Goal: Task Accomplishment & Management: Use online tool/utility

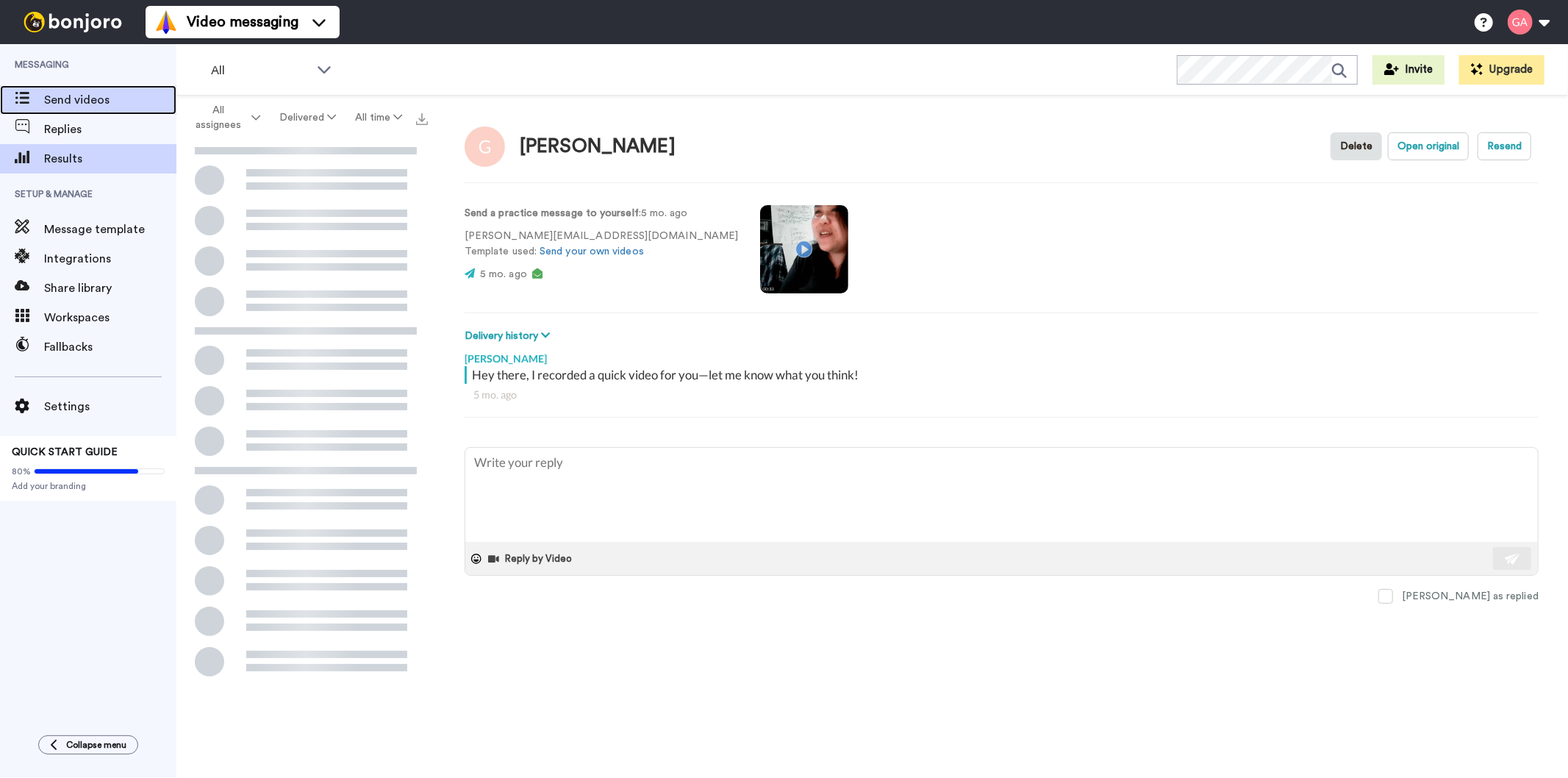
click at [89, 99] on span "Send videos" at bounding box center [110, 100] width 132 height 18
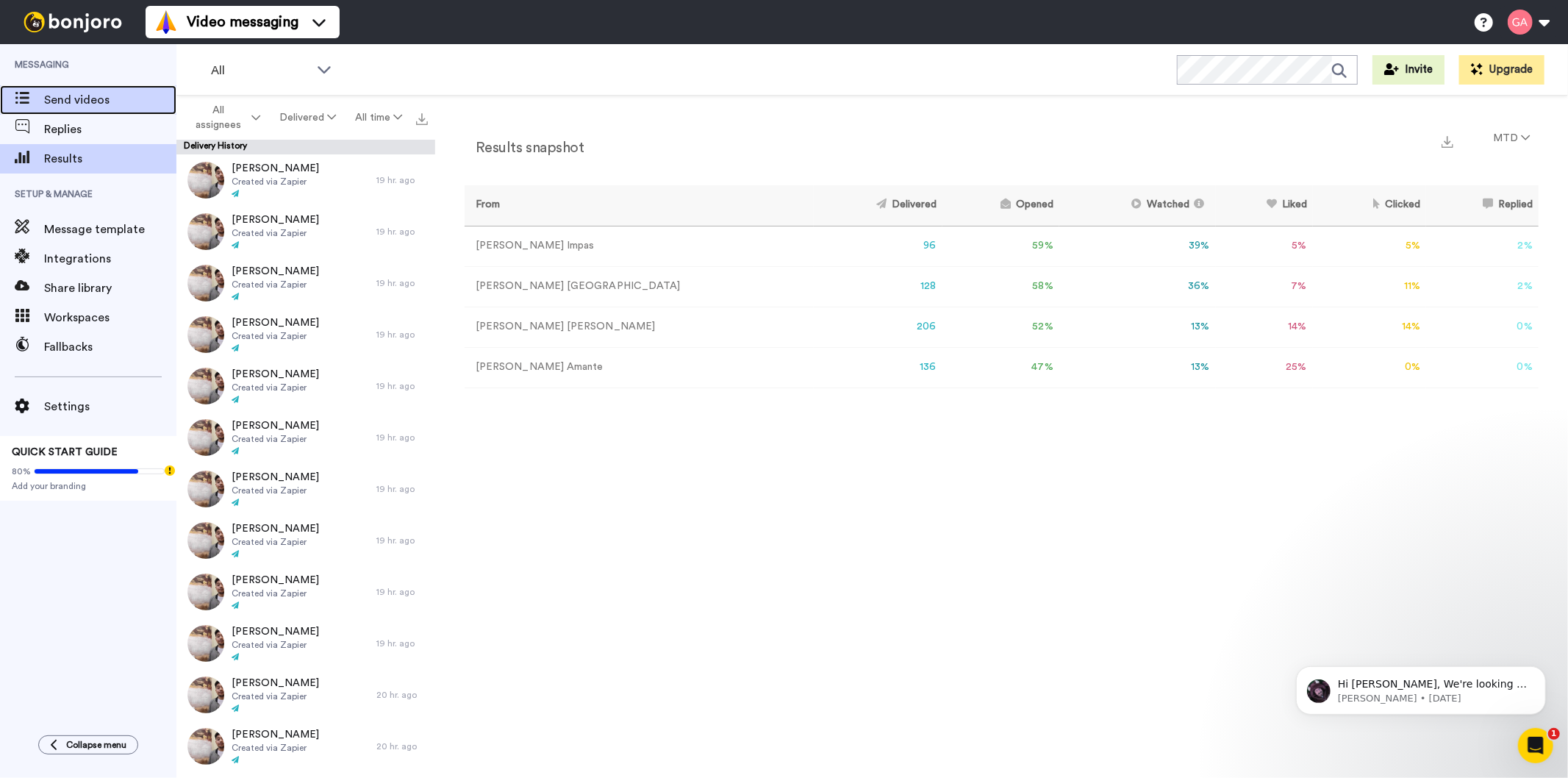
click at [76, 98] on span "Send videos" at bounding box center [110, 100] width 132 height 18
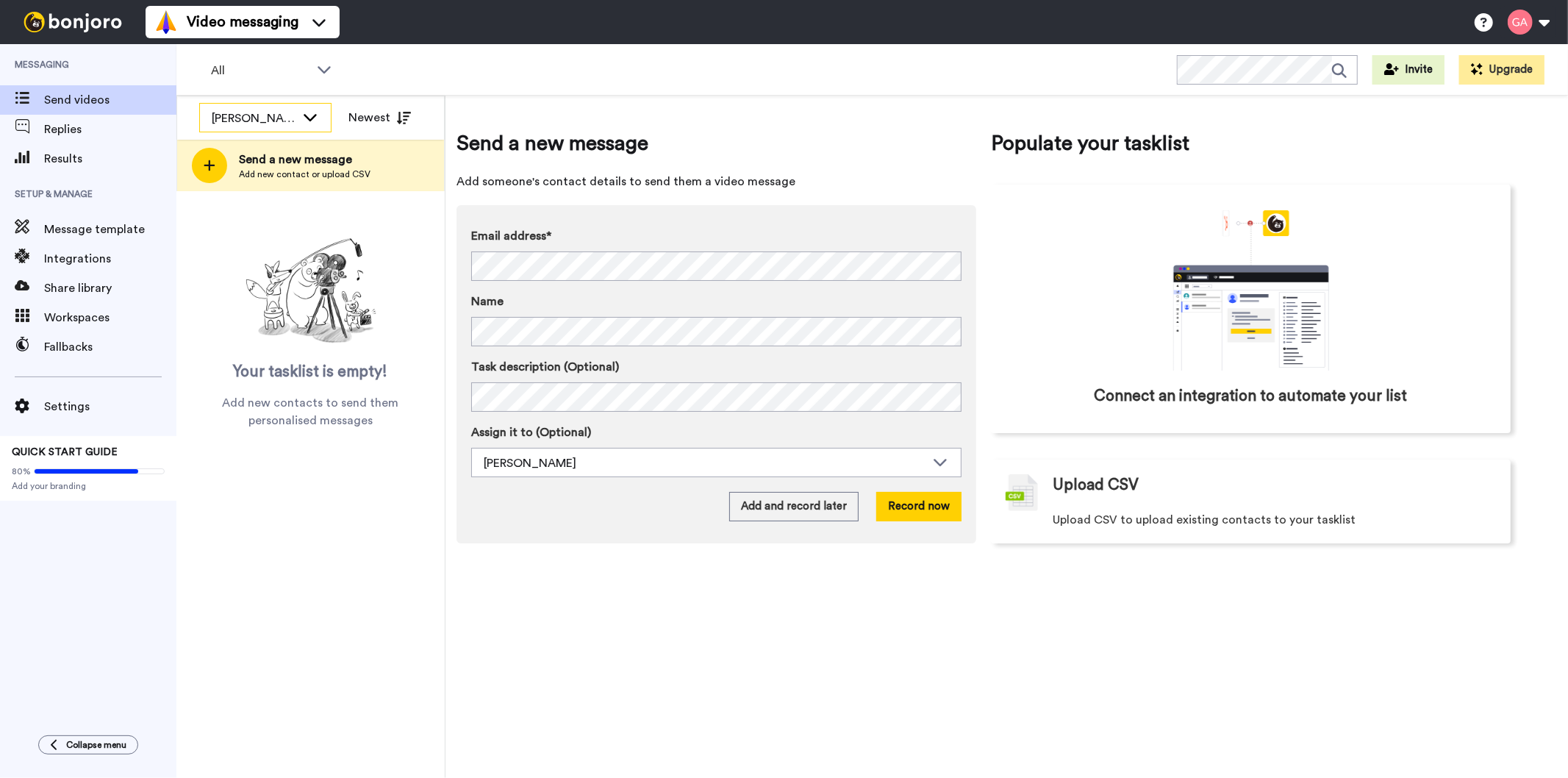
click at [308, 112] on icon at bounding box center [310, 116] width 18 height 15
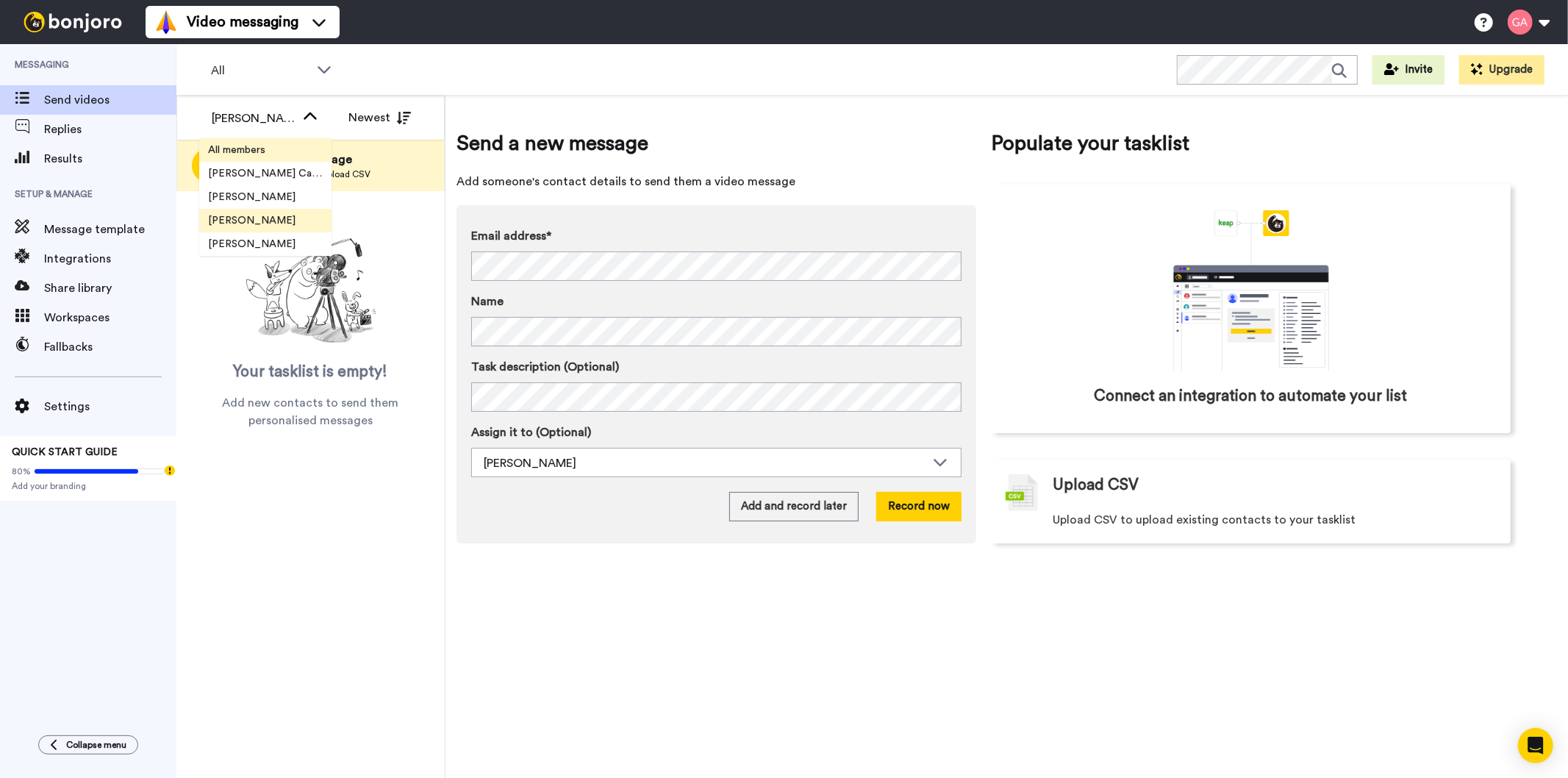
click at [283, 145] on li "All members" at bounding box center [265, 150] width 132 height 24
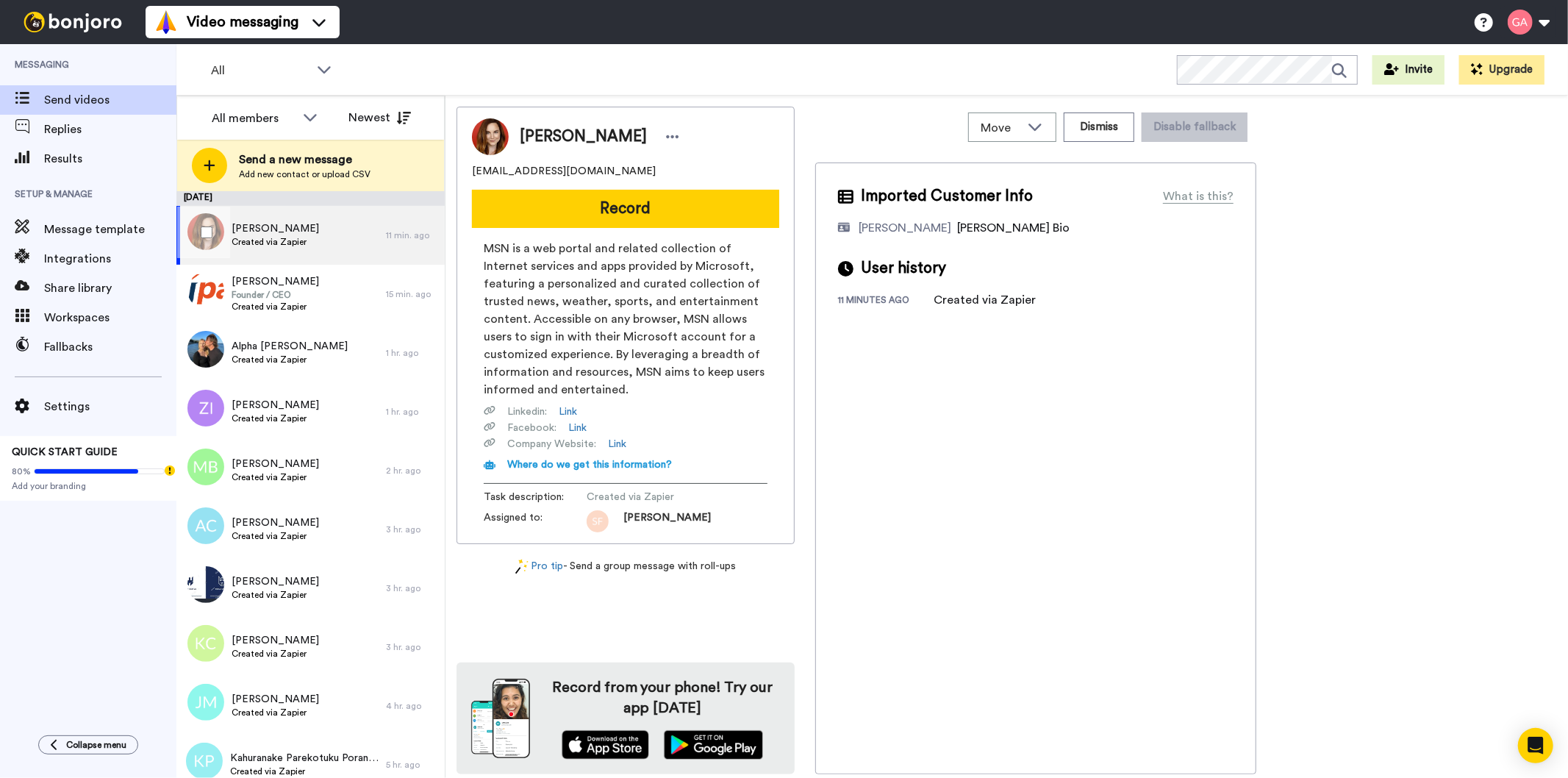
click at [289, 231] on span "[PERSON_NAME]" at bounding box center [275, 228] width 87 height 15
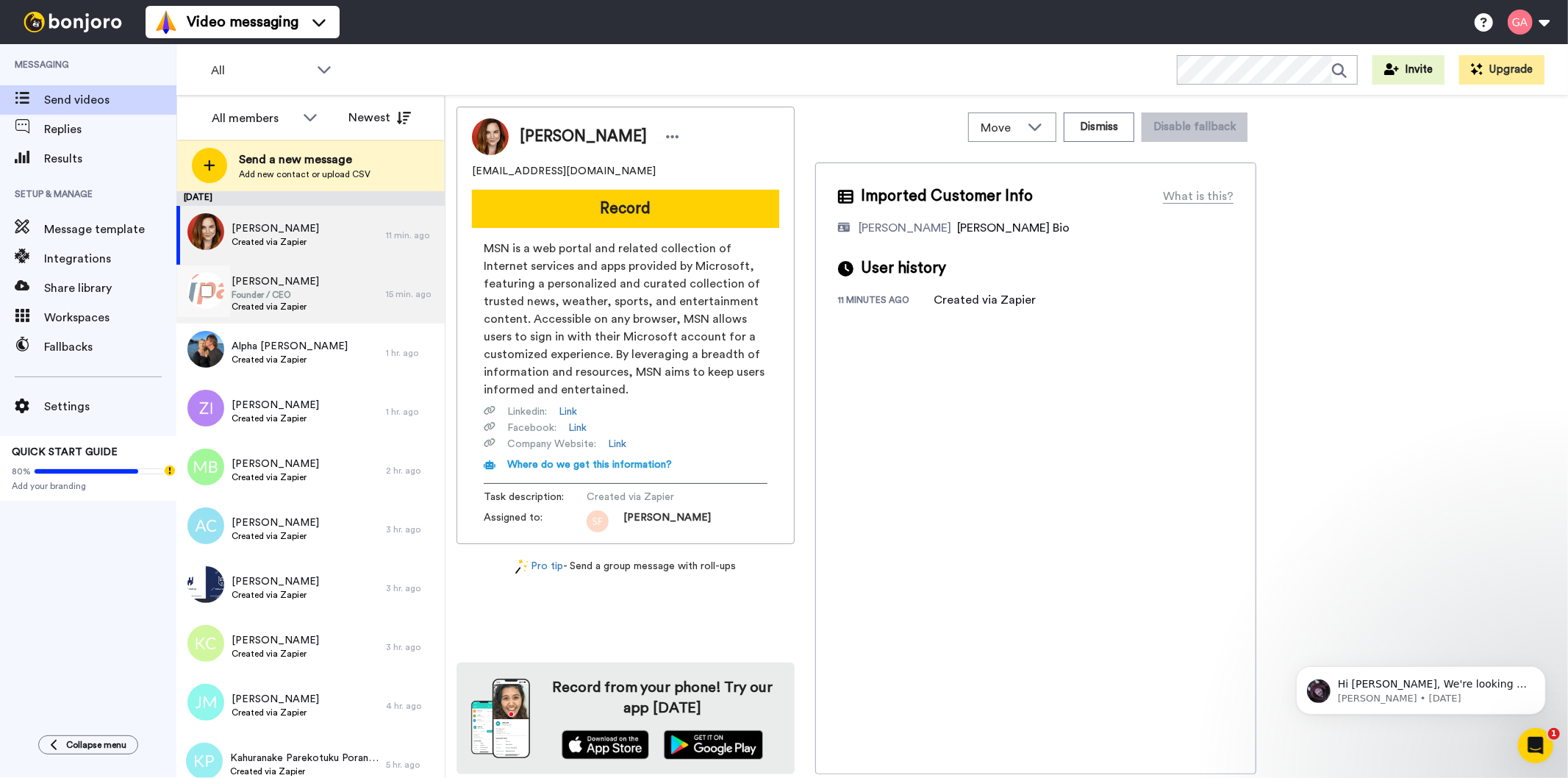
click at [295, 283] on span "[PERSON_NAME]" at bounding box center [275, 281] width 87 height 15
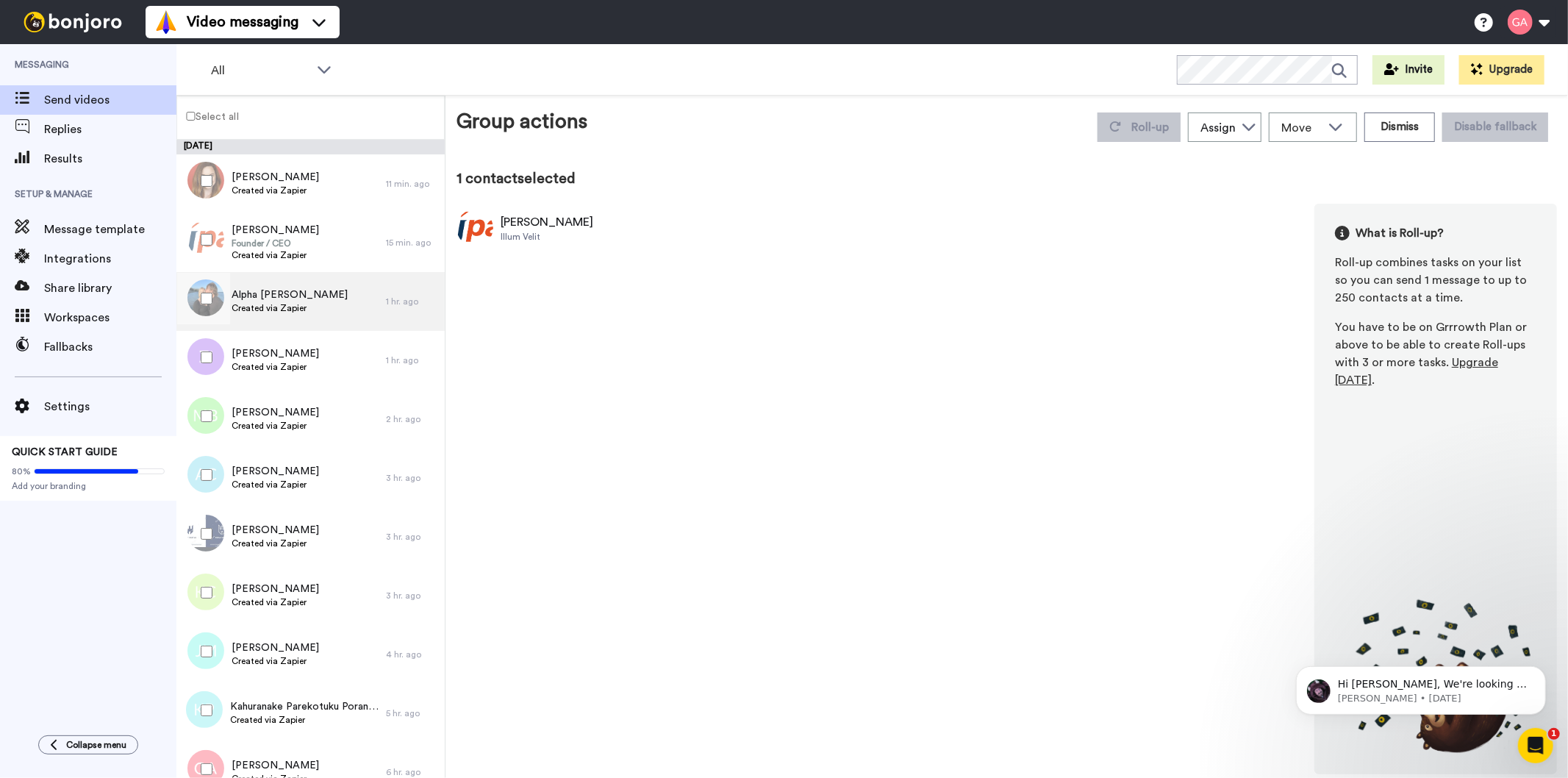
click at [284, 295] on span "Alpha [PERSON_NAME]" at bounding box center [290, 294] width 116 height 15
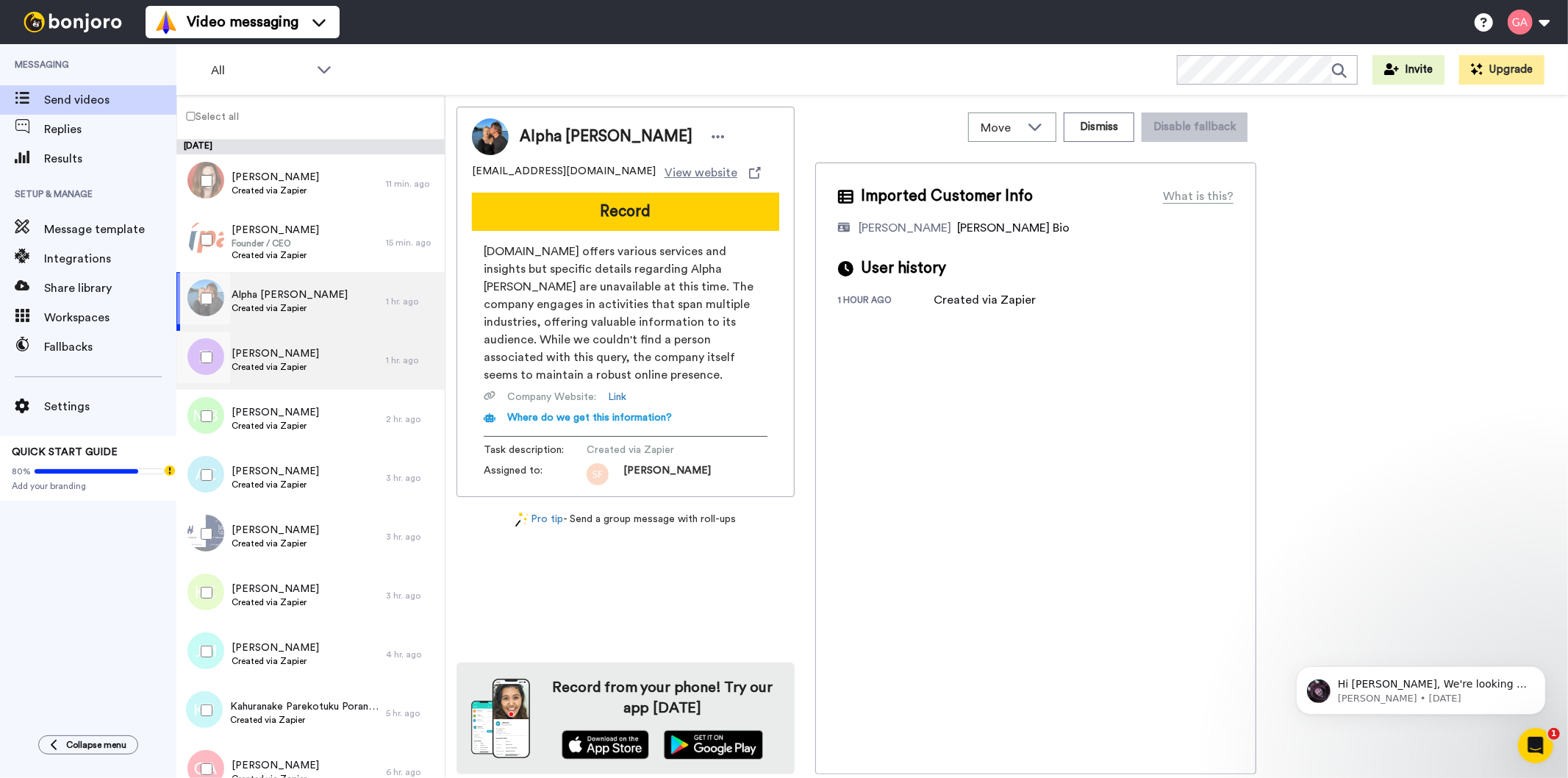
click at [282, 364] on span "Created via Zapier" at bounding box center [275, 367] width 87 height 12
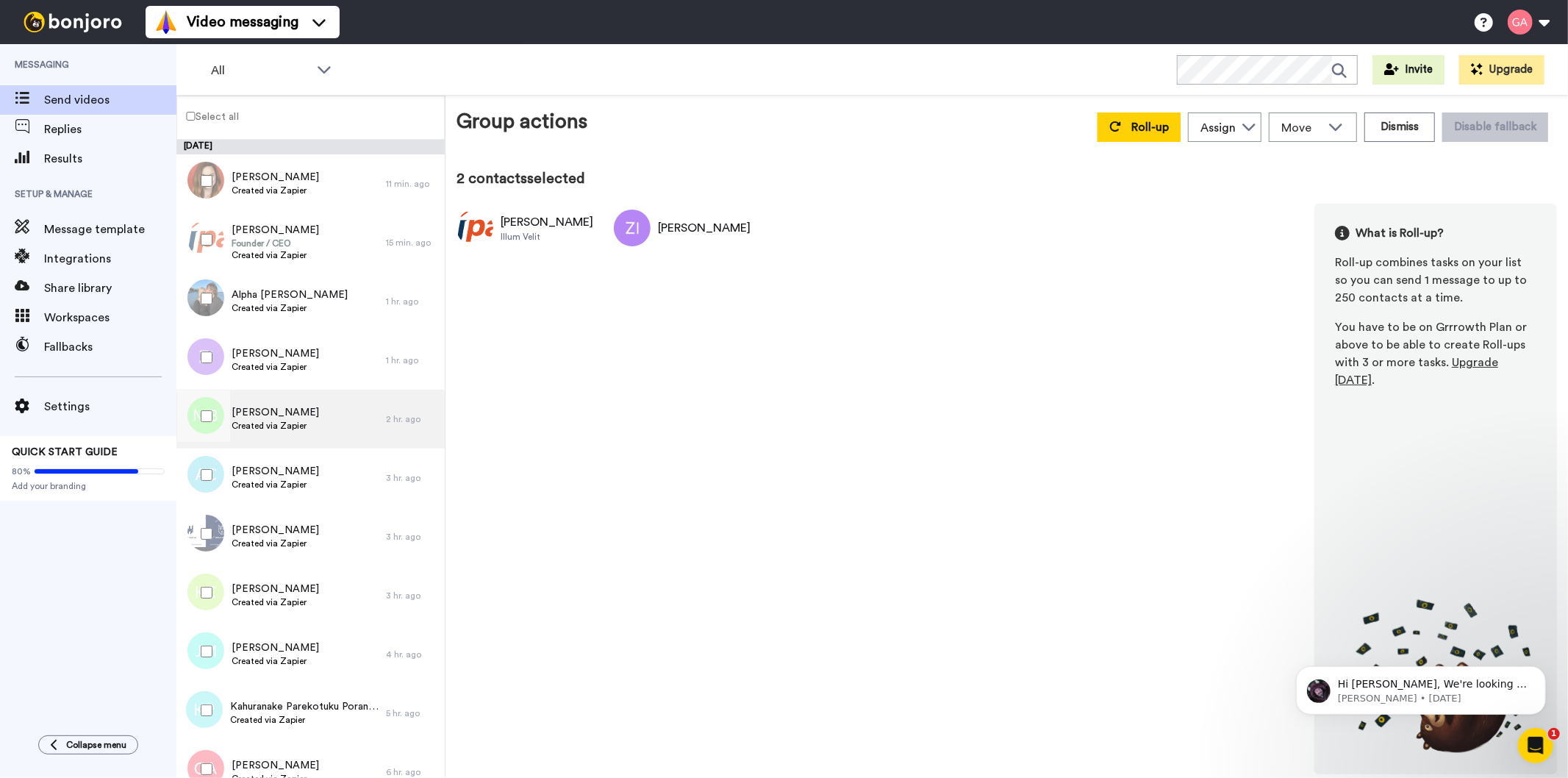
click at [282, 443] on div "Matthew Bispham Created via Zapier" at bounding box center [280, 419] width 209 height 59
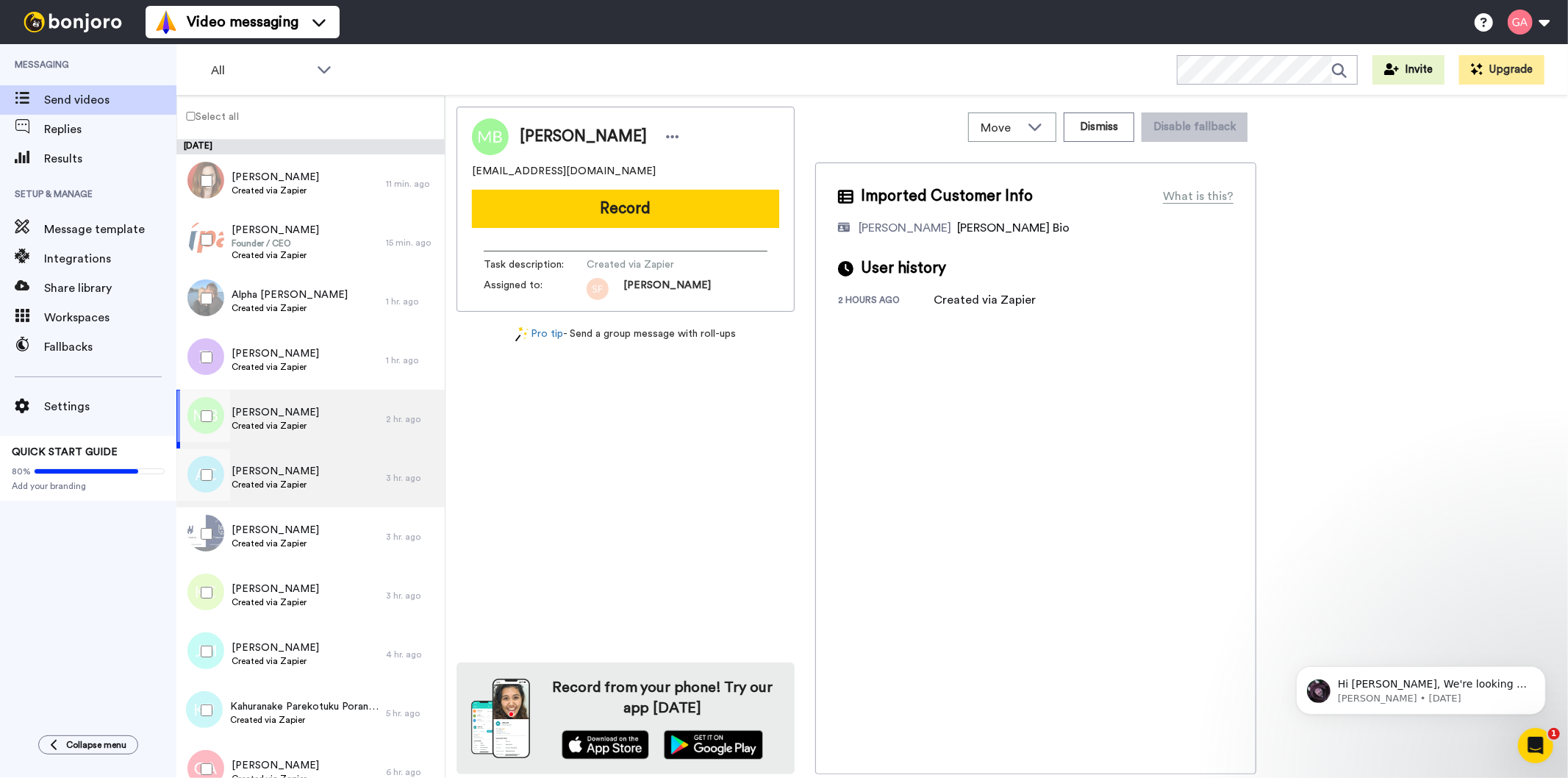
click at [281, 480] on span "Created via Zapier" at bounding box center [275, 485] width 87 height 12
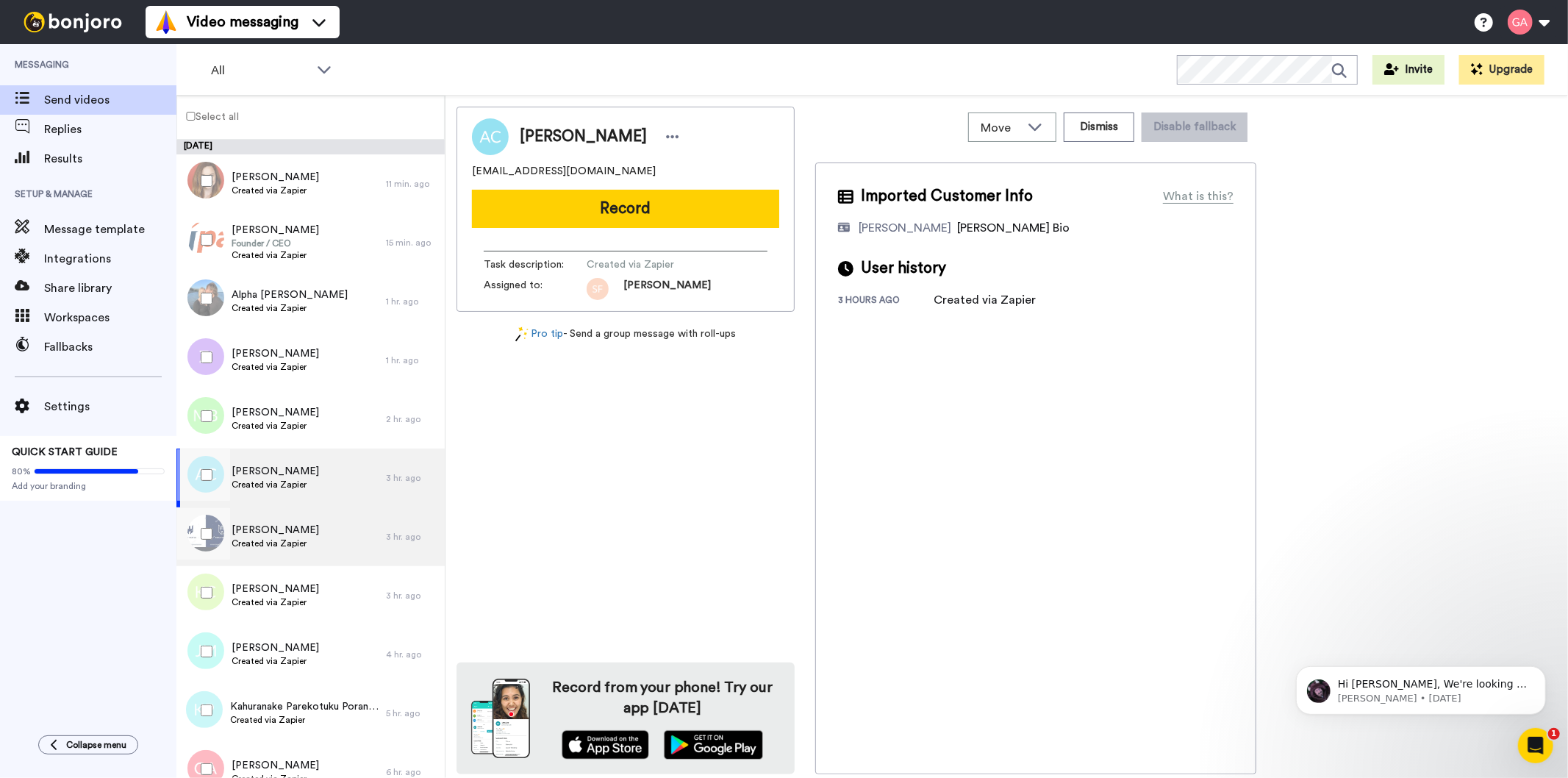
click at [286, 539] on span "Created via Zapier" at bounding box center [275, 544] width 87 height 12
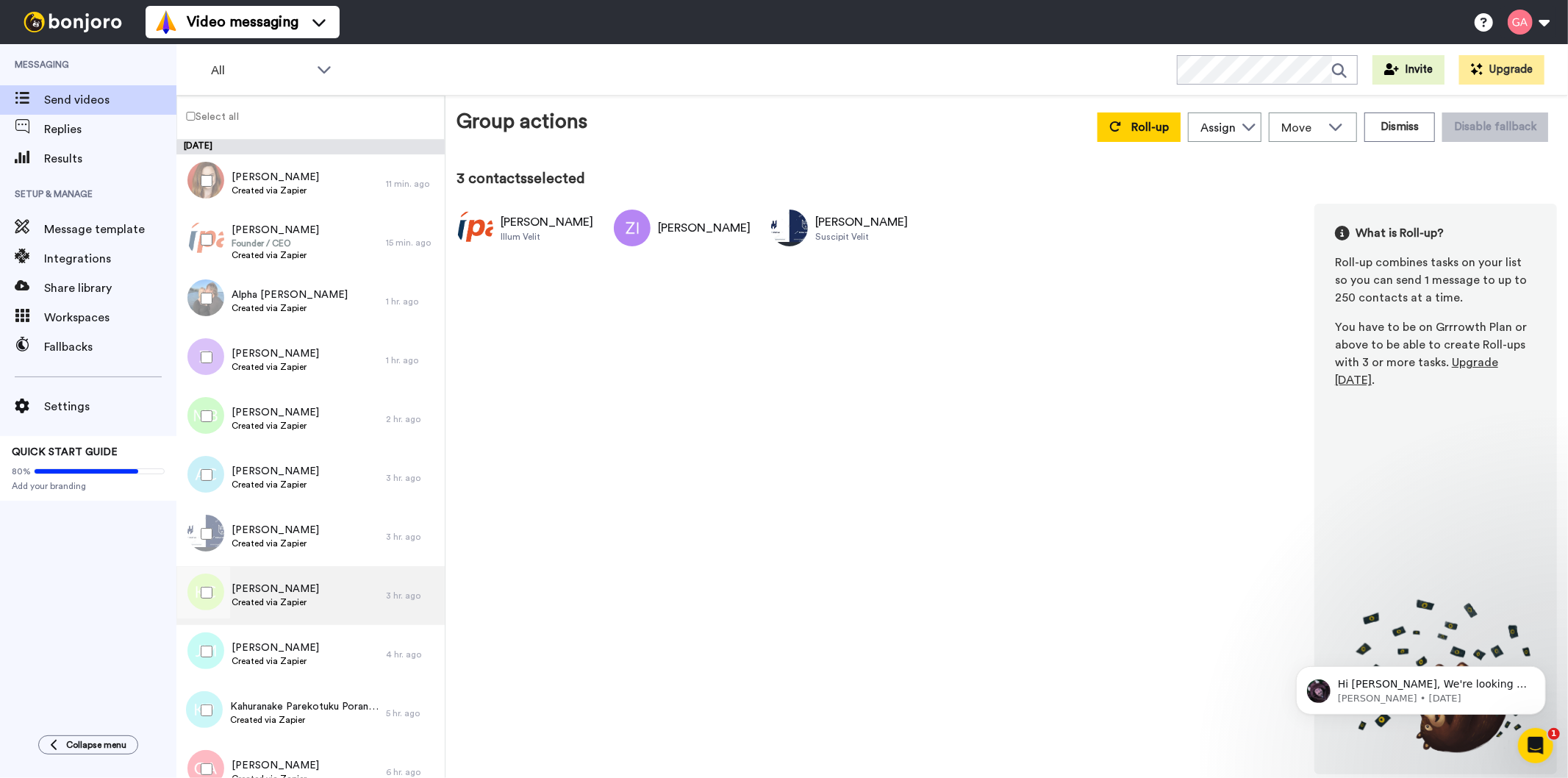
click at [263, 618] on div "Kingsley Cherrie Created via Zapier" at bounding box center [280, 595] width 209 height 59
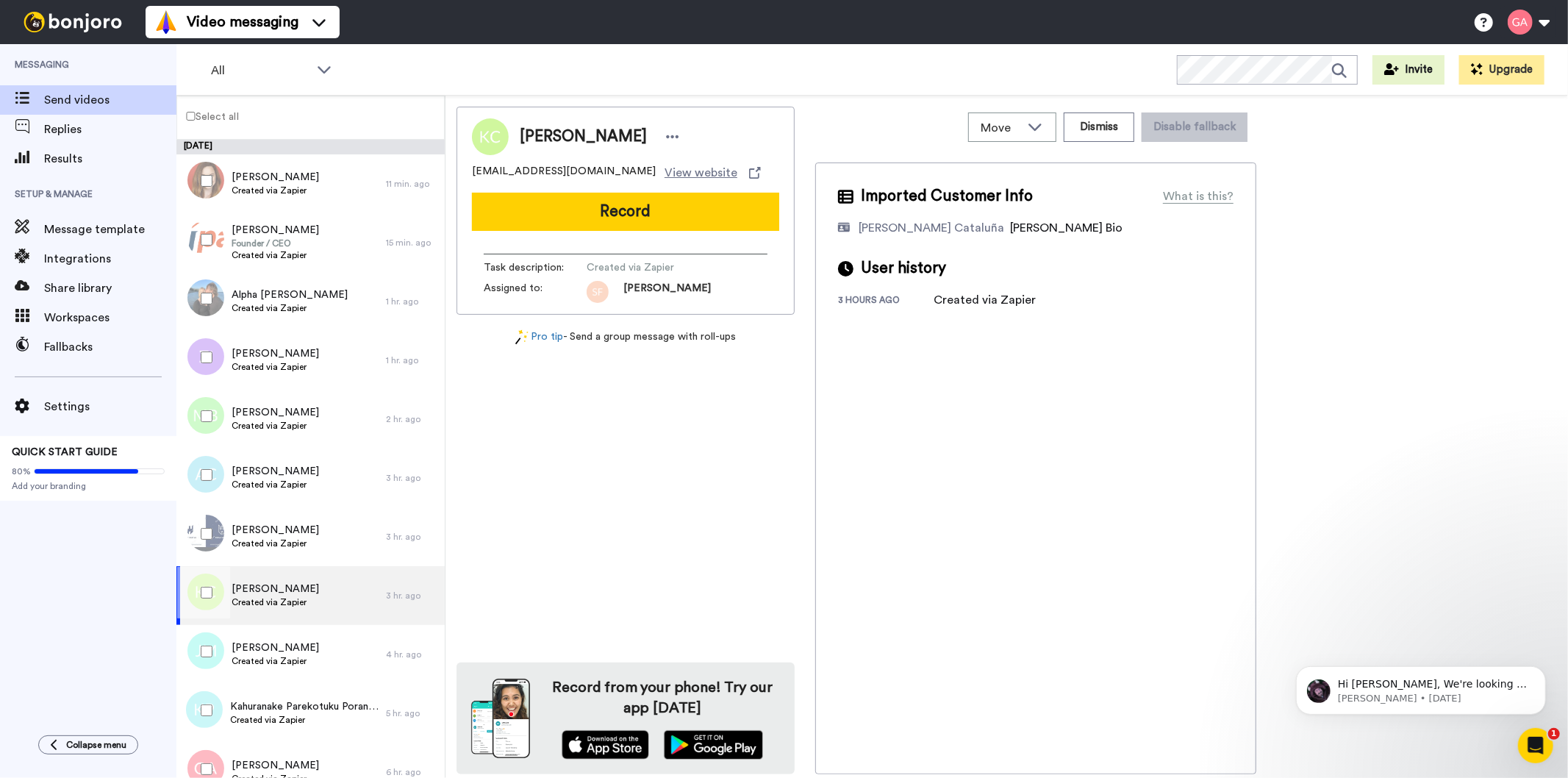
scroll to position [245, 0]
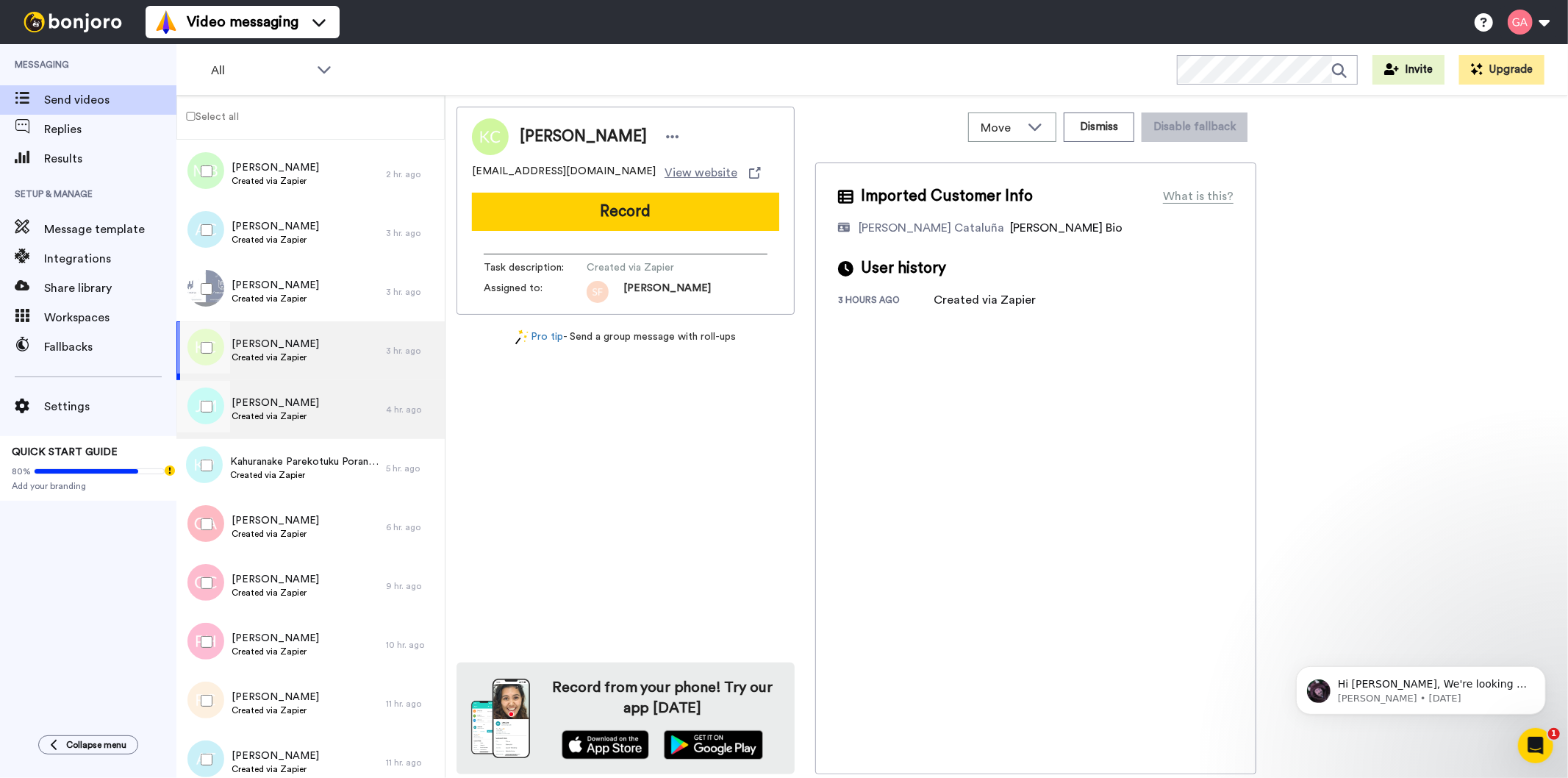
click at [272, 410] on span "Created via Zapier" at bounding box center [275, 416] width 87 height 12
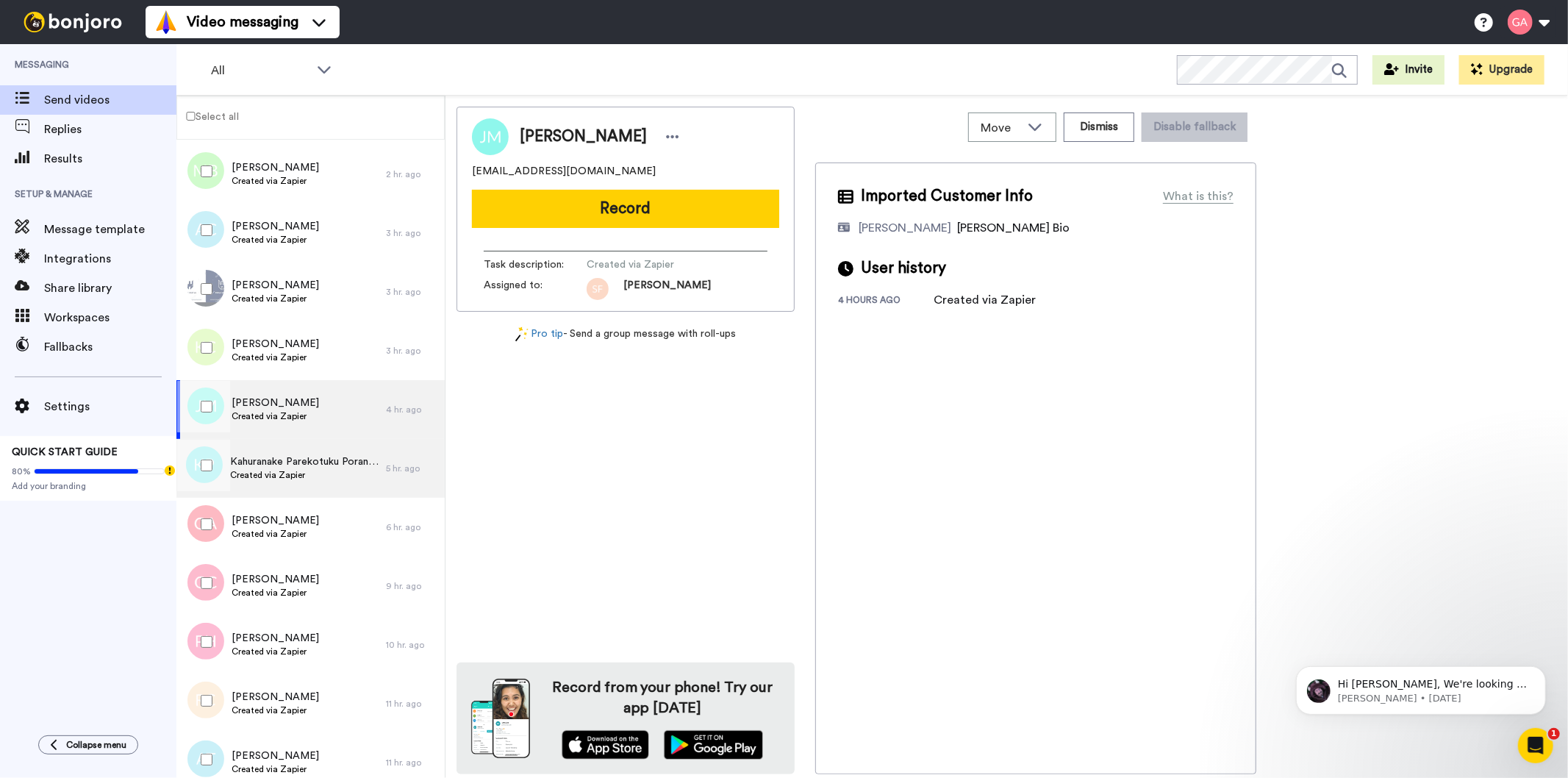
click at [291, 475] on span "Created via Zapier" at bounding box center [304, 475] width 149 height 12
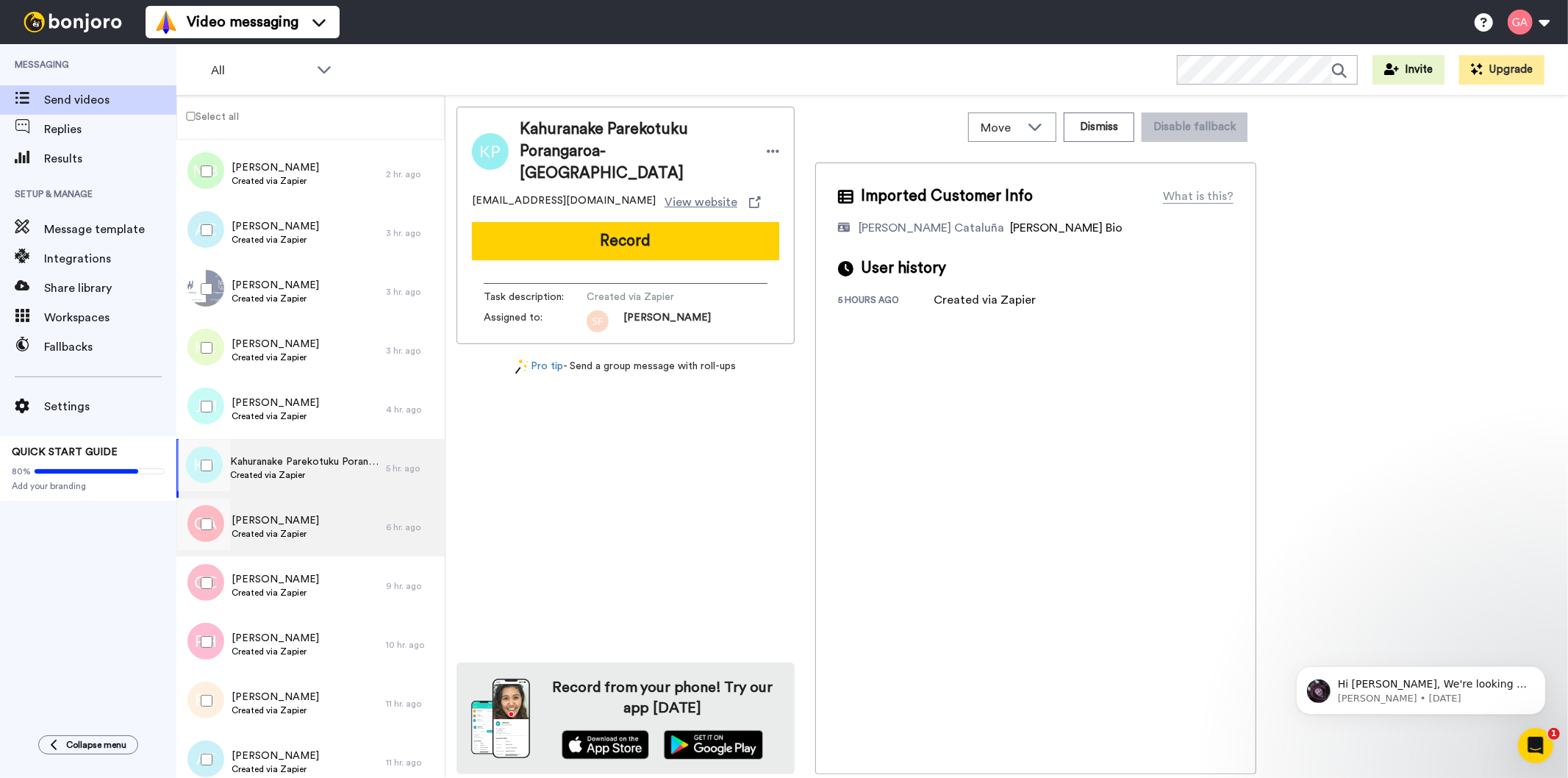
click at [286, 539] on span "Created via Zapier" at bounding box center [275, 534] width 87 height 12
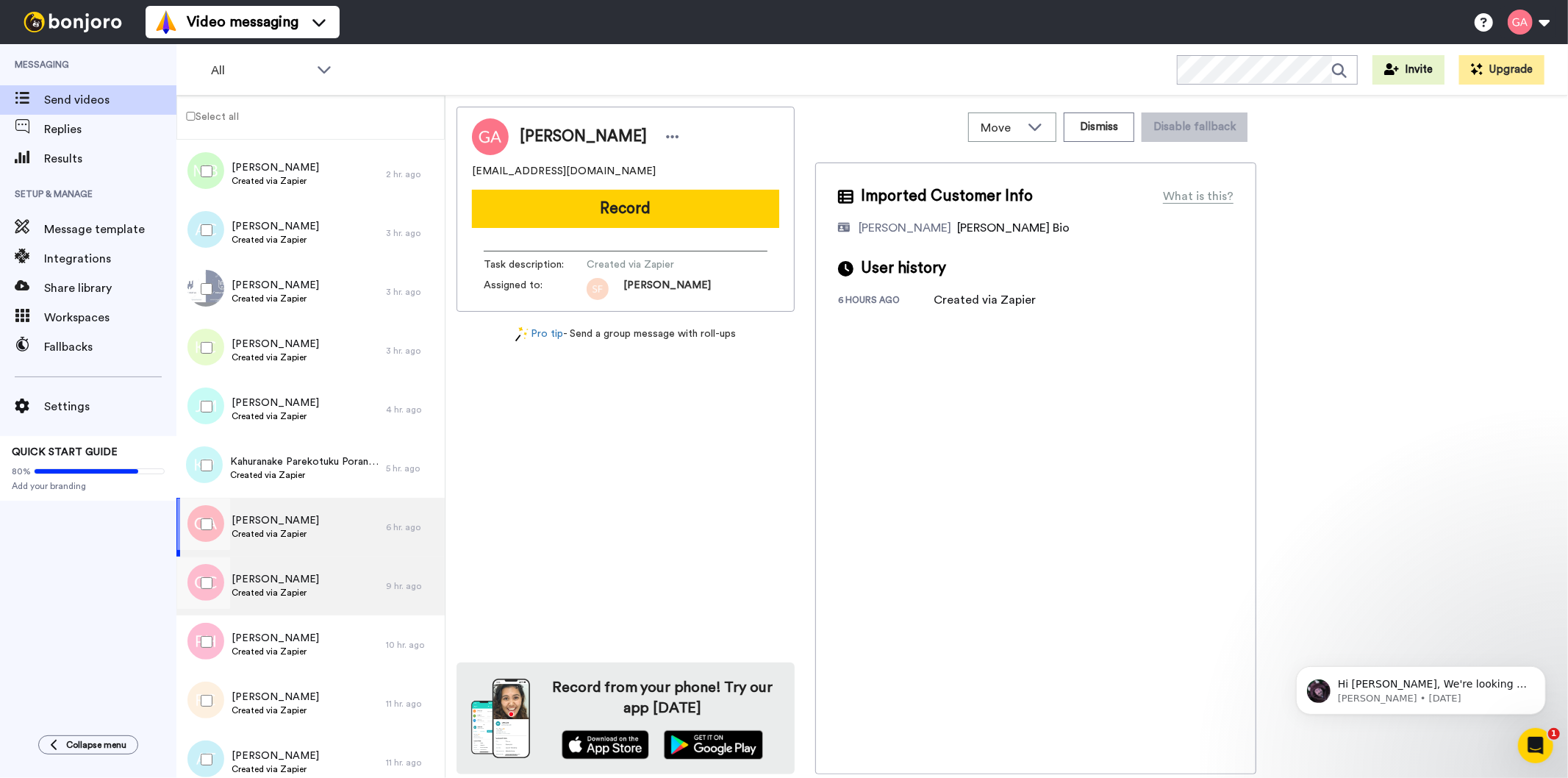
click at [274, 597] on span "Created via Zapier" at bounding box center [275, 592] width 87 height 12
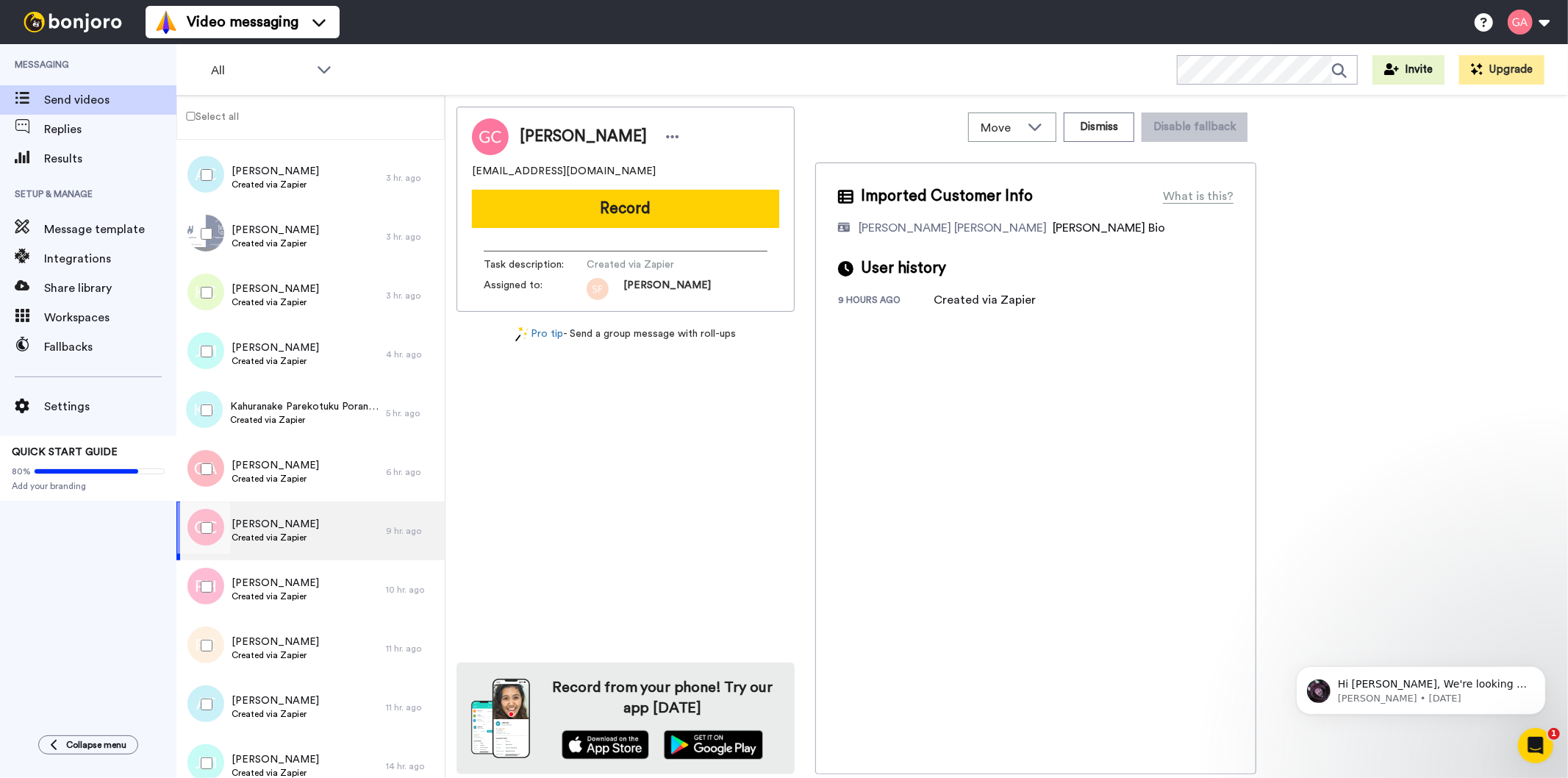
scroll to position [327, 0]
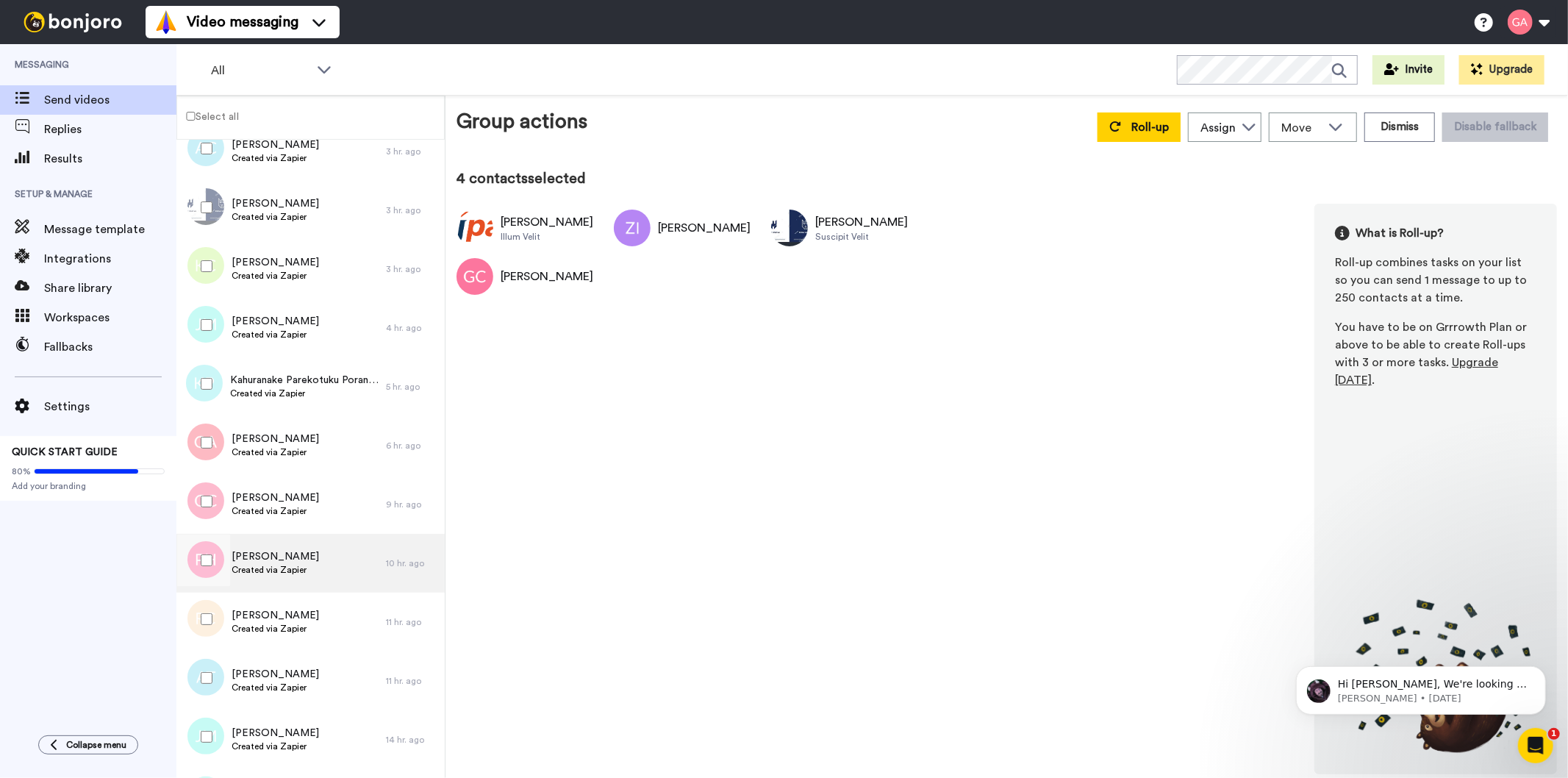
click at [255, 565] on span "Created via Zapier" at bounding box center [275, 570] width 87 height 12
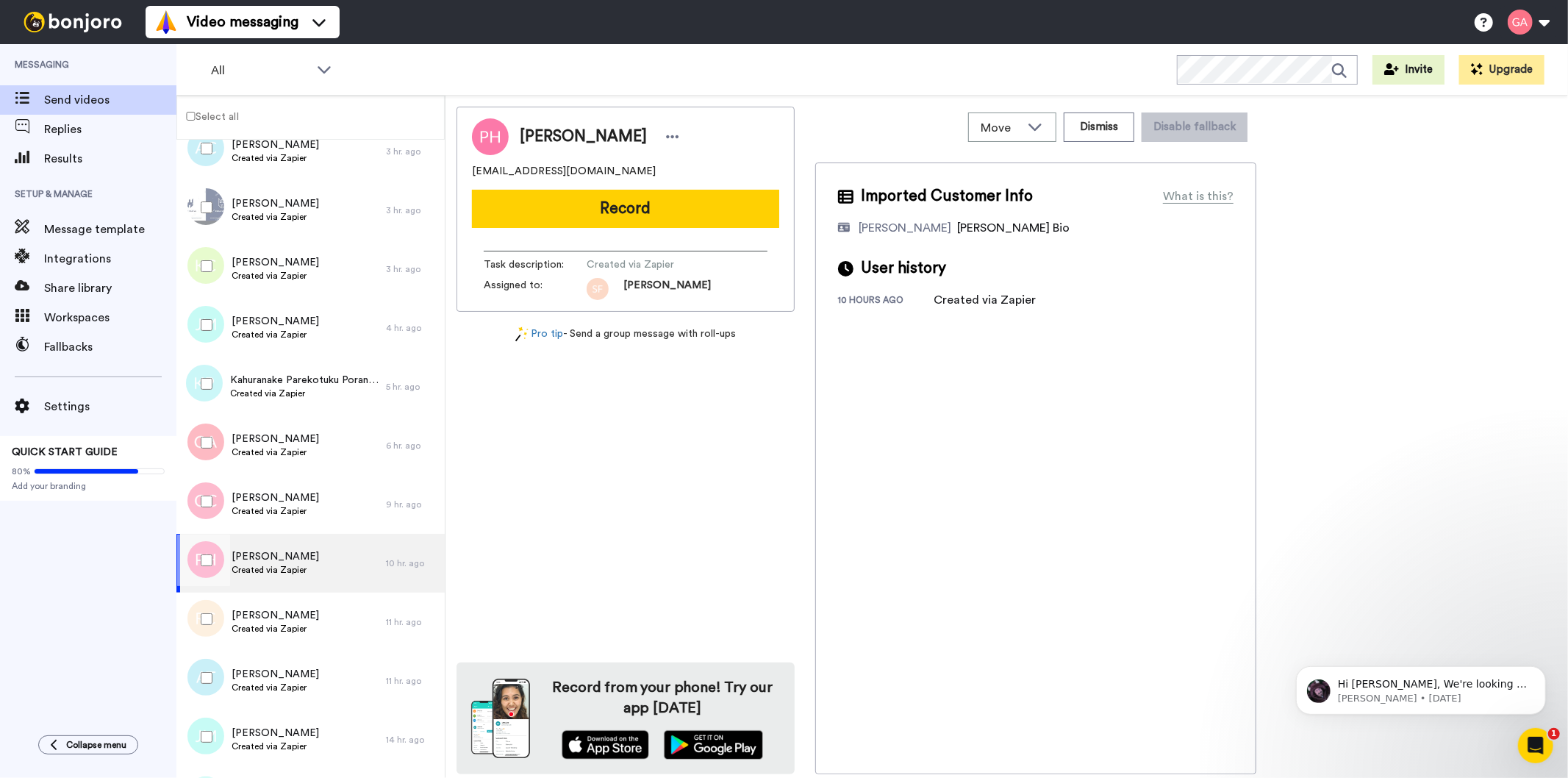
scroll to position [571, 0]
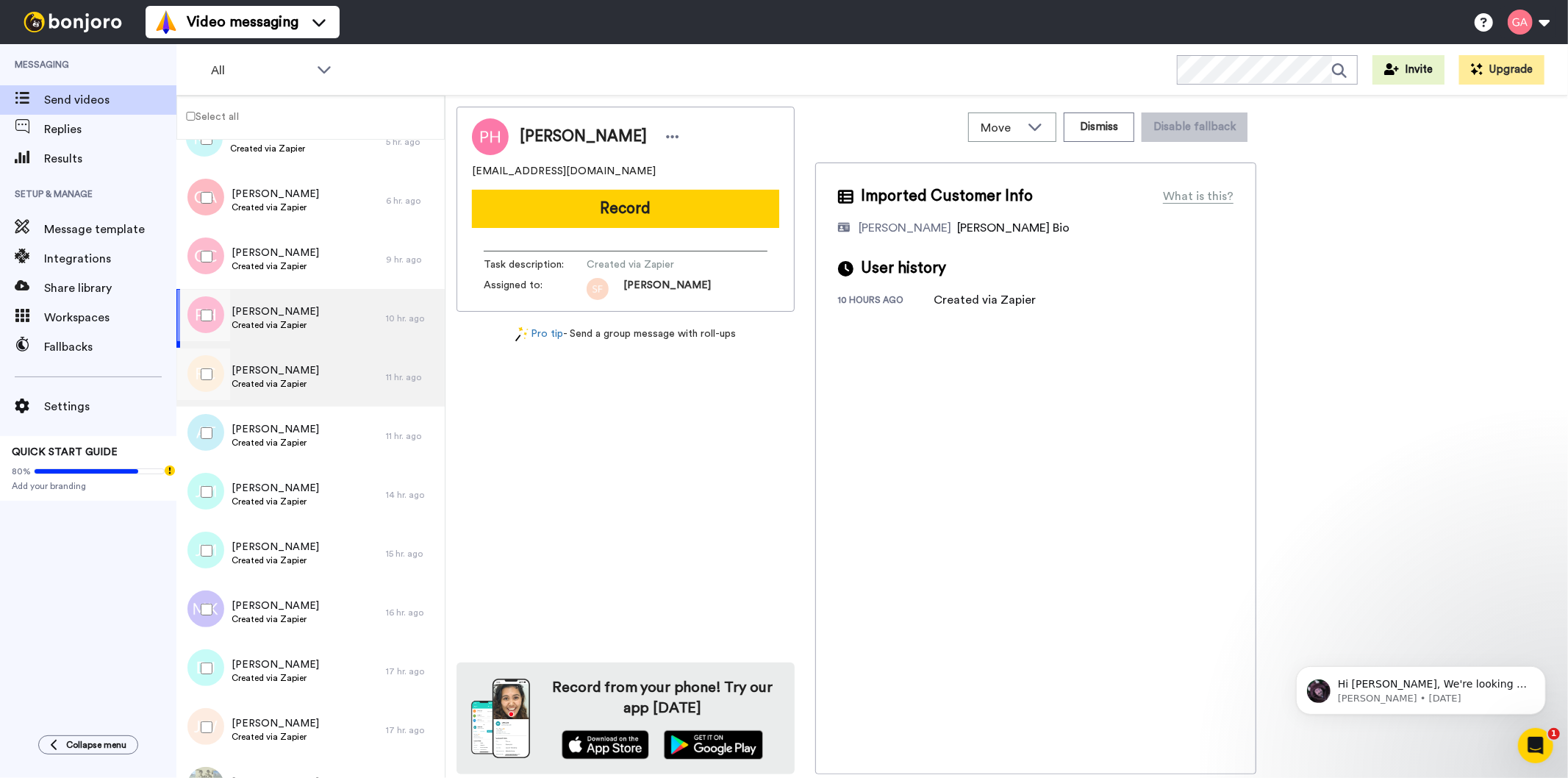
click at [271, 374] on span "[PERSON_NAME]" at bounding box center [275, 370] width 87 height 15
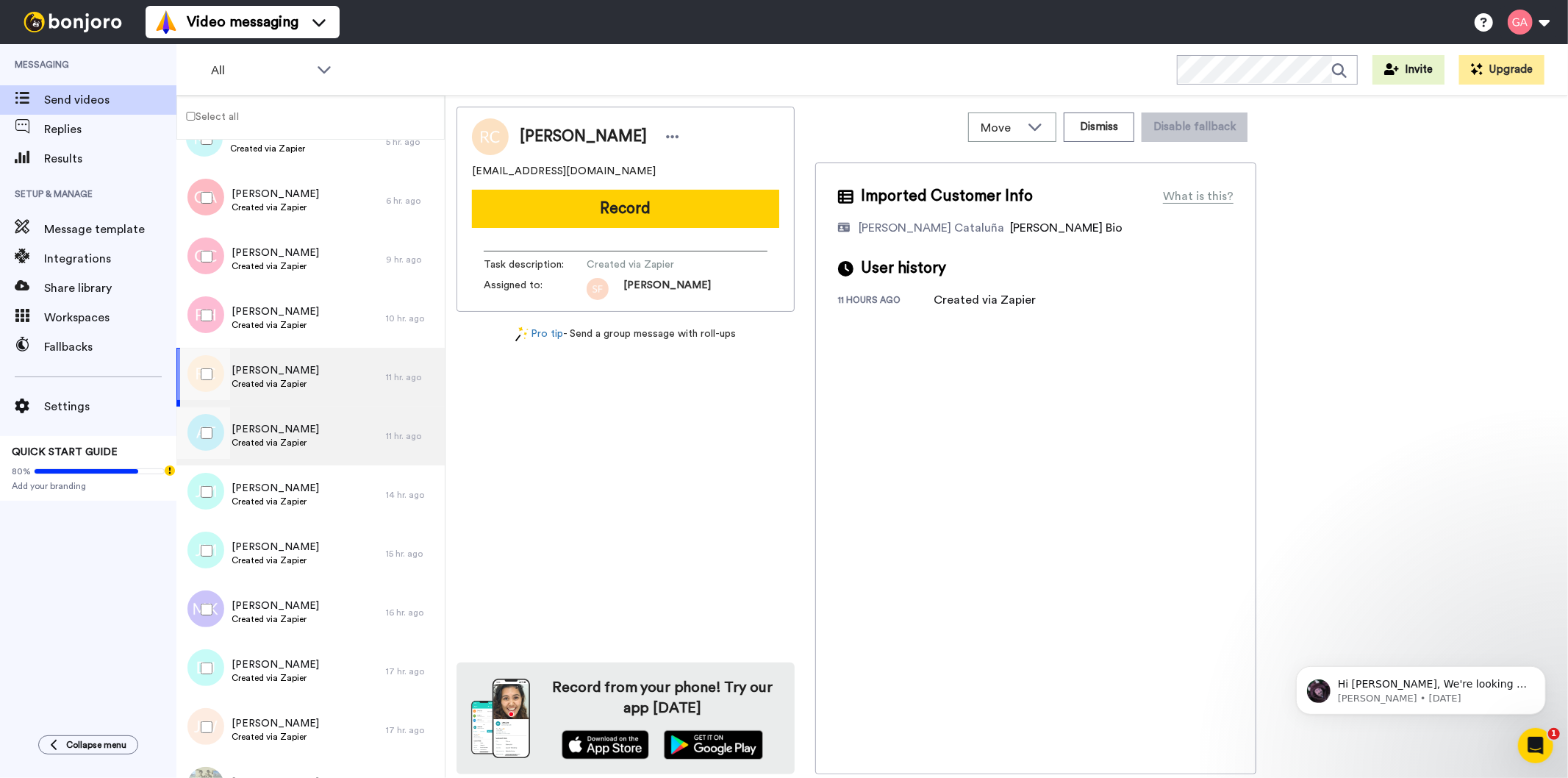
click at [284, 422] on span "[PERSON_NAME]" at bounding box center [275, 429] width 87 height 15
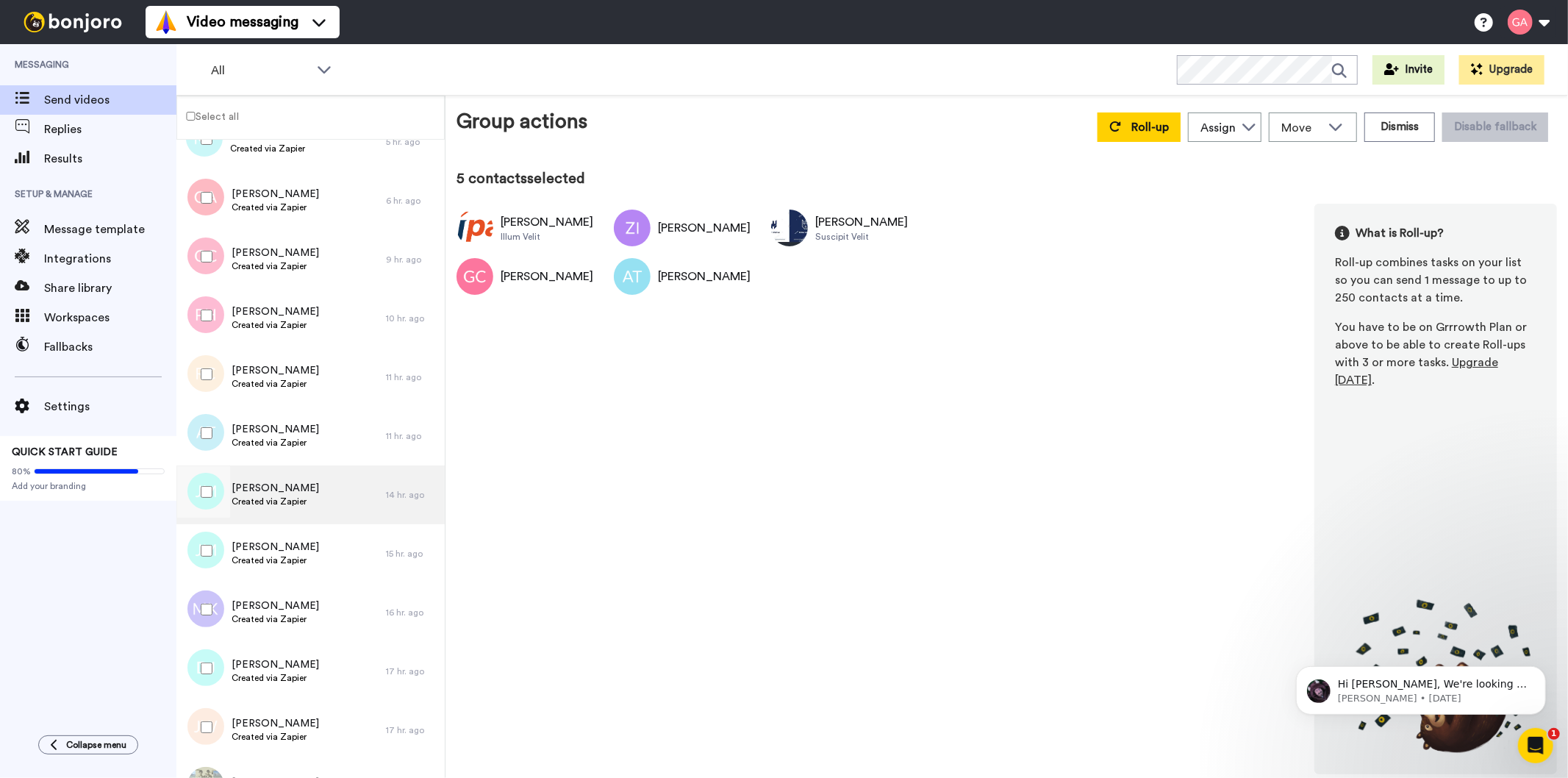
click at [274, 493] on span "[PERSON_NAME]" at bounding box center [275, 488] width 87 height 15
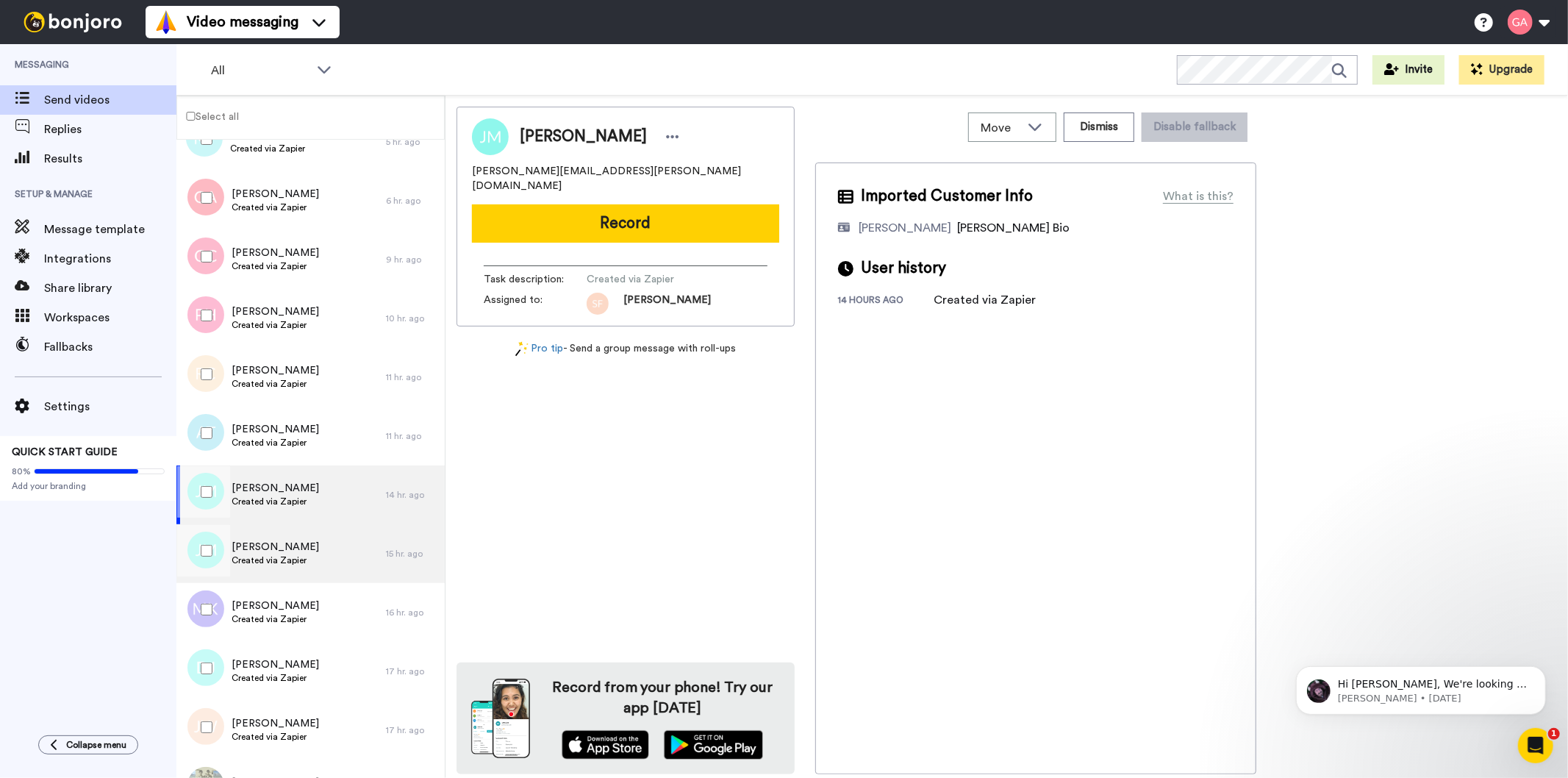
click at [278, 545] on span "[PERSON_NAME]" at bounding box center [275, 546] width 87 height 15
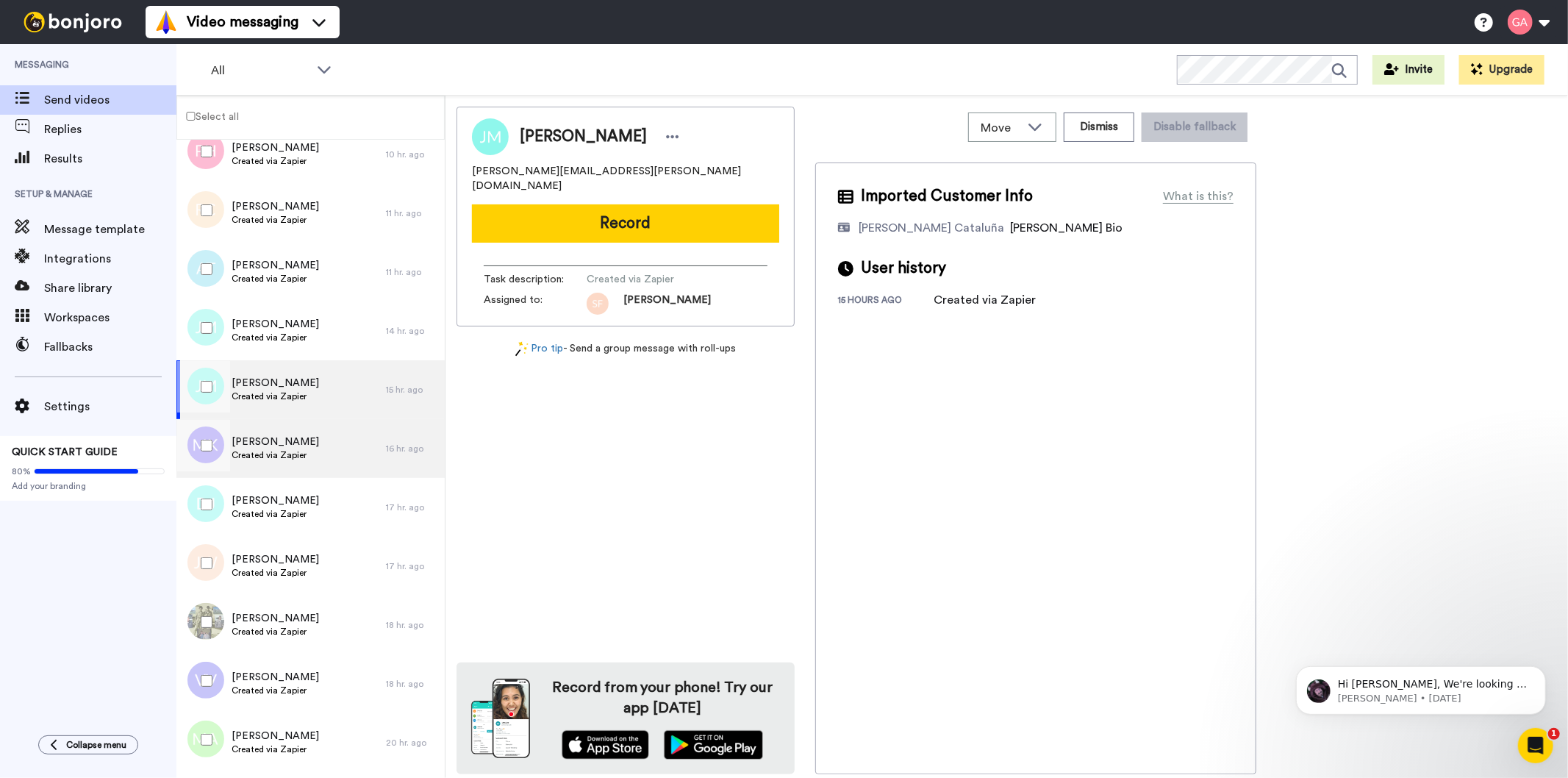
click at [282, 439] on span "[PERSON_NAME]" at bounding box center [275, 441] width 87 height 15
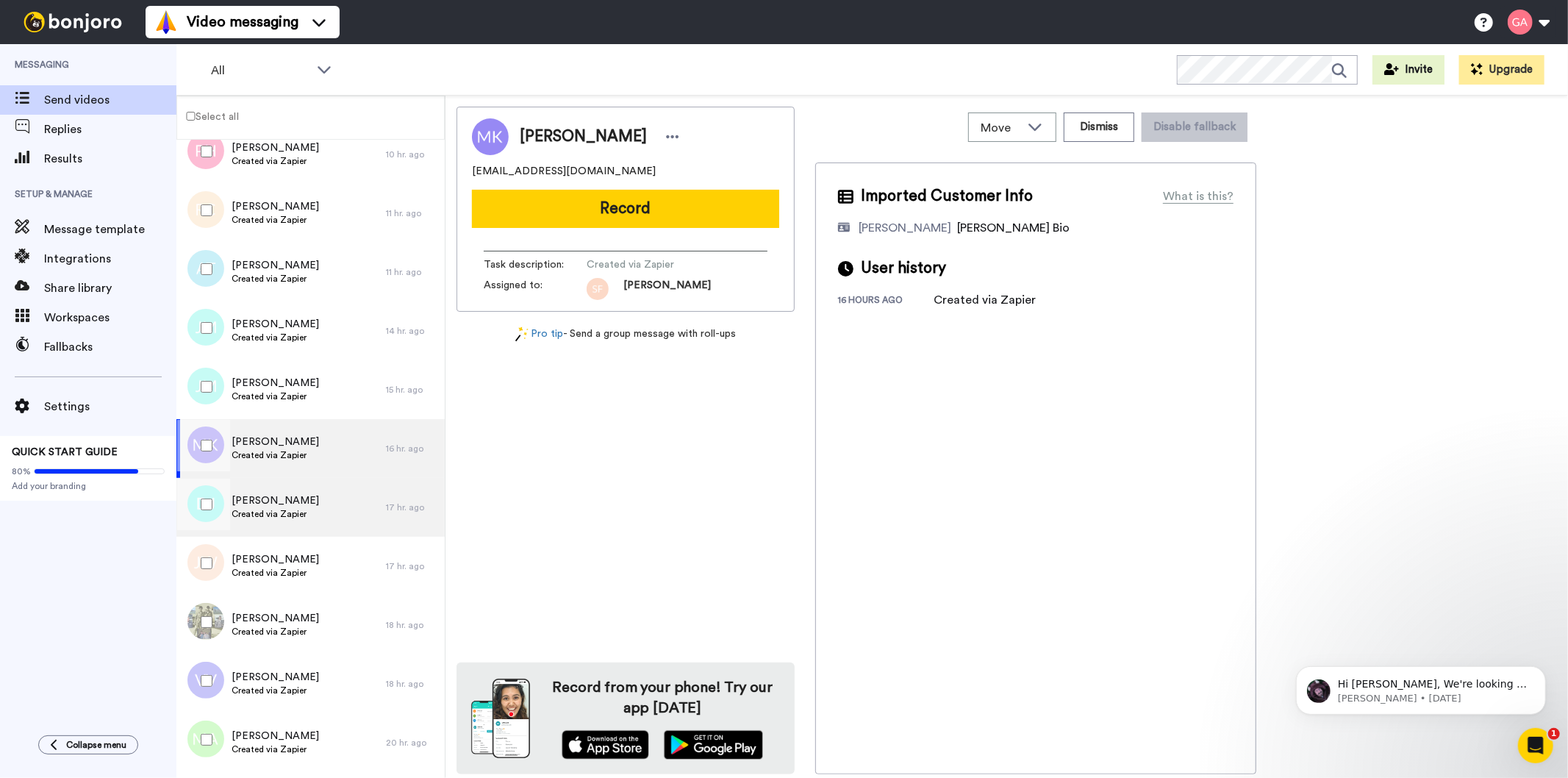
click at [281, 516] on span "Created via Zapier" at bounding box center [275, 514] width 87 height 12
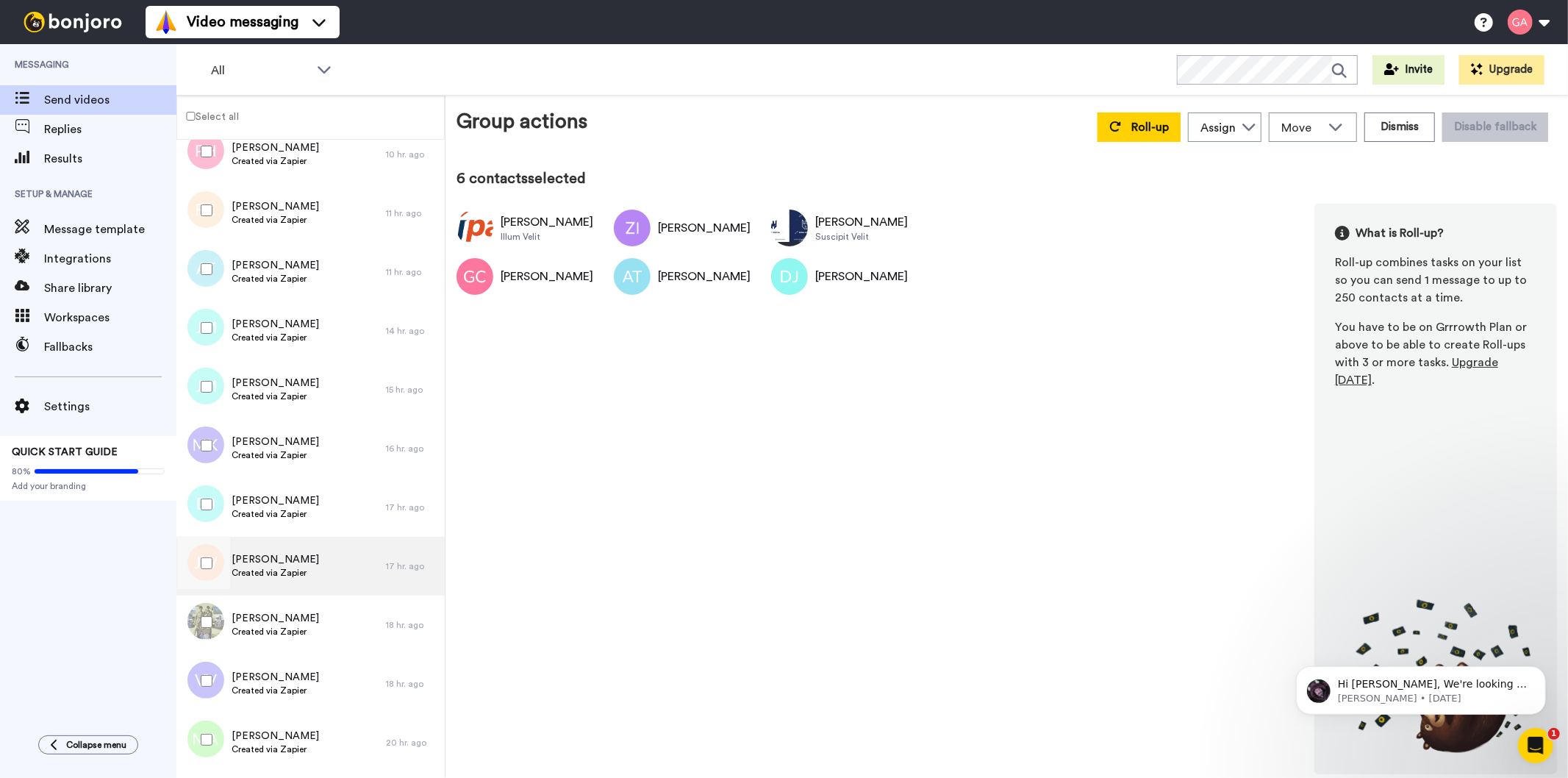
click at [255, 575] on span "Created via Zapier" at bounding box center [275, 573] width 87 height 12
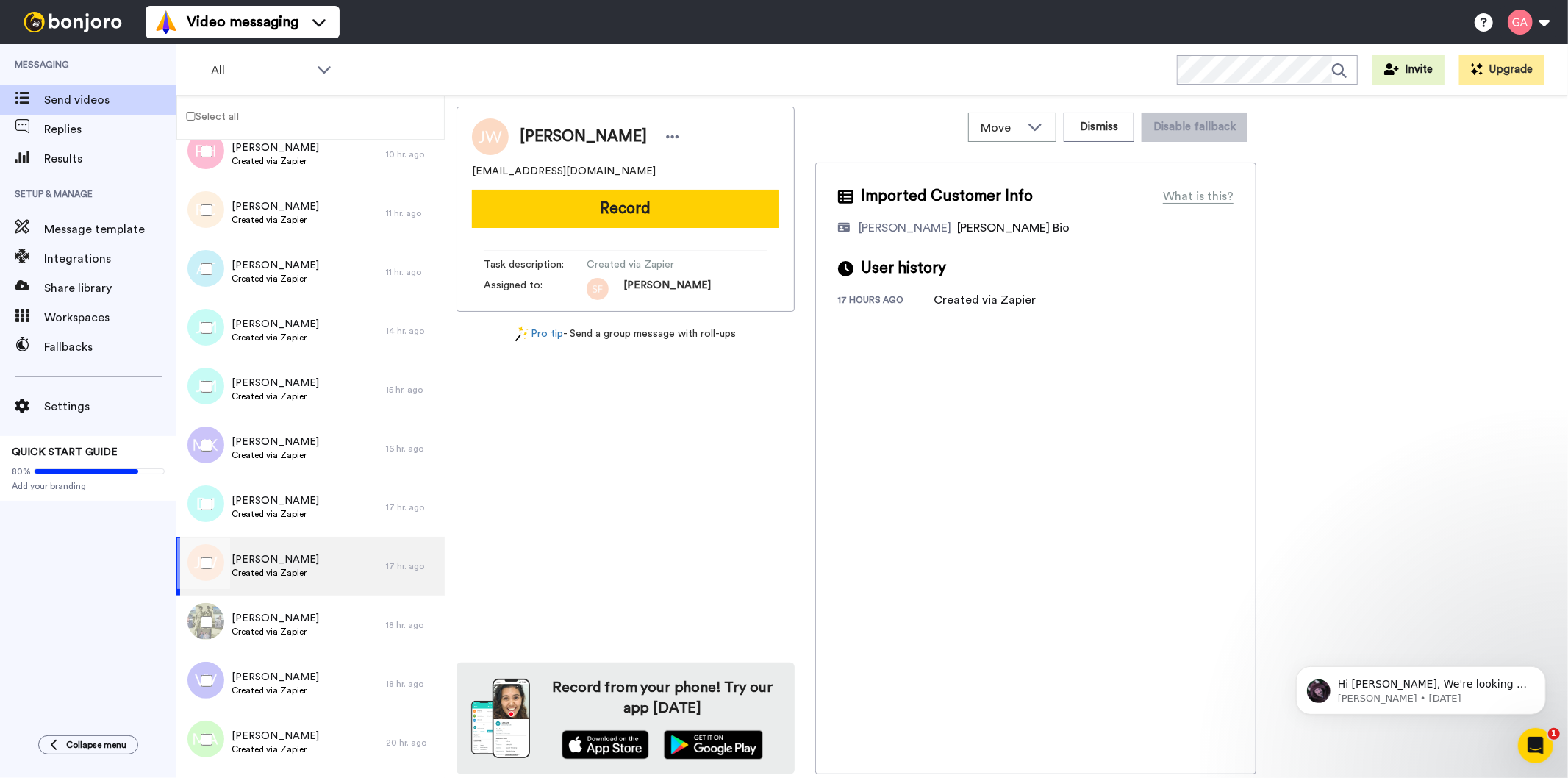
scroll to position [899, 0]
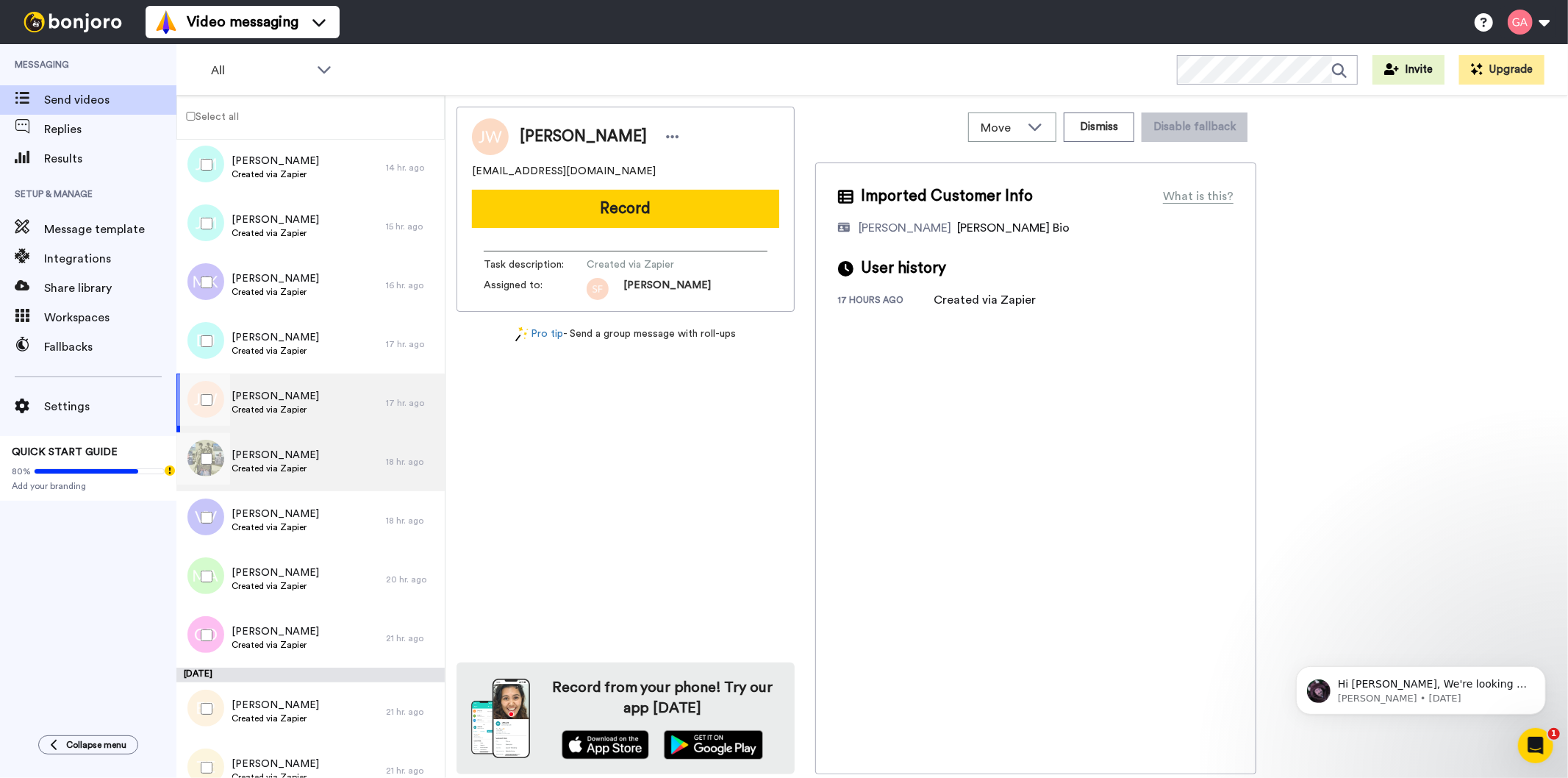
click at [280, 450] on span "Dorel Anghel" at bounding box center [275, 455] width 87 height 15
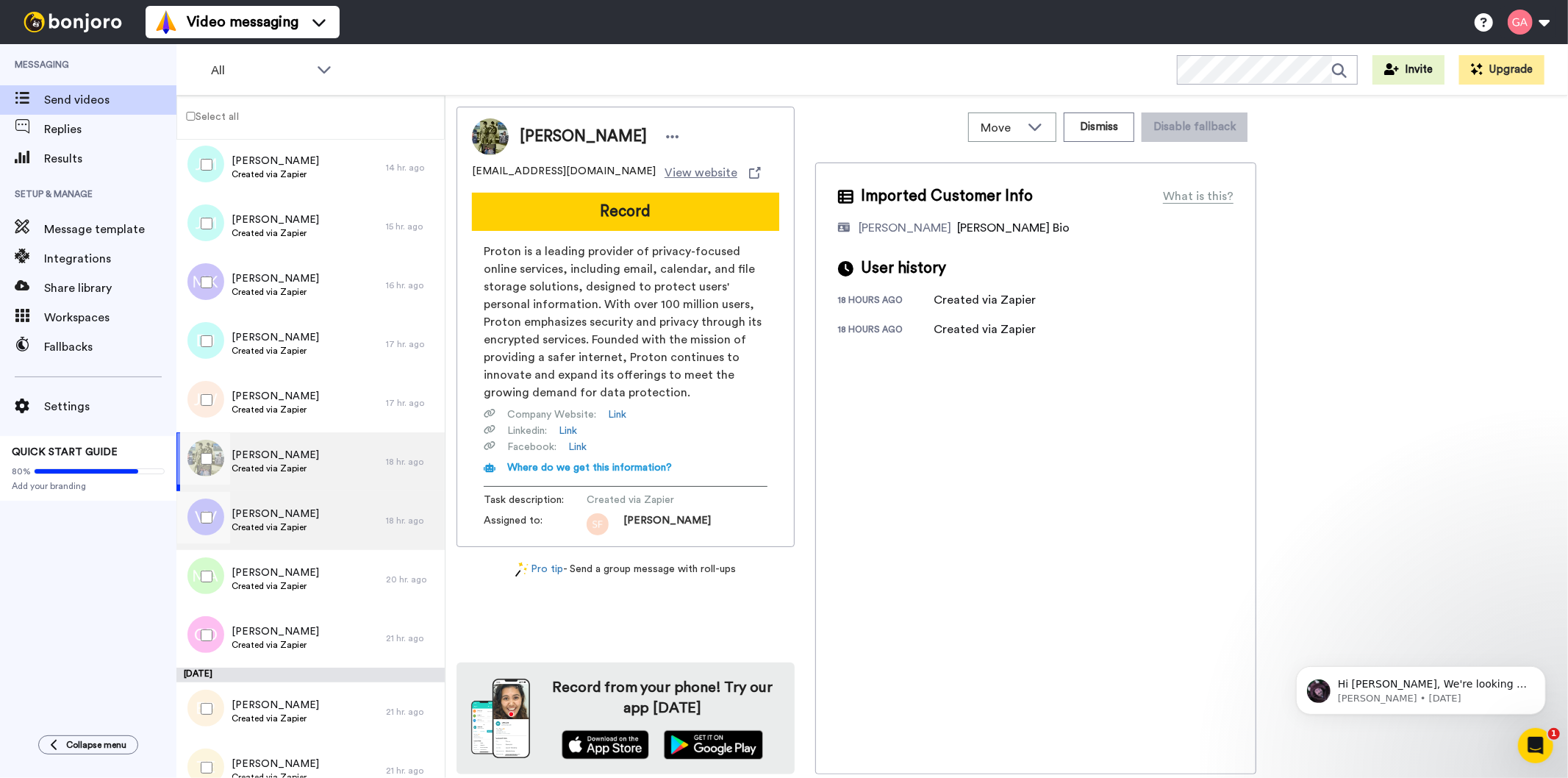
click at [259, 525] on span "Created via Zapier" at bounding box center [275, 528] width 87 height 12
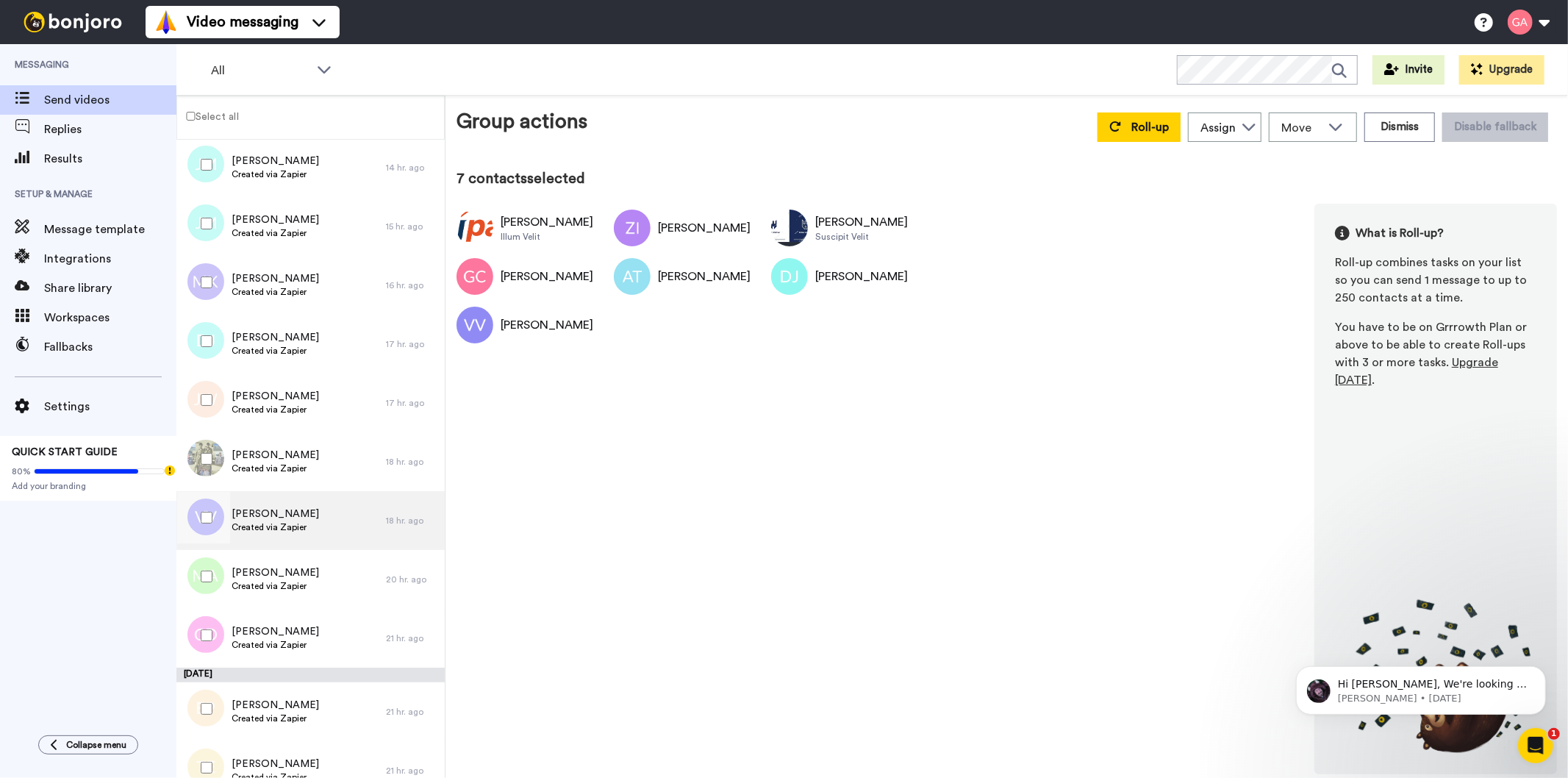
click at [304, 527] on span "Created via Zapier" at bounding box center [275, 528] width 87 height 12
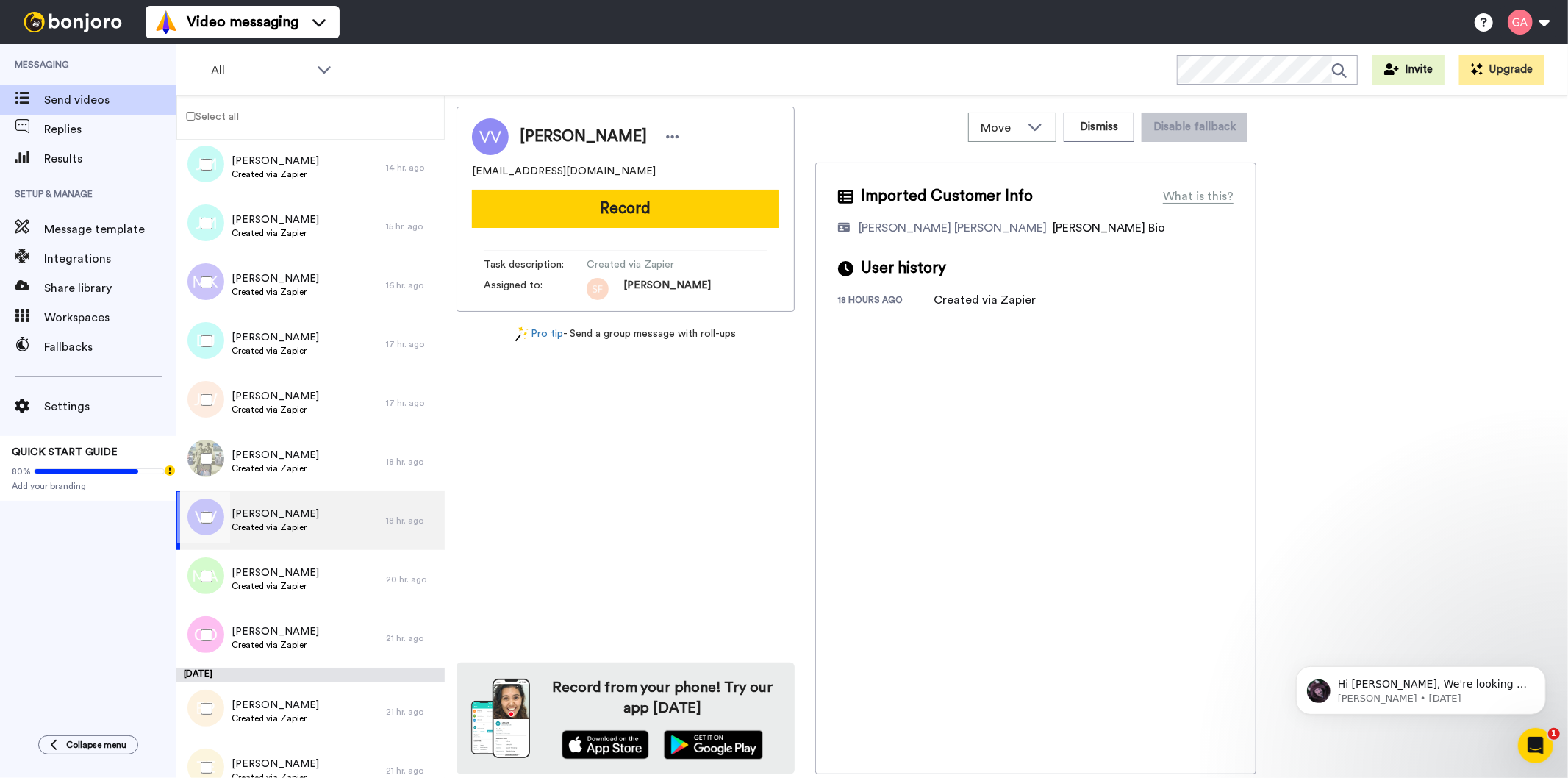
click at [296, 522] on span "Created via Zapier" at bounding box center [275, 528] width 87 height 12
click at [291, 596] on div "MANUEL Alva Created via Zapier" at bounding box center [280, 579] width 209 height 59
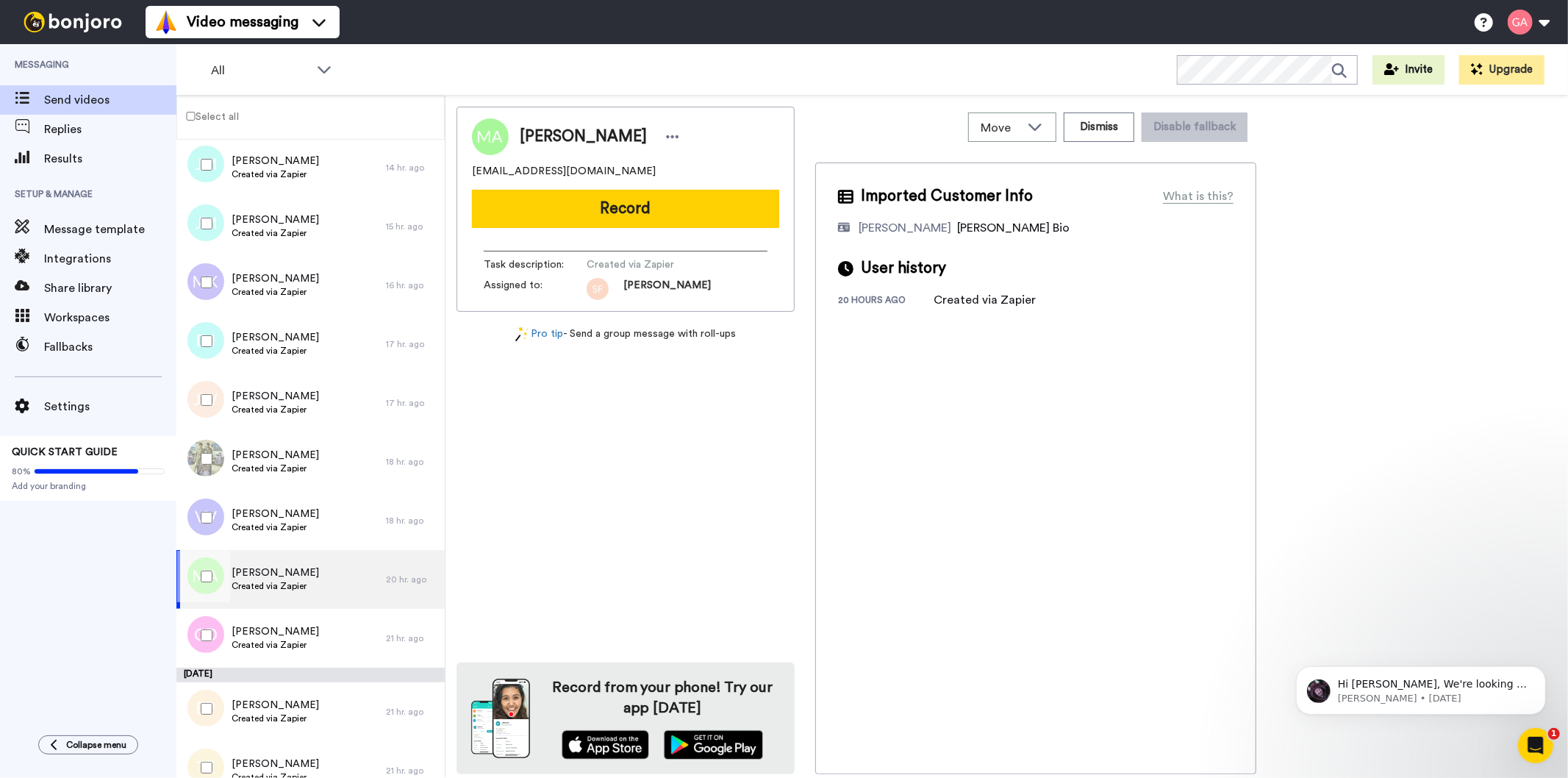
scroll to position [1062, 0]
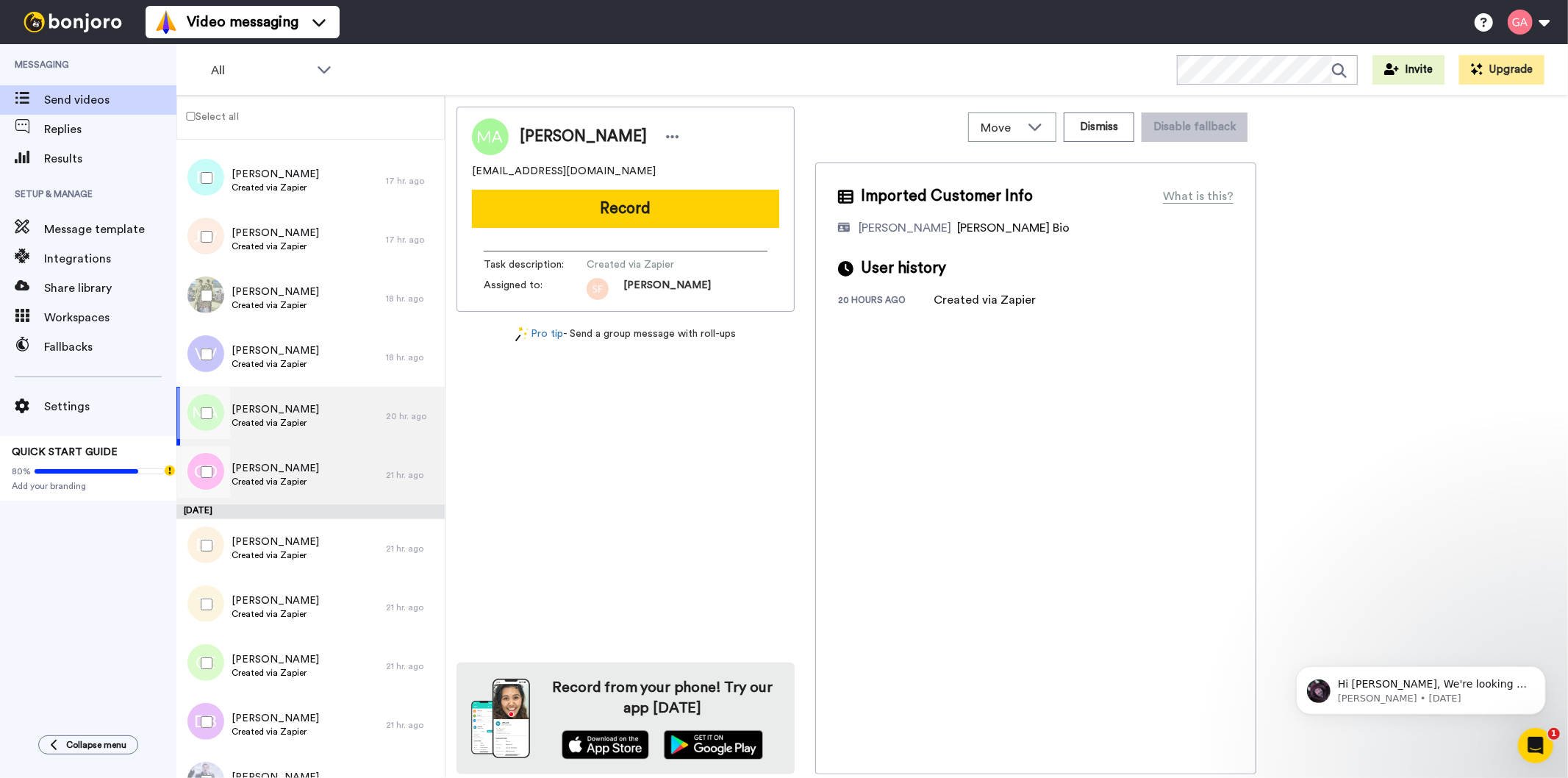
click at [276, 467] on span "[PERSON_NAME]" at bounding box center [275, 468] width 87 height 15
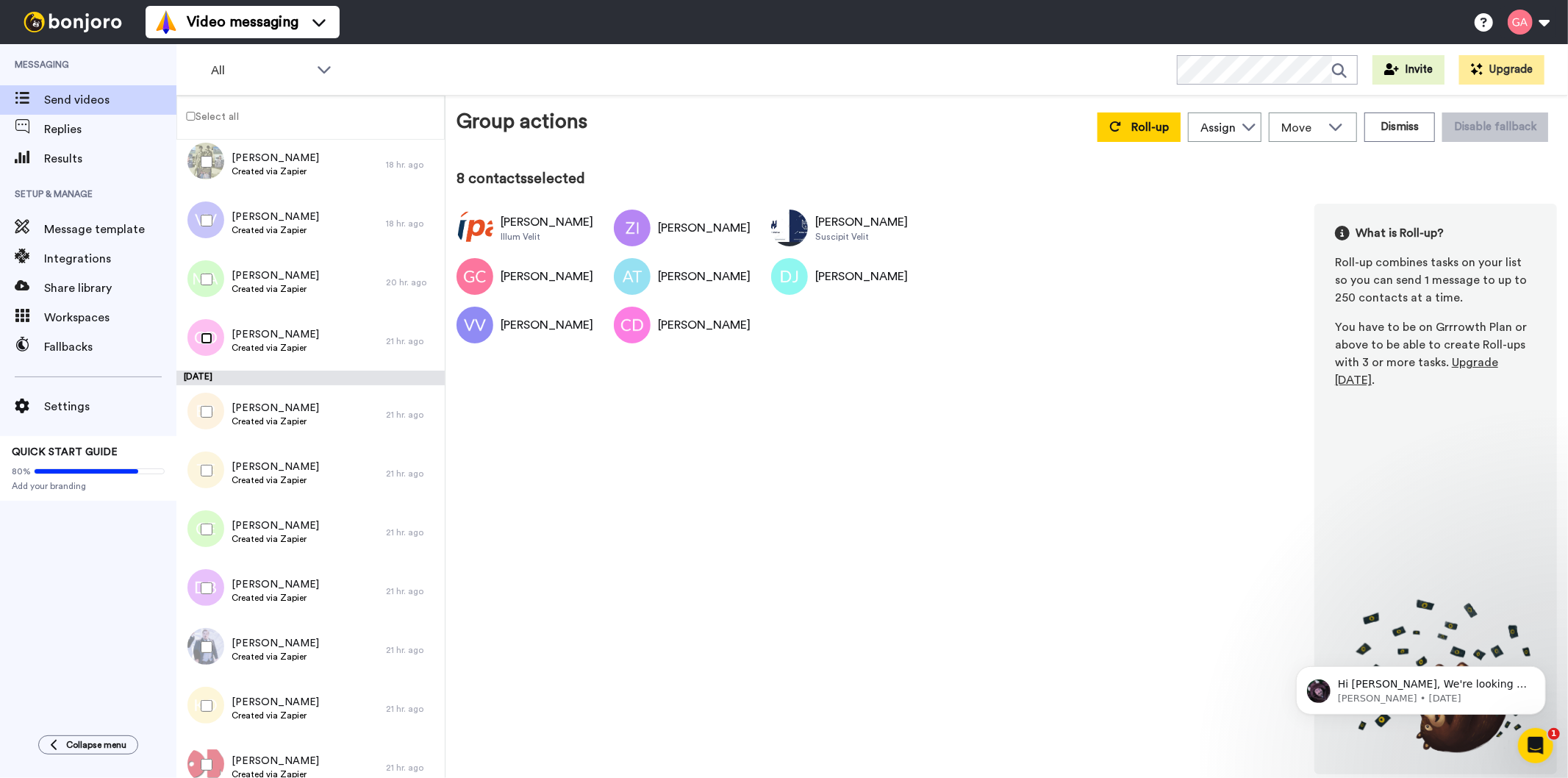
scroll to position [1225, 0]
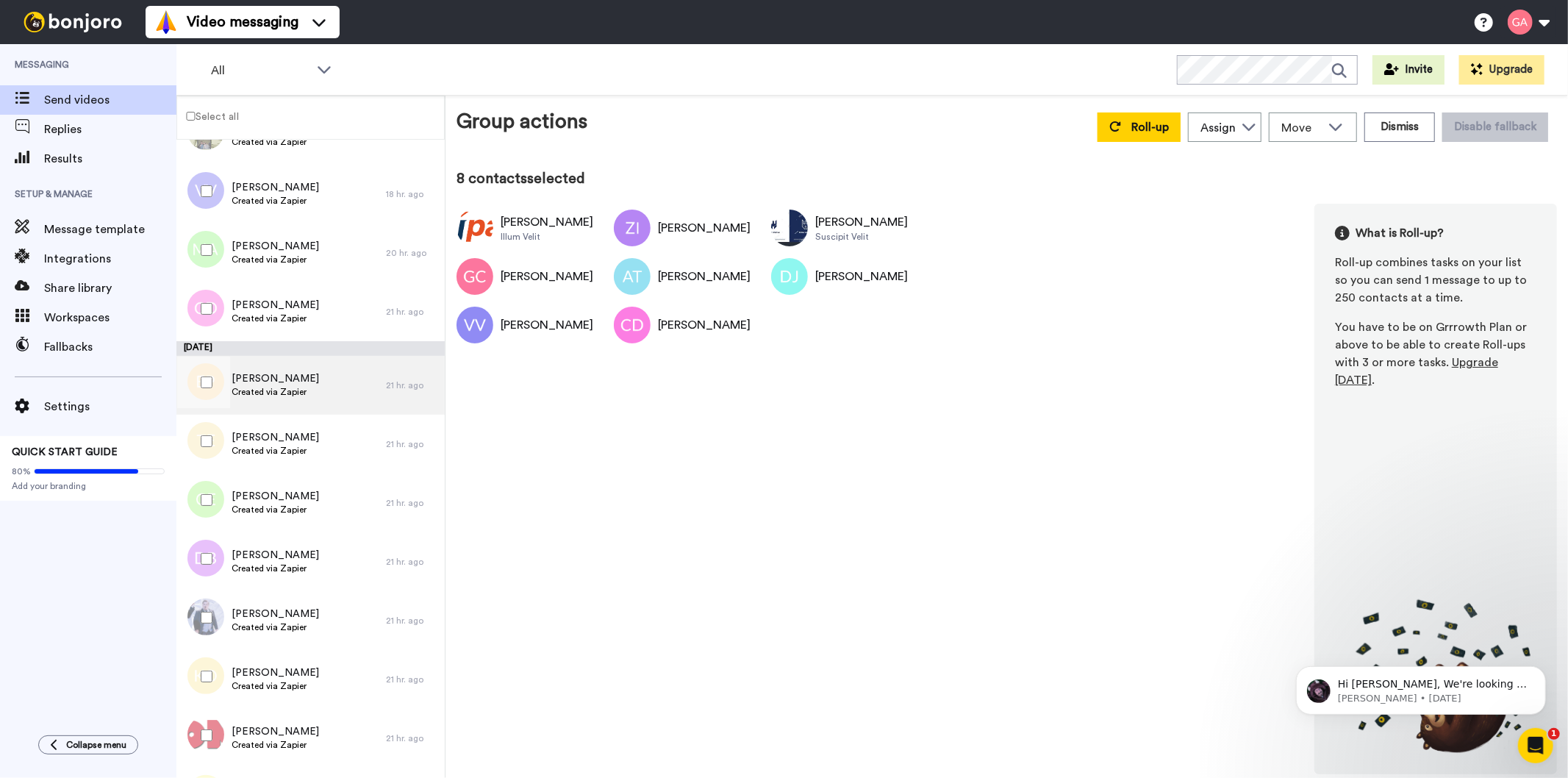
click at [278, 376] on span "Emily Puxty" at bounding box center [275, 378] width 87 height 15
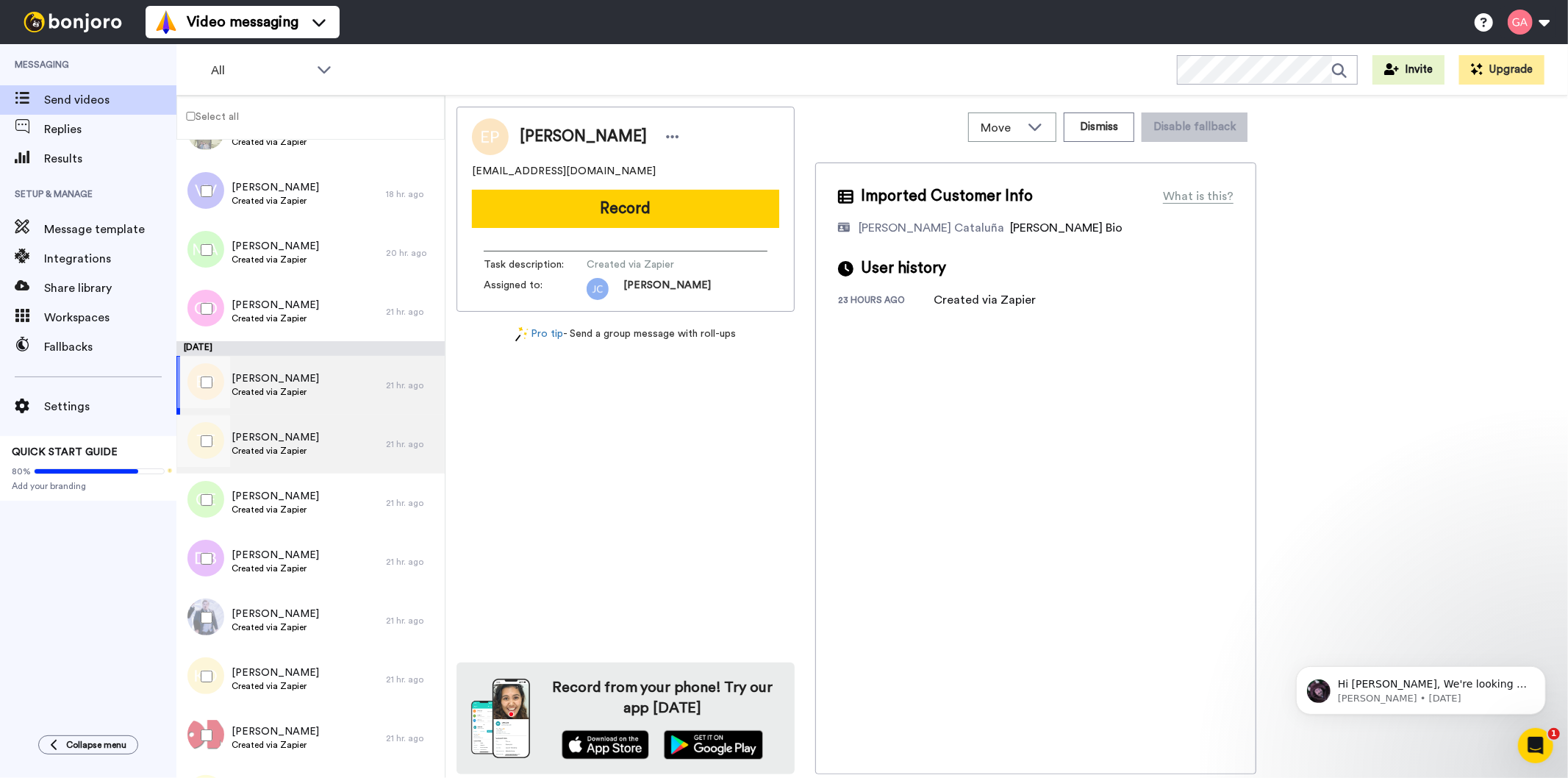
click at [298, 434] on span "Talia Evans" at bounding box center [275, 437] width 87 height 15
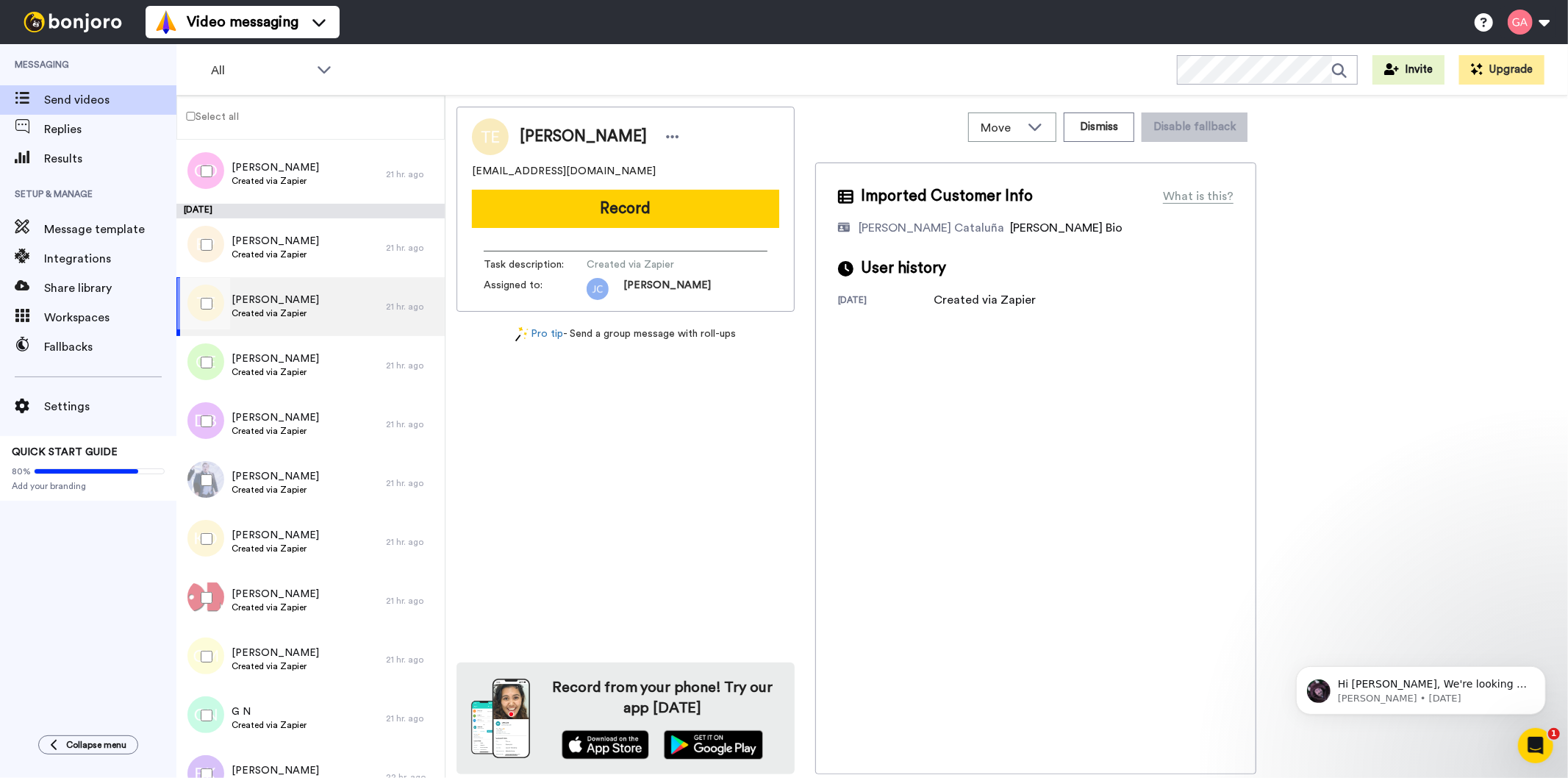
scroll to position [1471, 0]
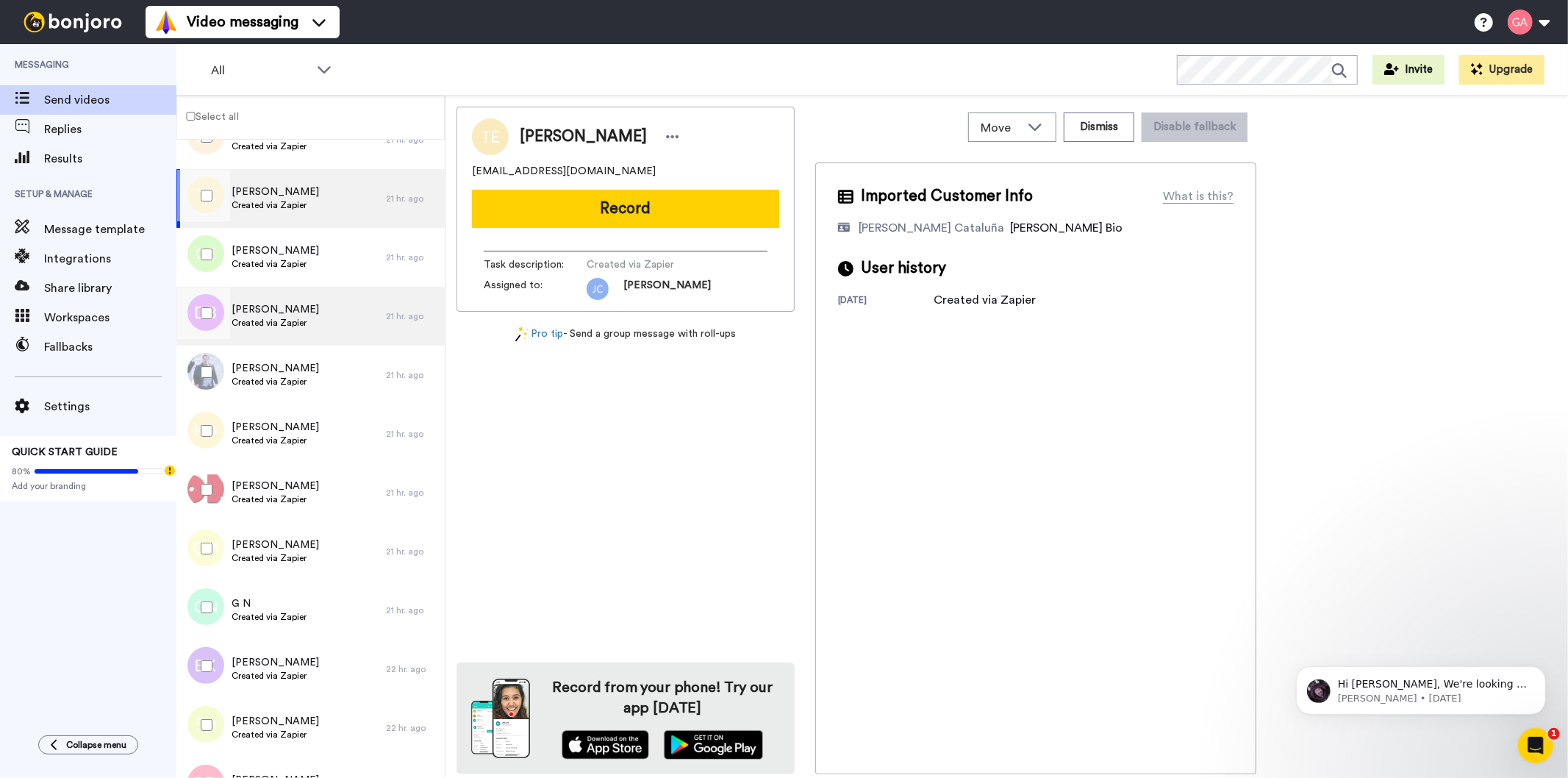
click at [297, 319] on span "Created via Zapier" at bounding box center [275, 323] width 87 height 12
click at [297, 208] on span "Created via Zapier" at bounding box center [275, 205] width 87 height 12
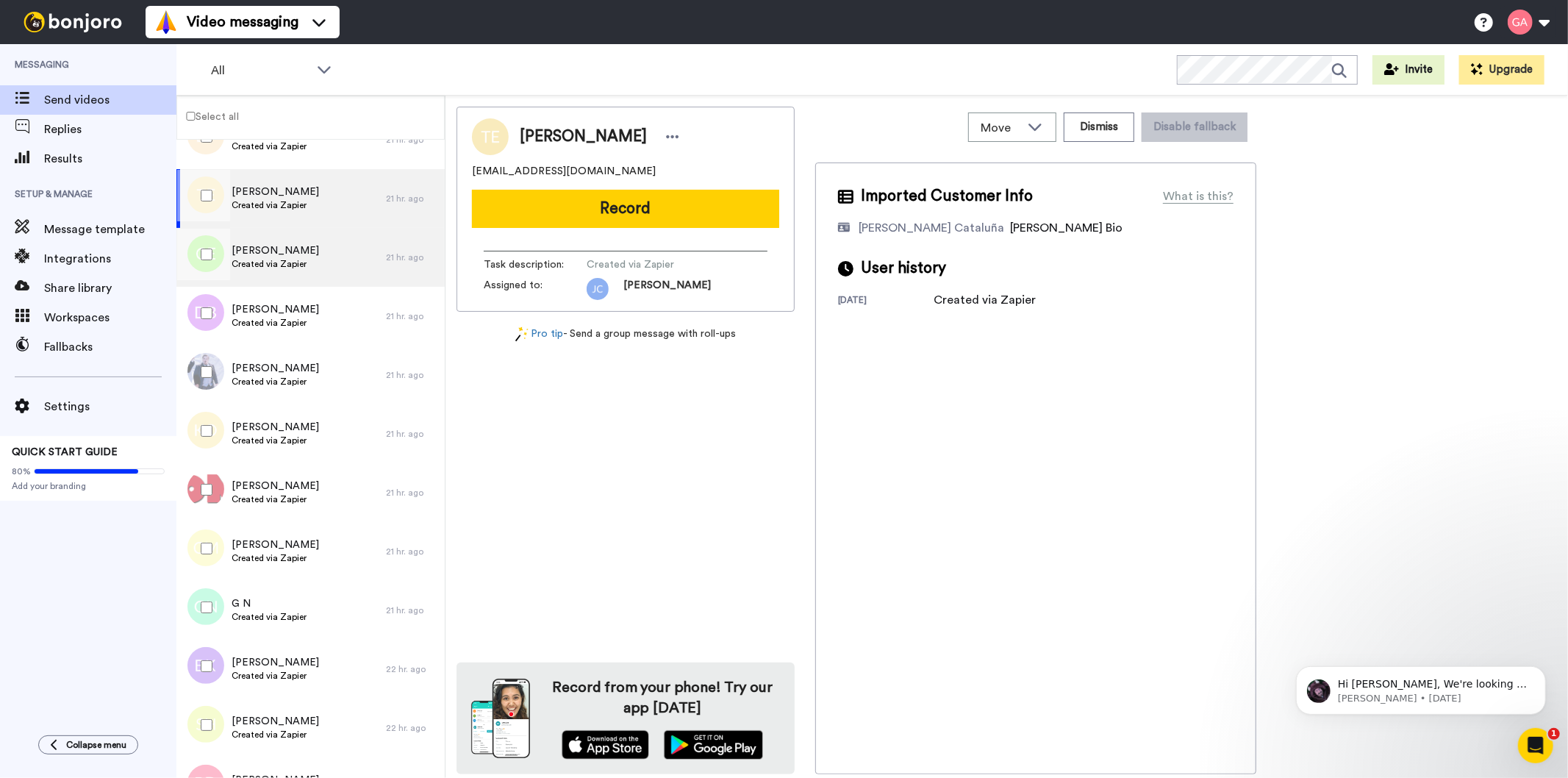
click at [291, 260] on span "Created via Zapier" at bounding box center [275, 264] width 87 height 12
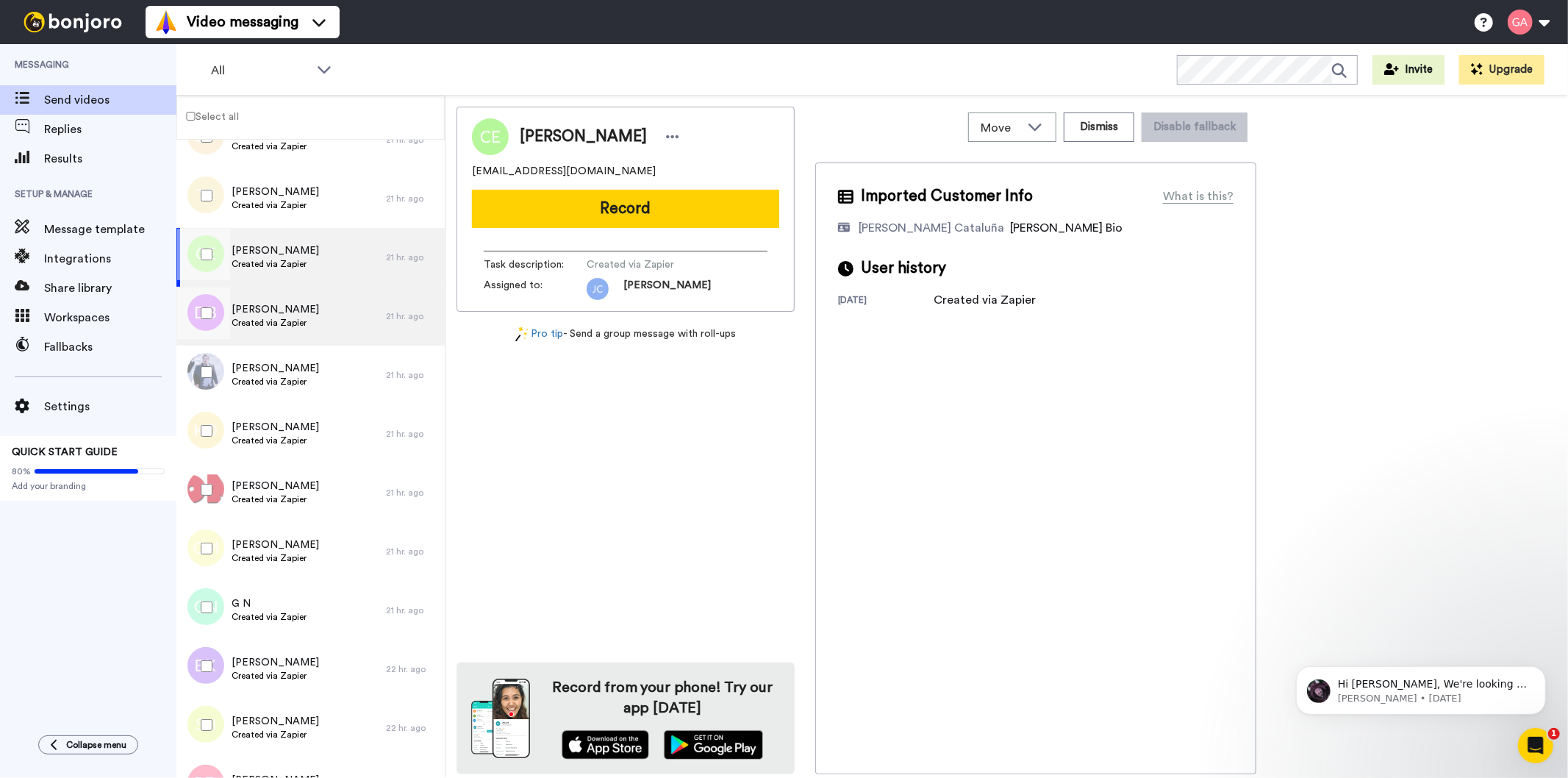
click at [291, 320] on span "Created via Zapier" at bounding box center [275, 323] width 87 height 12
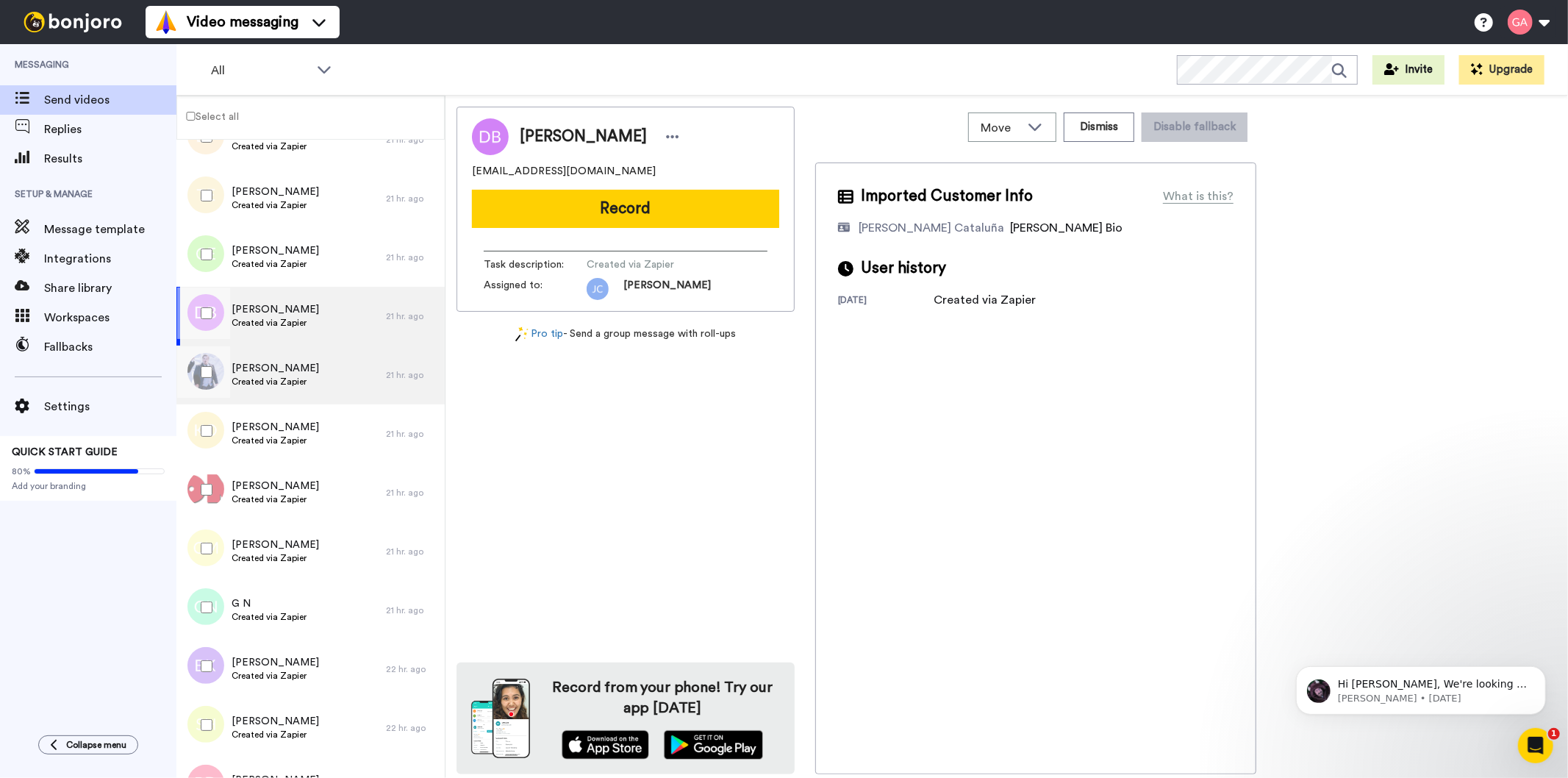
click at [291, 372] on span "Charles Buttigieg" at bounding box center [275, 368] width 87 height 15
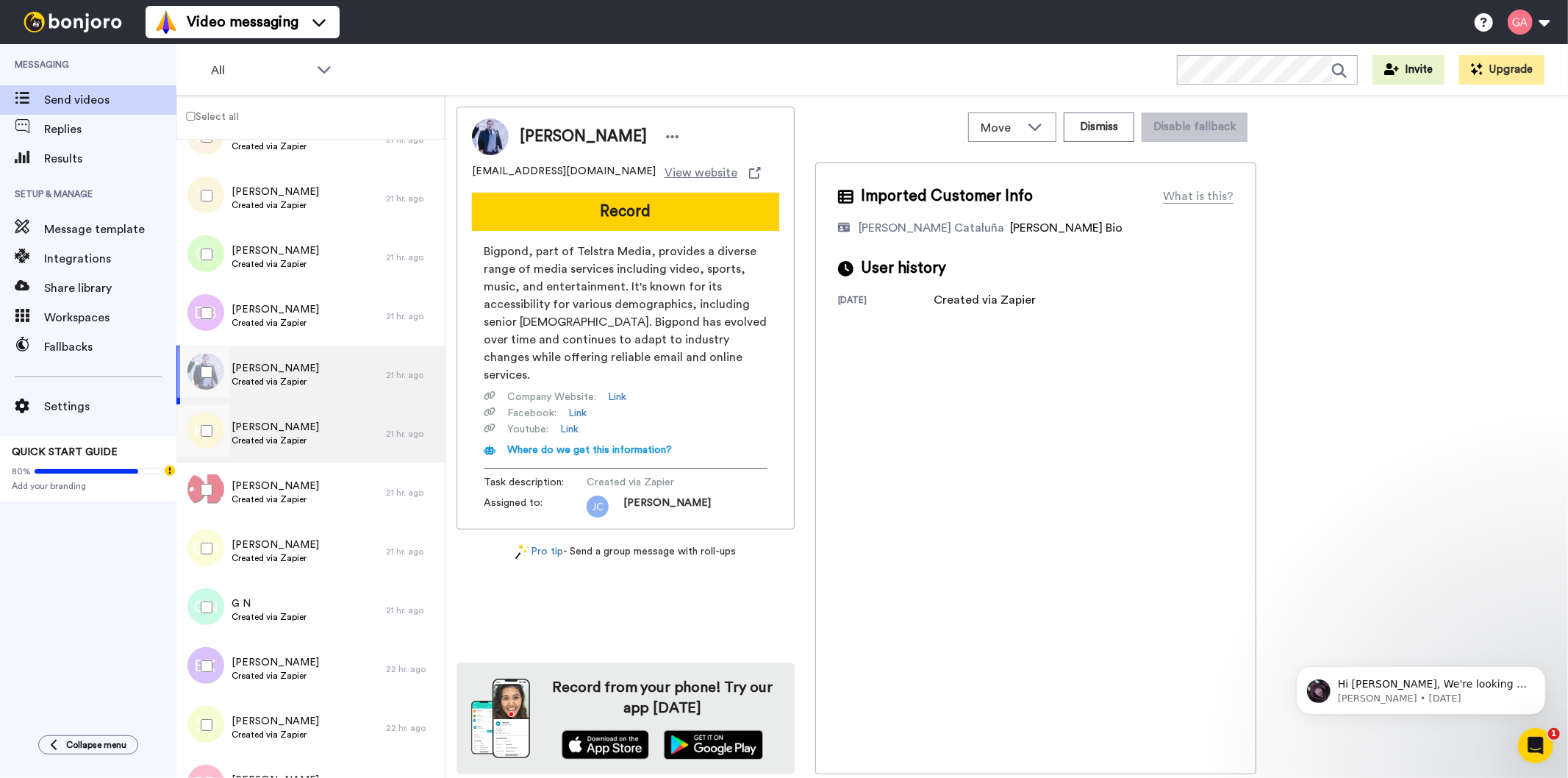
click at [285, 427] on span "Kay Oliver" at bounding box center [275, 427] width 87 height 15
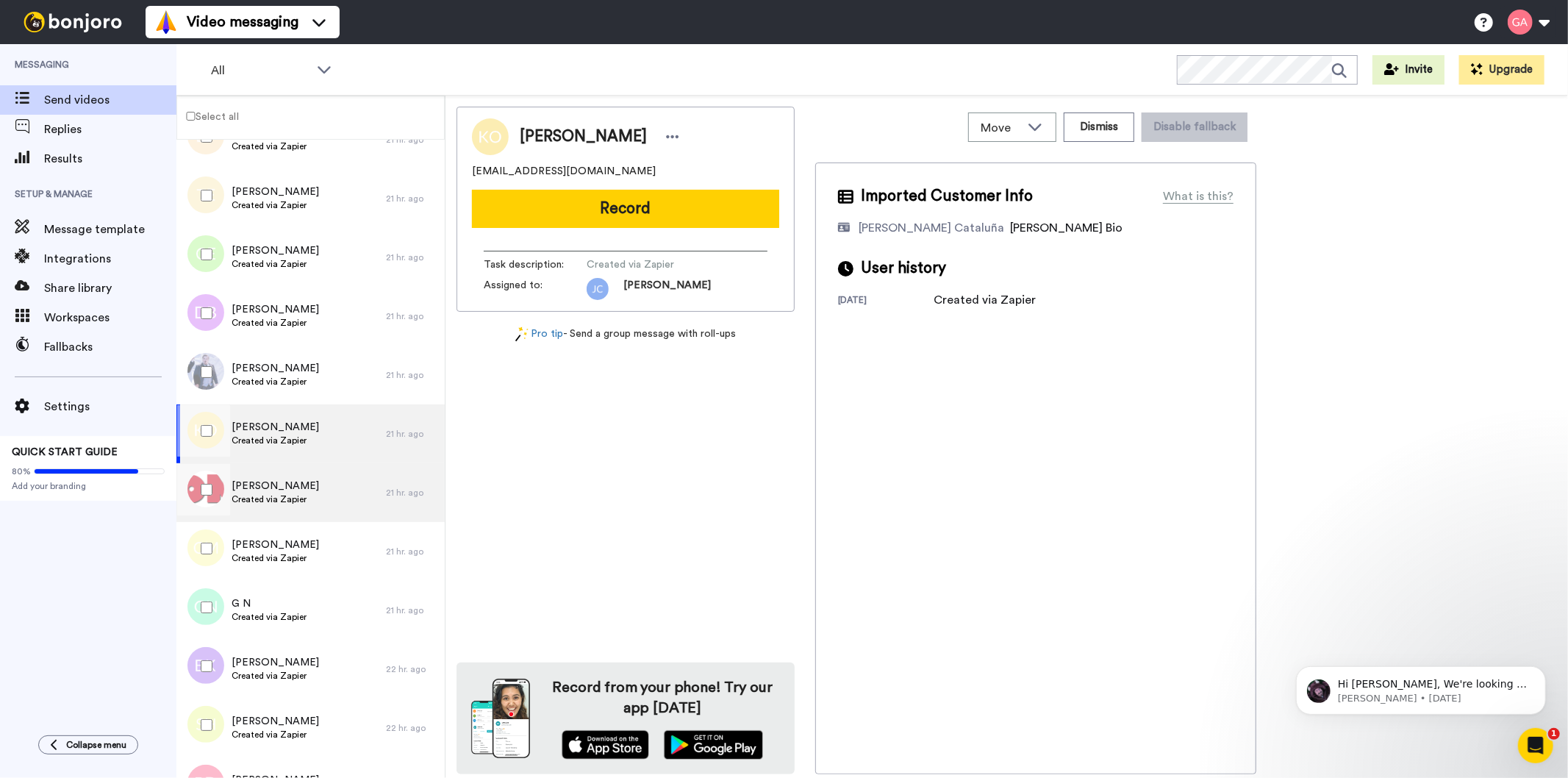
click at [286, 493] on span "Created via Zapier" at bounding box center [275, 499] width 87 height 12
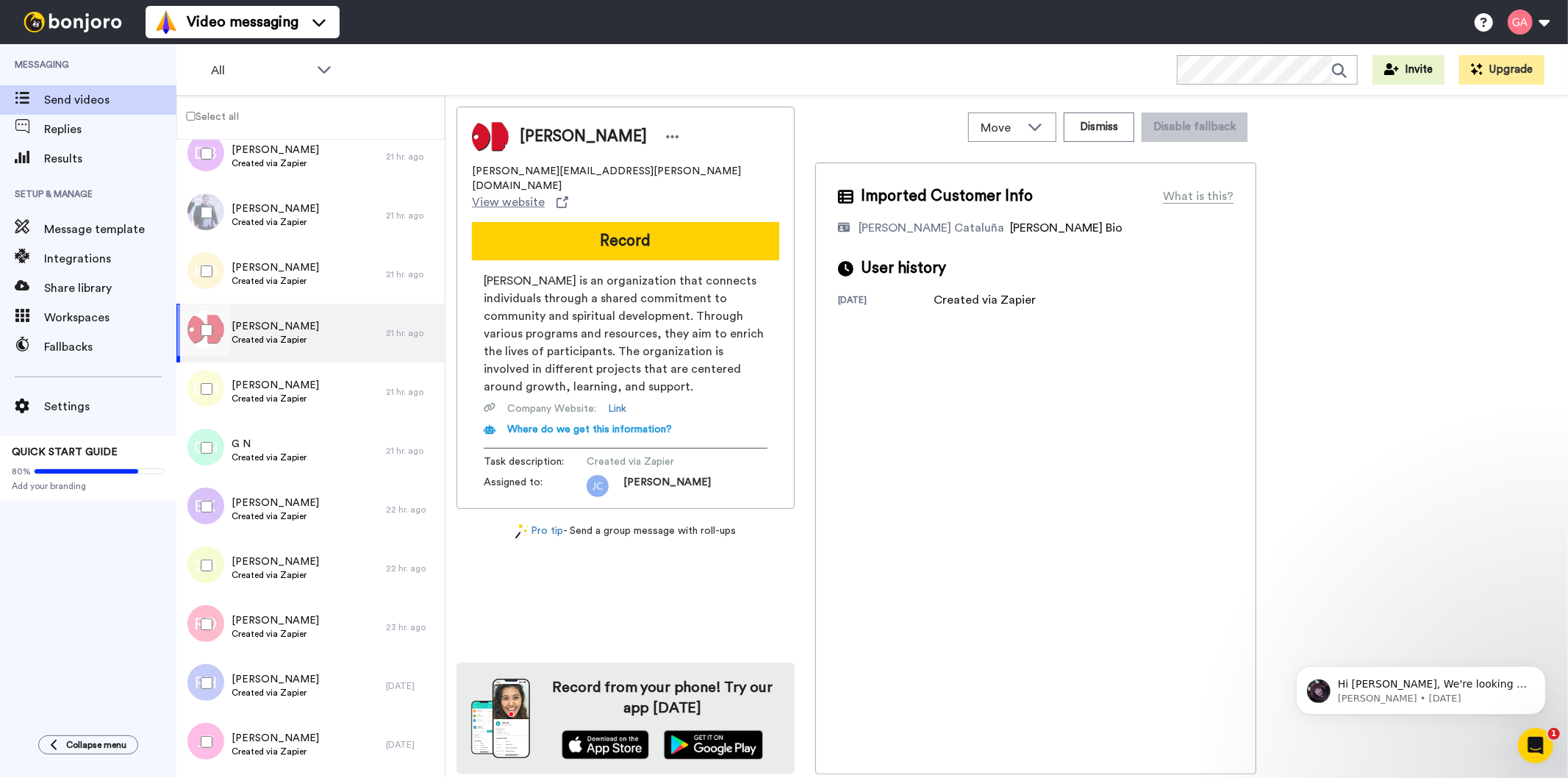
scroll to position [1634, 0]
click at [282, 380] on span "Carissa Meers" at bounding box center [275, 381] width 87 height 15
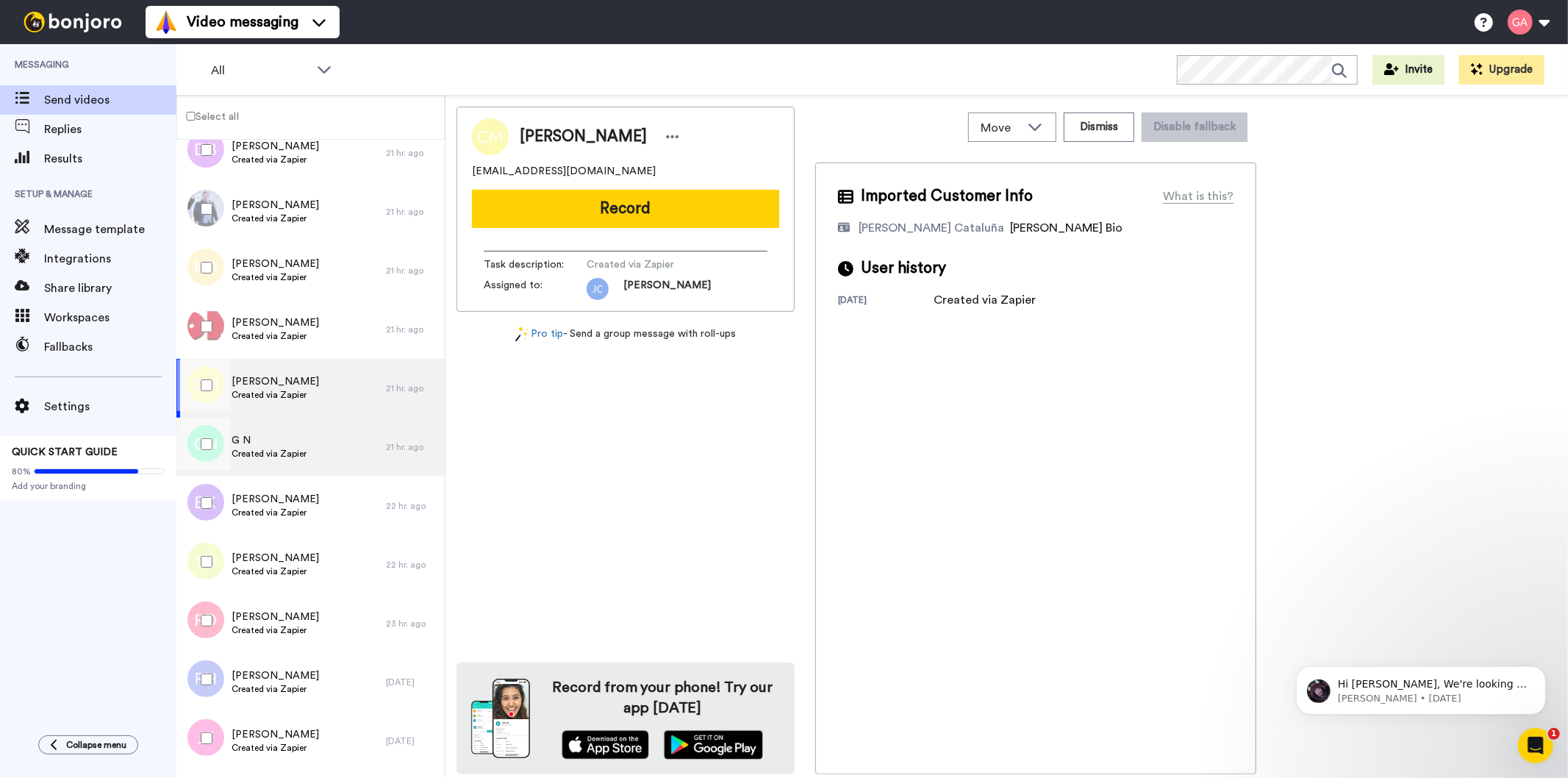
click at [287, 450] on span "Created via Zapier" at bounding box center [269, 454] width 75 height 12
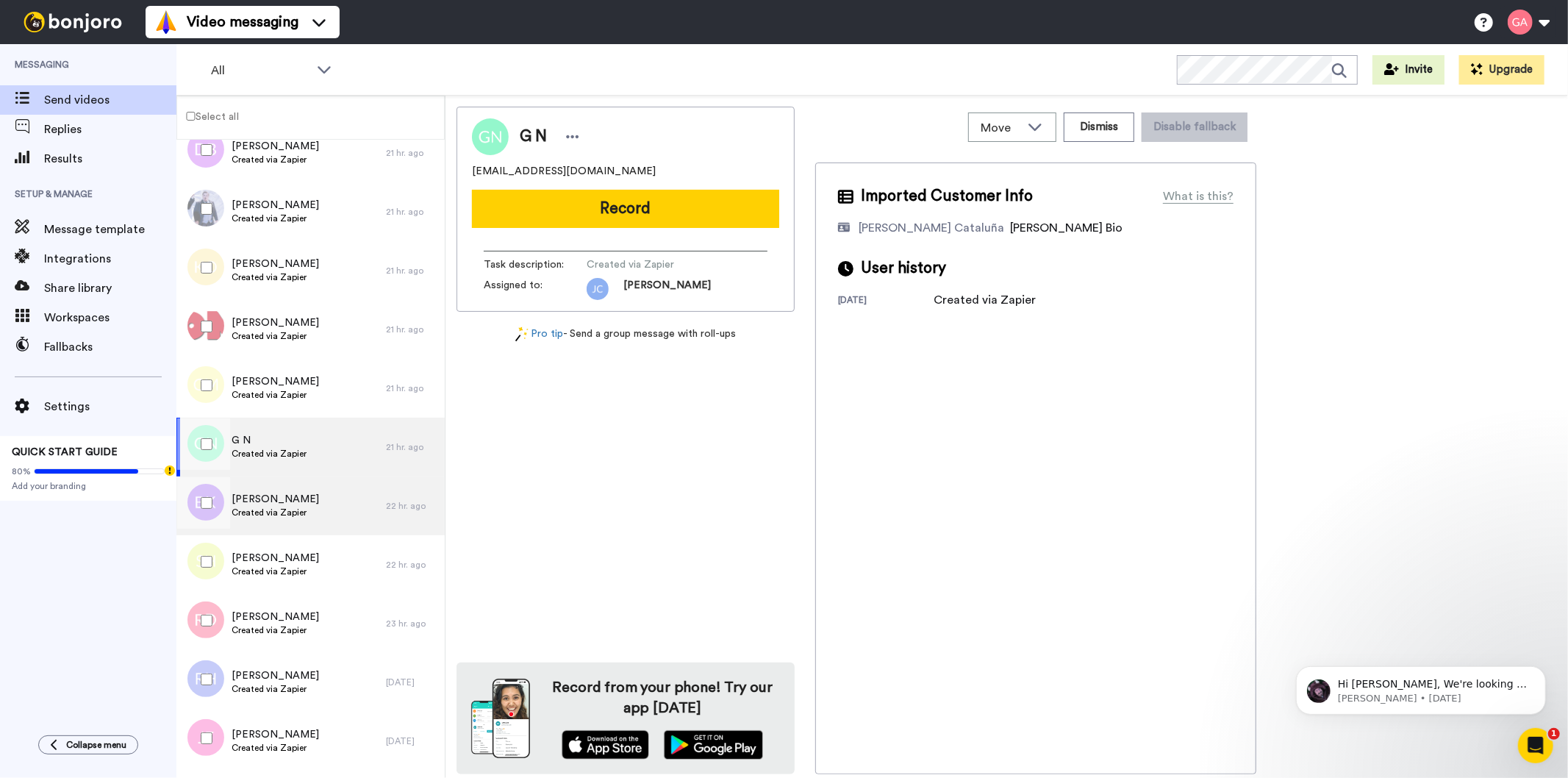
click at [285, 510] on span "Created via Zapier" at bounding box center [275, 513] width 87 height 12
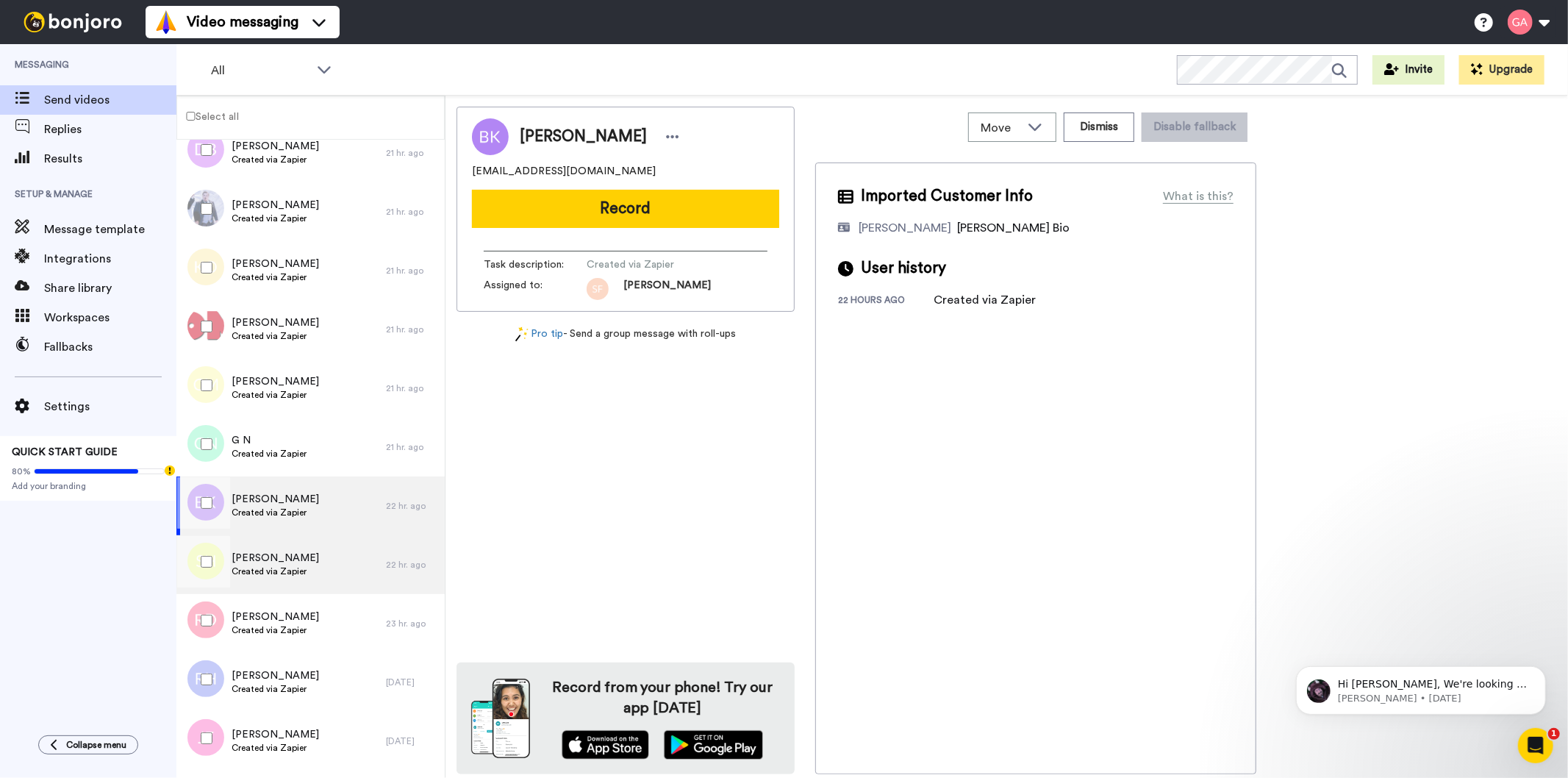
click at [292, 577] on div "SirKeith Holman Created via Zapier" at bounding box center [275, 564] width 87 height 28
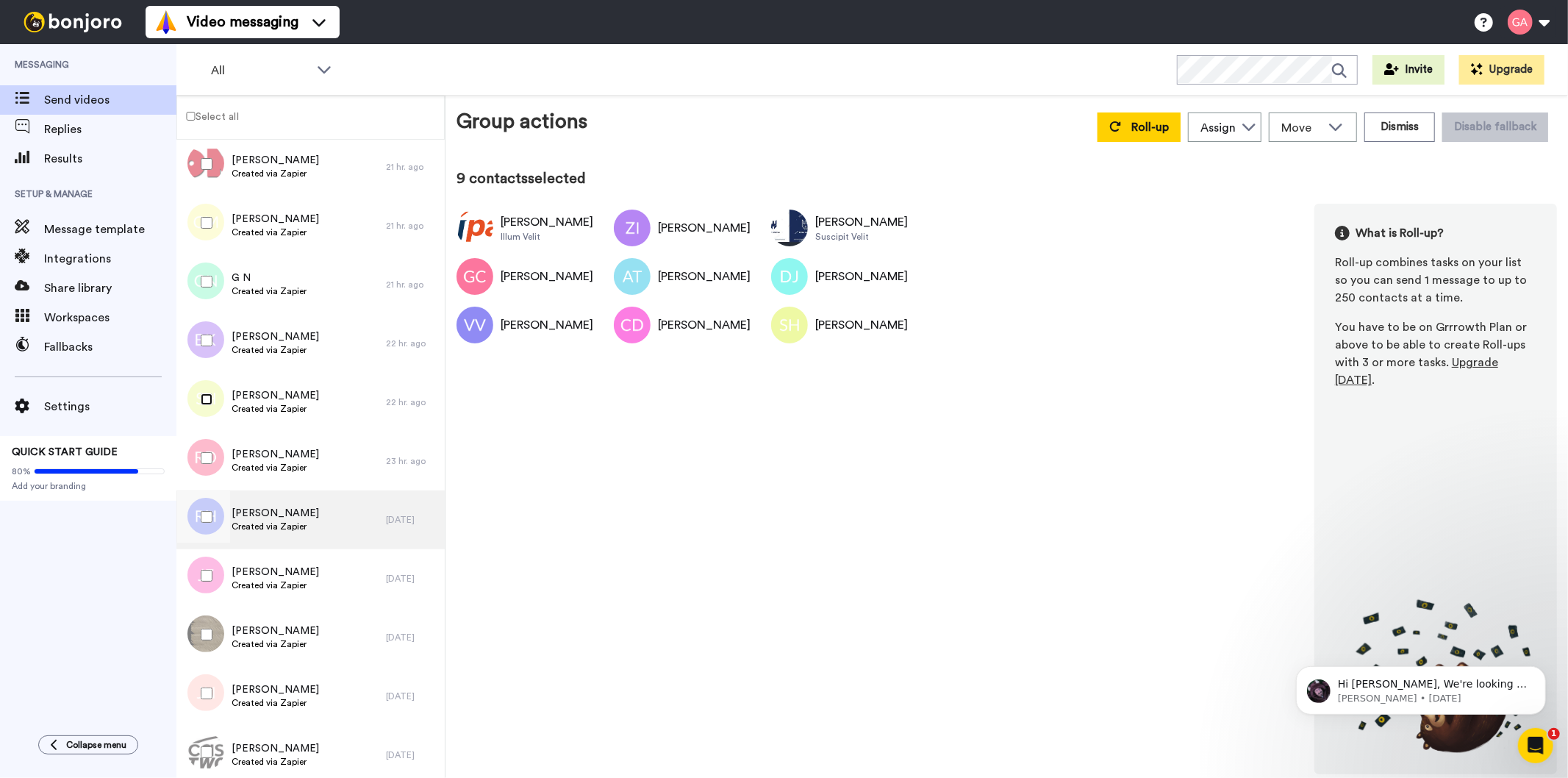
scroll to position [1797, 0]
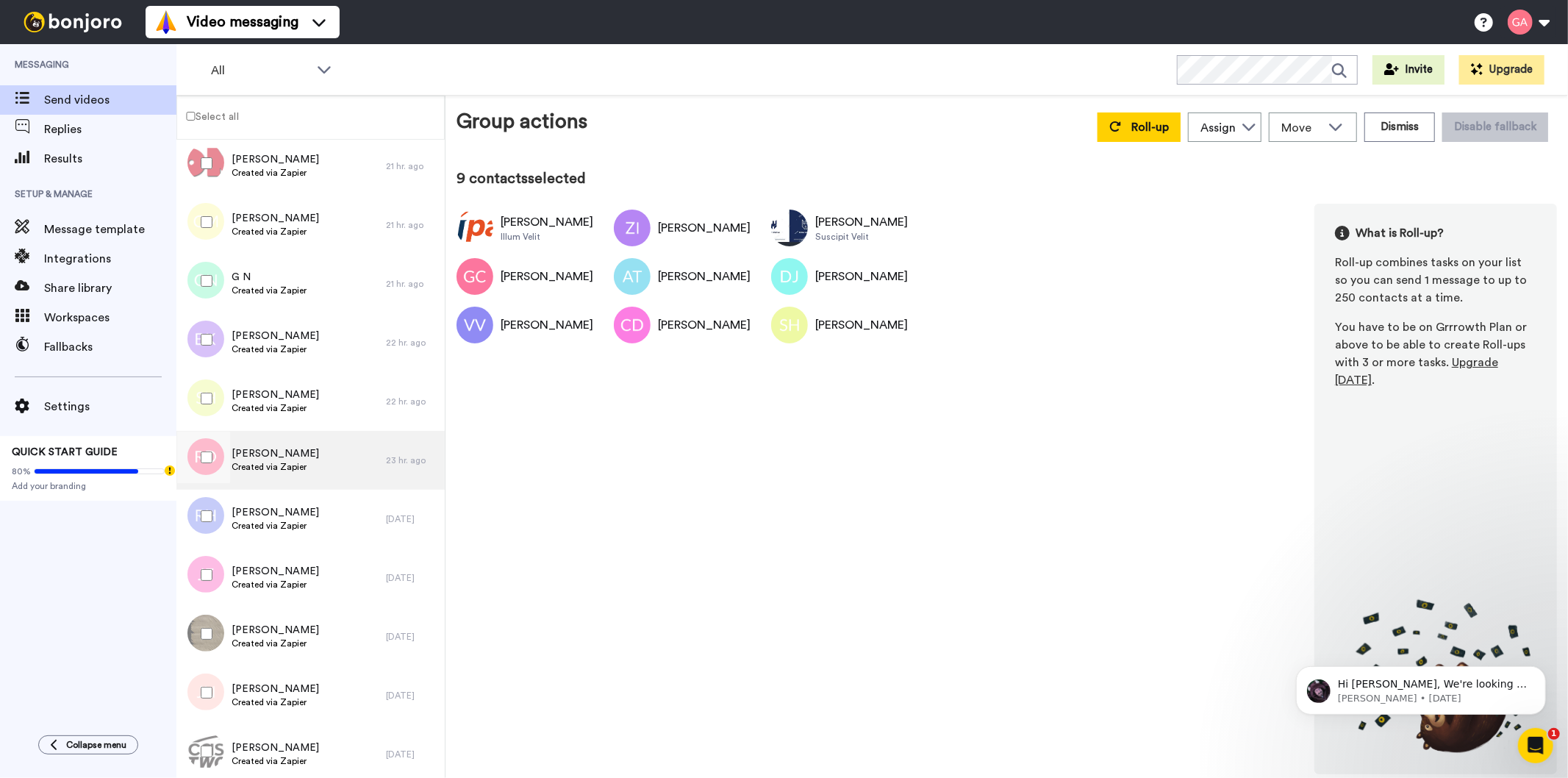
click at [288, 436] on div "Robyn Davis Created via Zapier" at bounding box center [280, 460] width 209 height 59
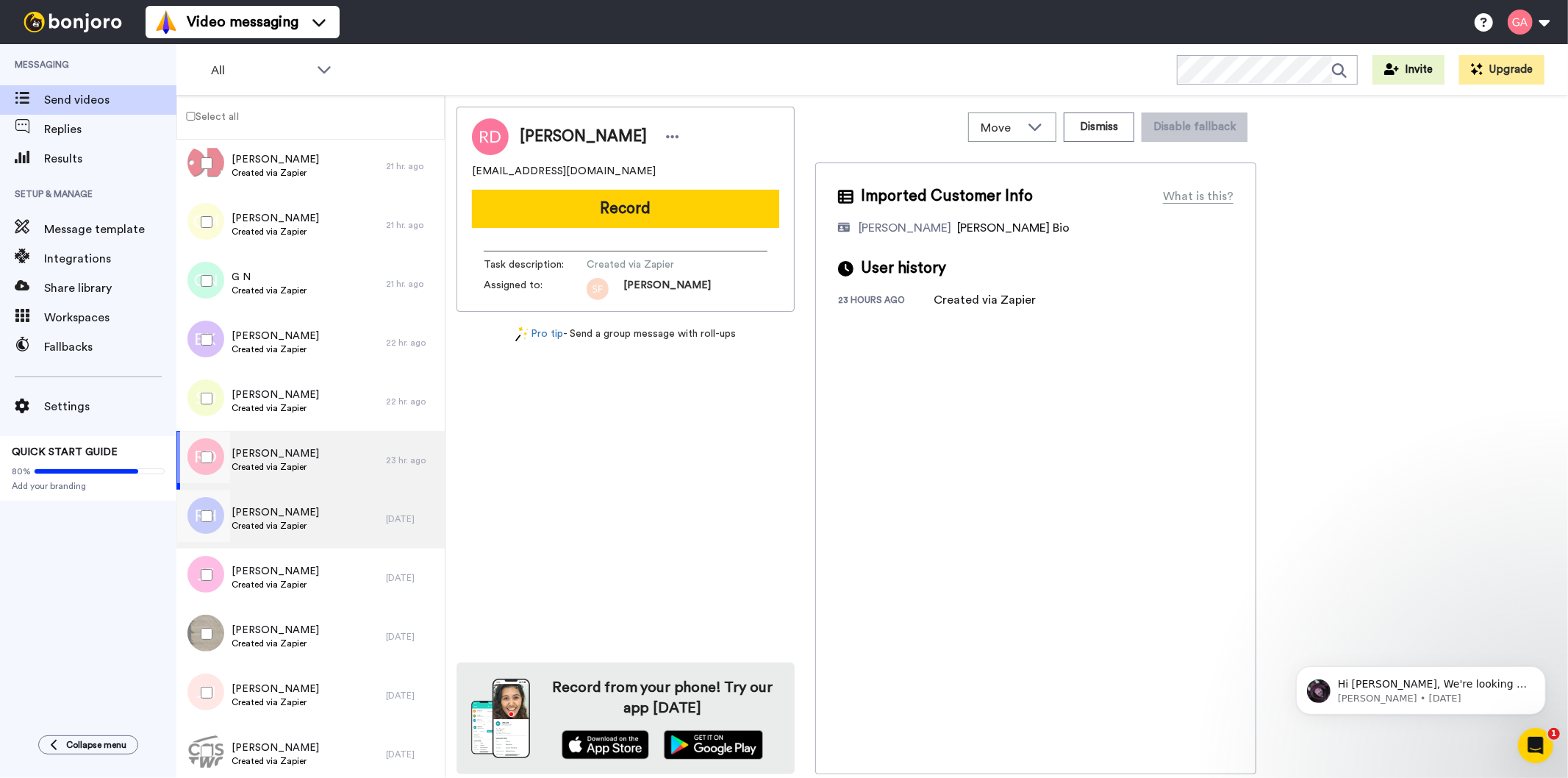
click at [284, 522] on span "Created via Zapier" at bounding box center [275, 526] width 87 height 12
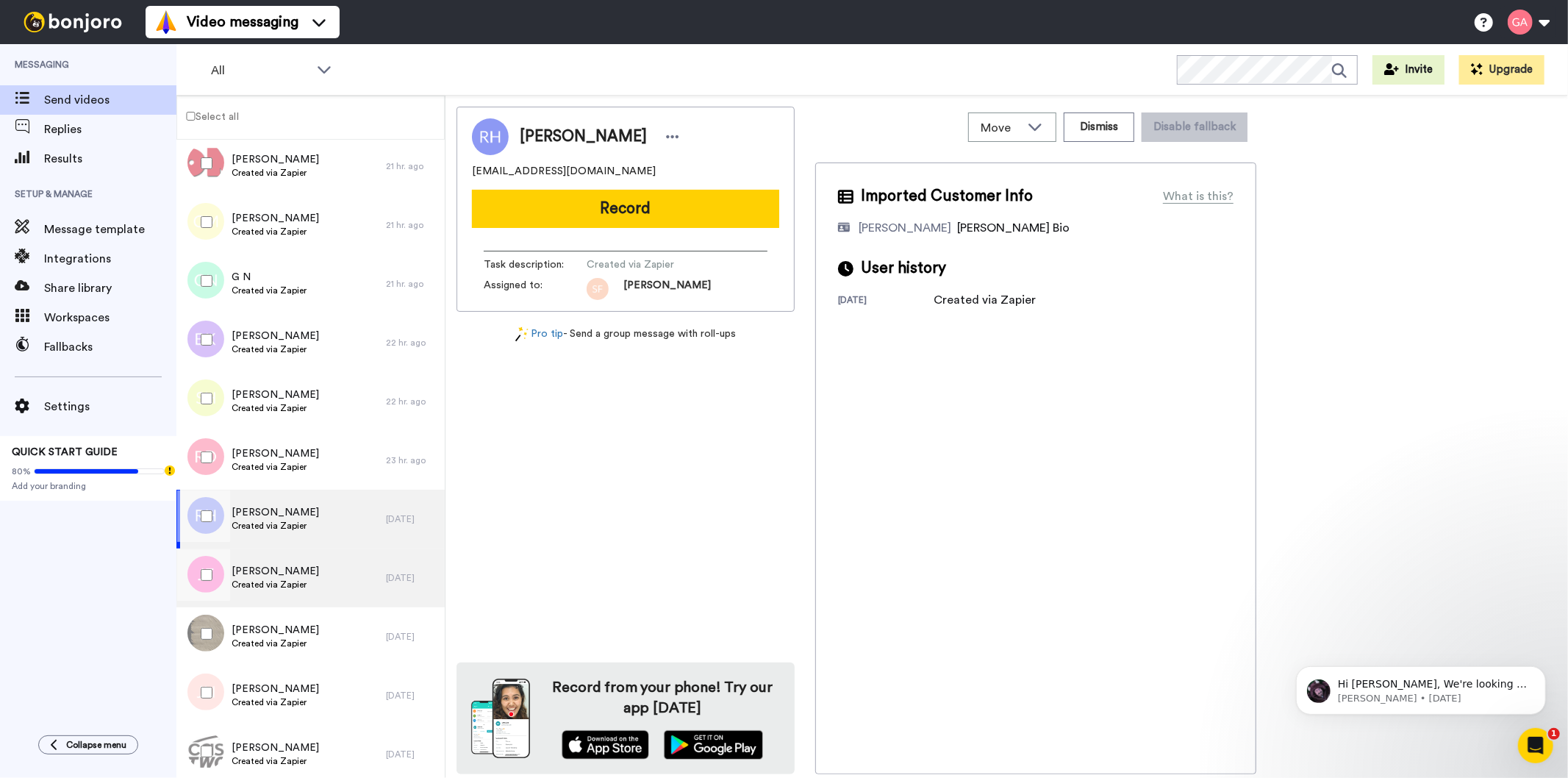
click at [271, 570] on span "Jennifer Freeman" at bounding box center [275, 571] width 87 height 15
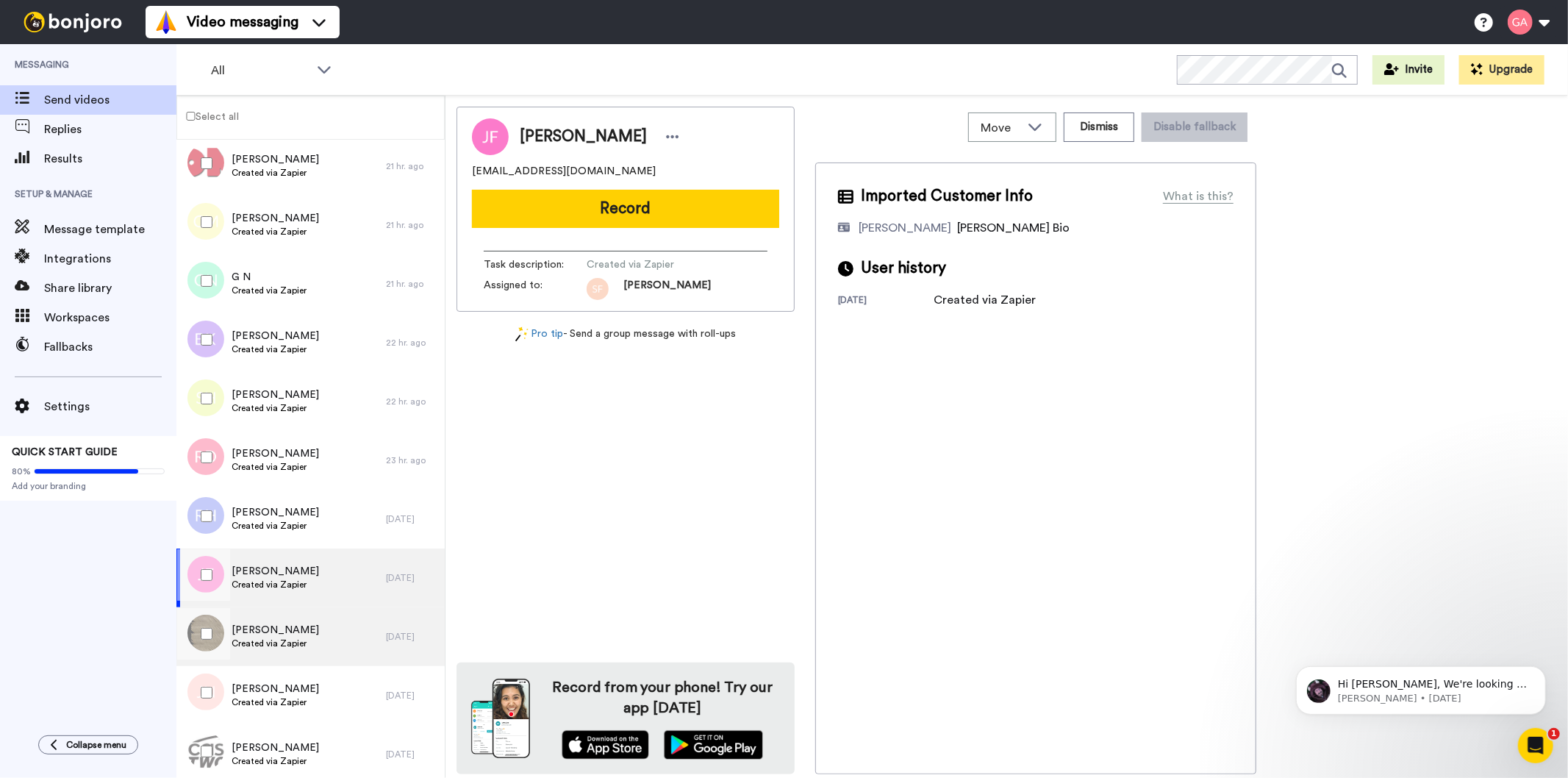
click at [289, 628] on span "[PERSON_NAME]" at bounding box center [275, 630] width 87 height 15
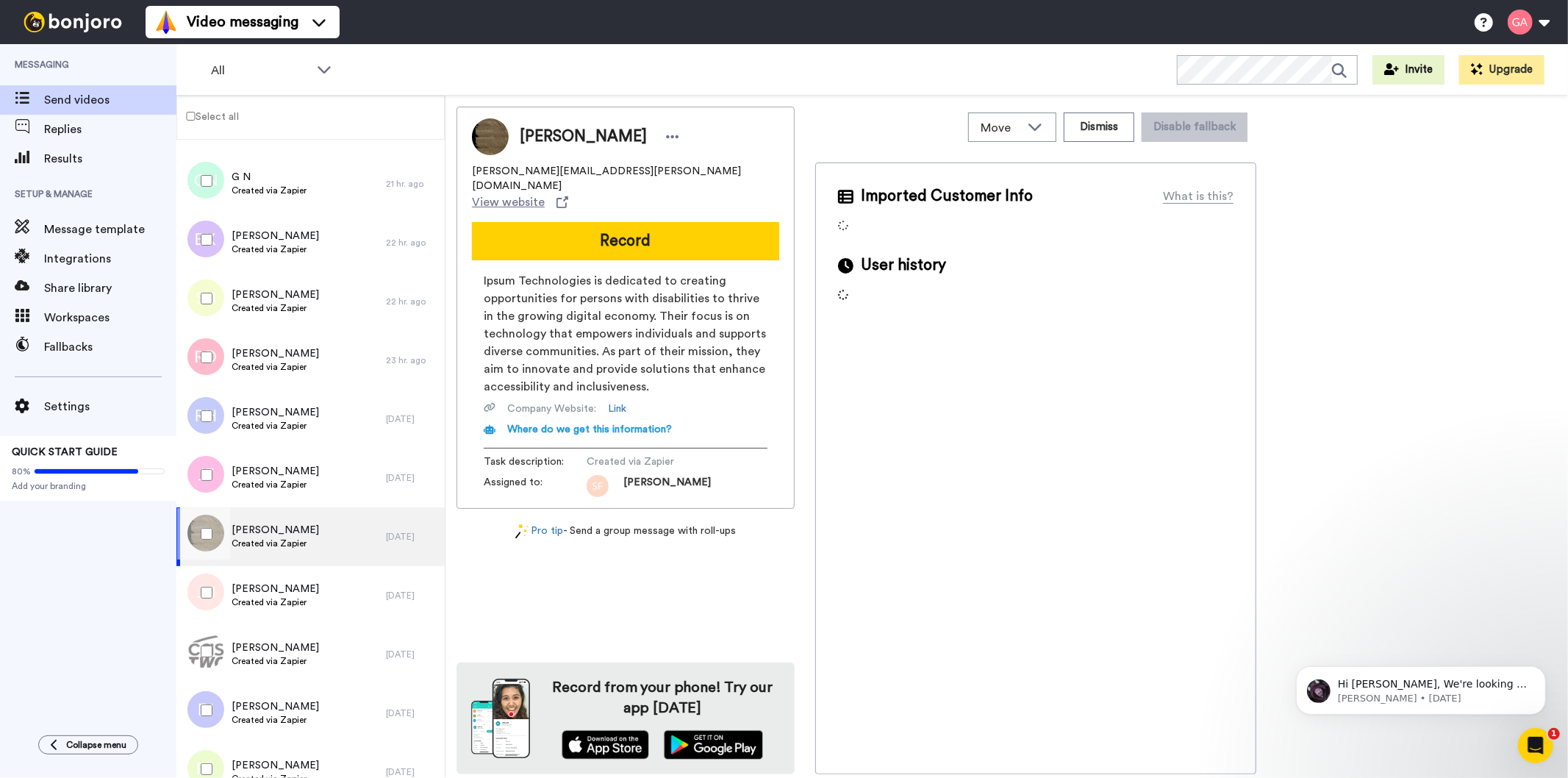
scroll to position [1960, 0]
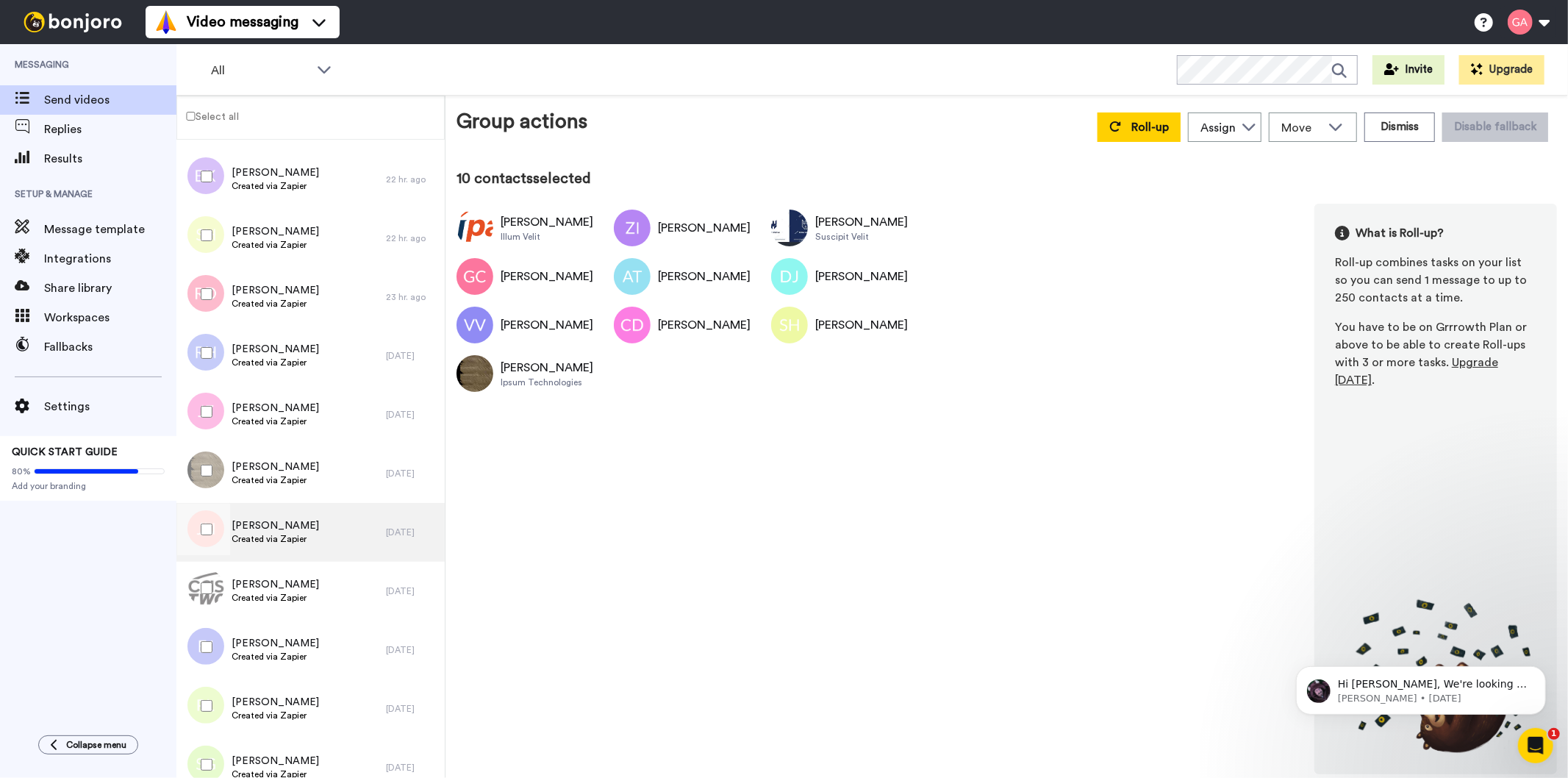
click at [253, 541] on span "Created via Zapier" at bounding box center [275, 539] width 87 height 12
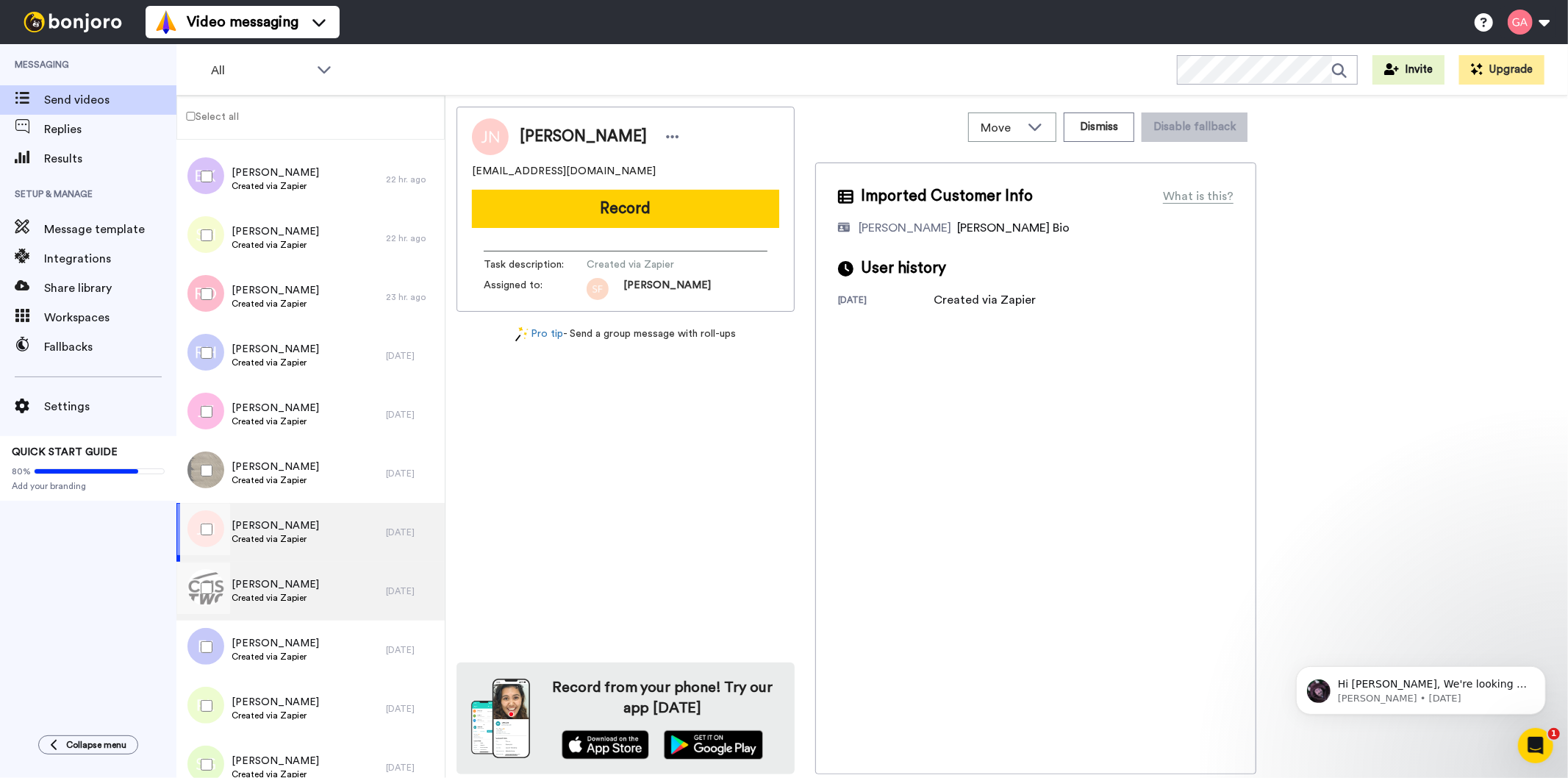
click at [261, 586] on span "[PERSON_NAME]" at bounding box center [275, 584] width 87 height 15
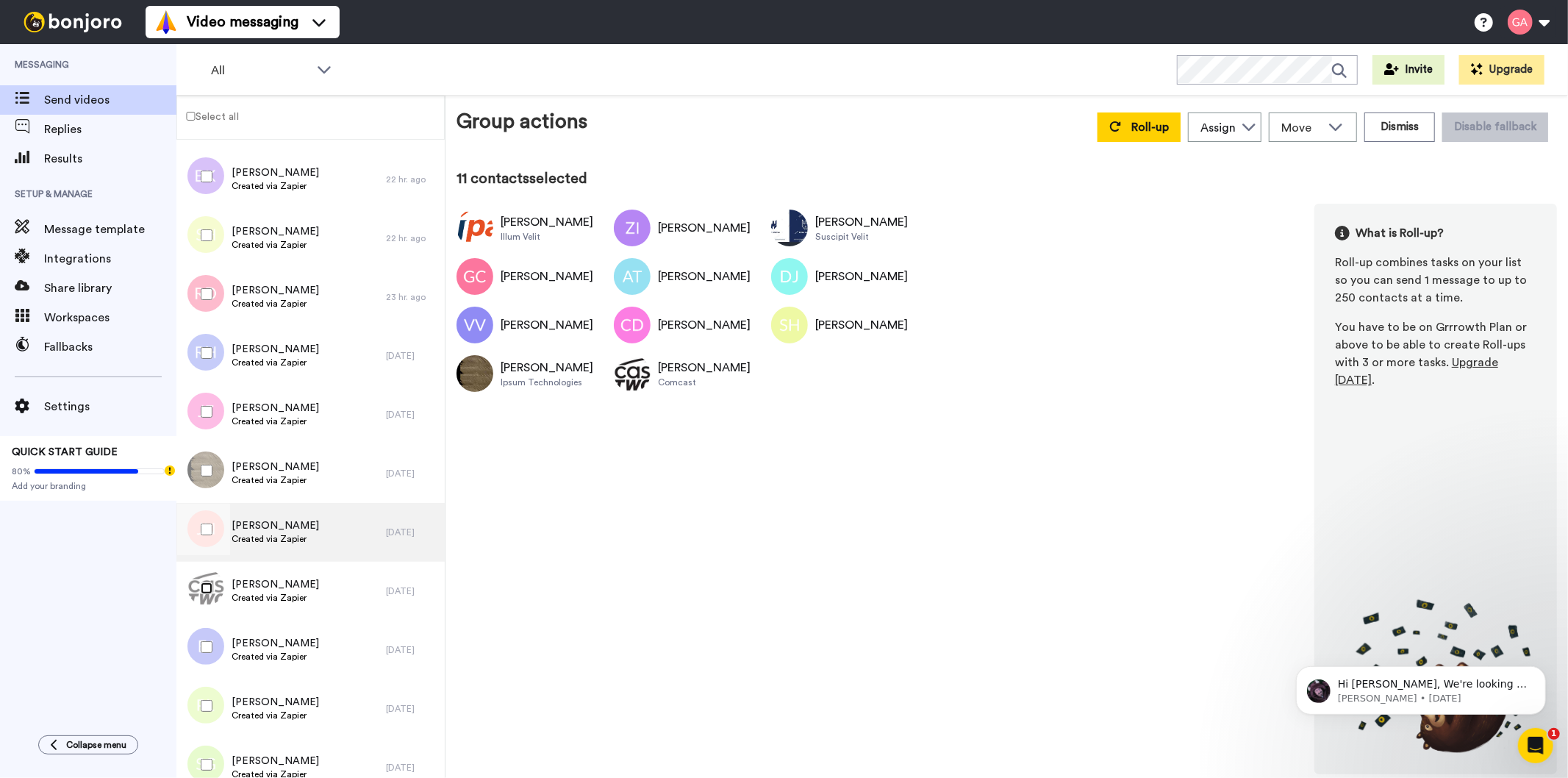
scroll to position [2042, 0]
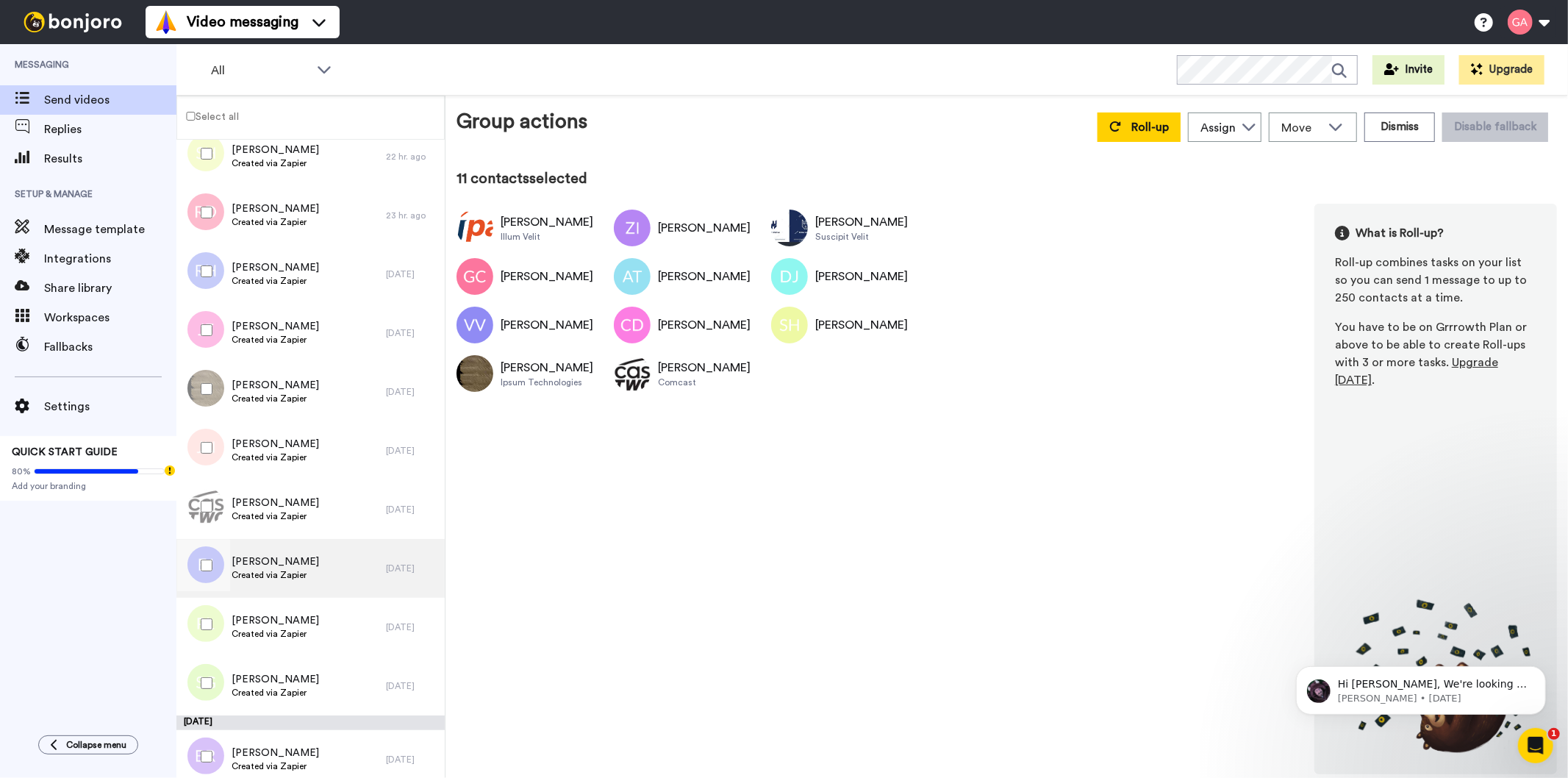
click at [280, 564] on span "Earlean Jackson" at bounding box center [275, 562] width 87 height 15
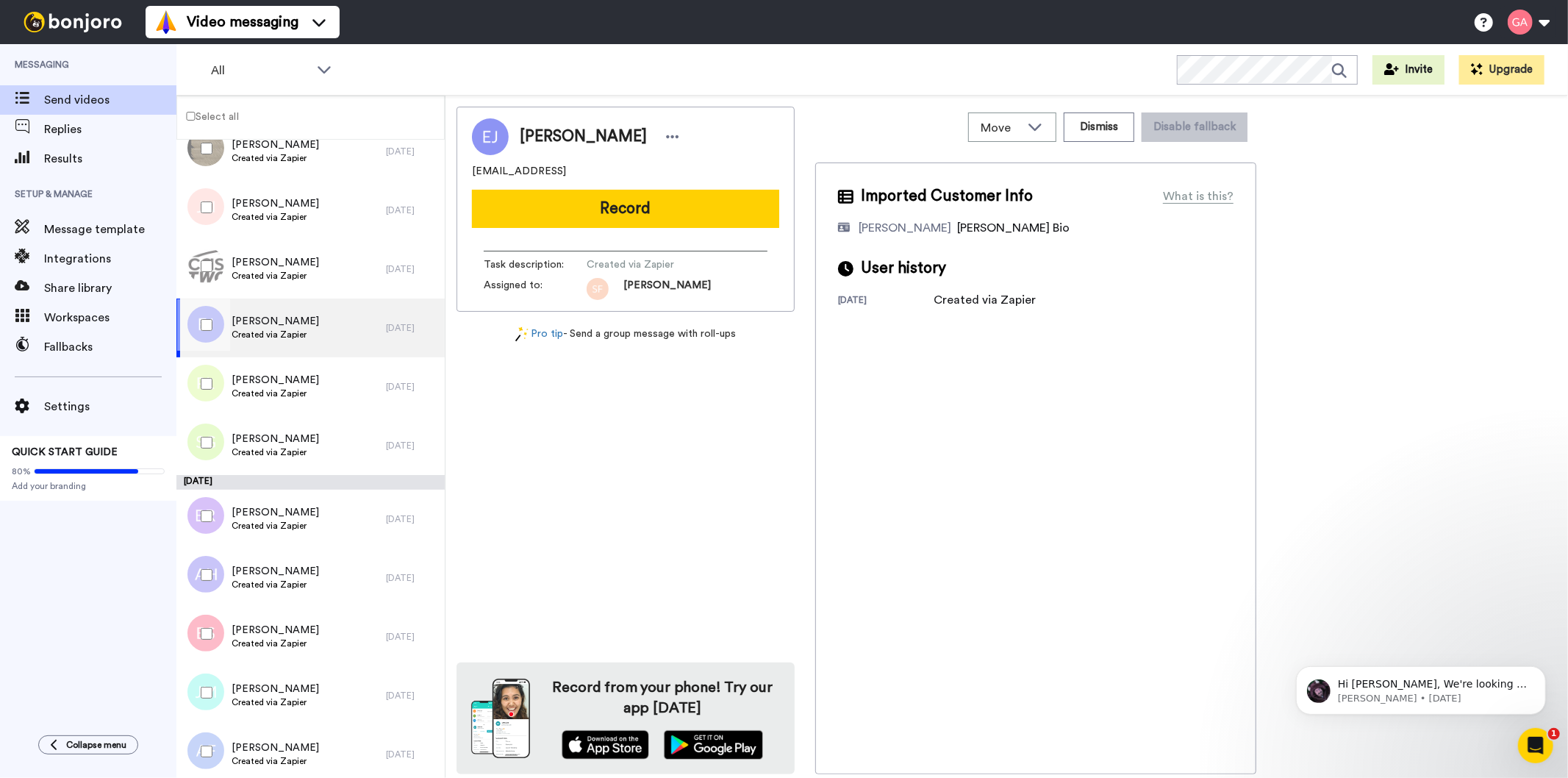
scroll to position [2288, 0]
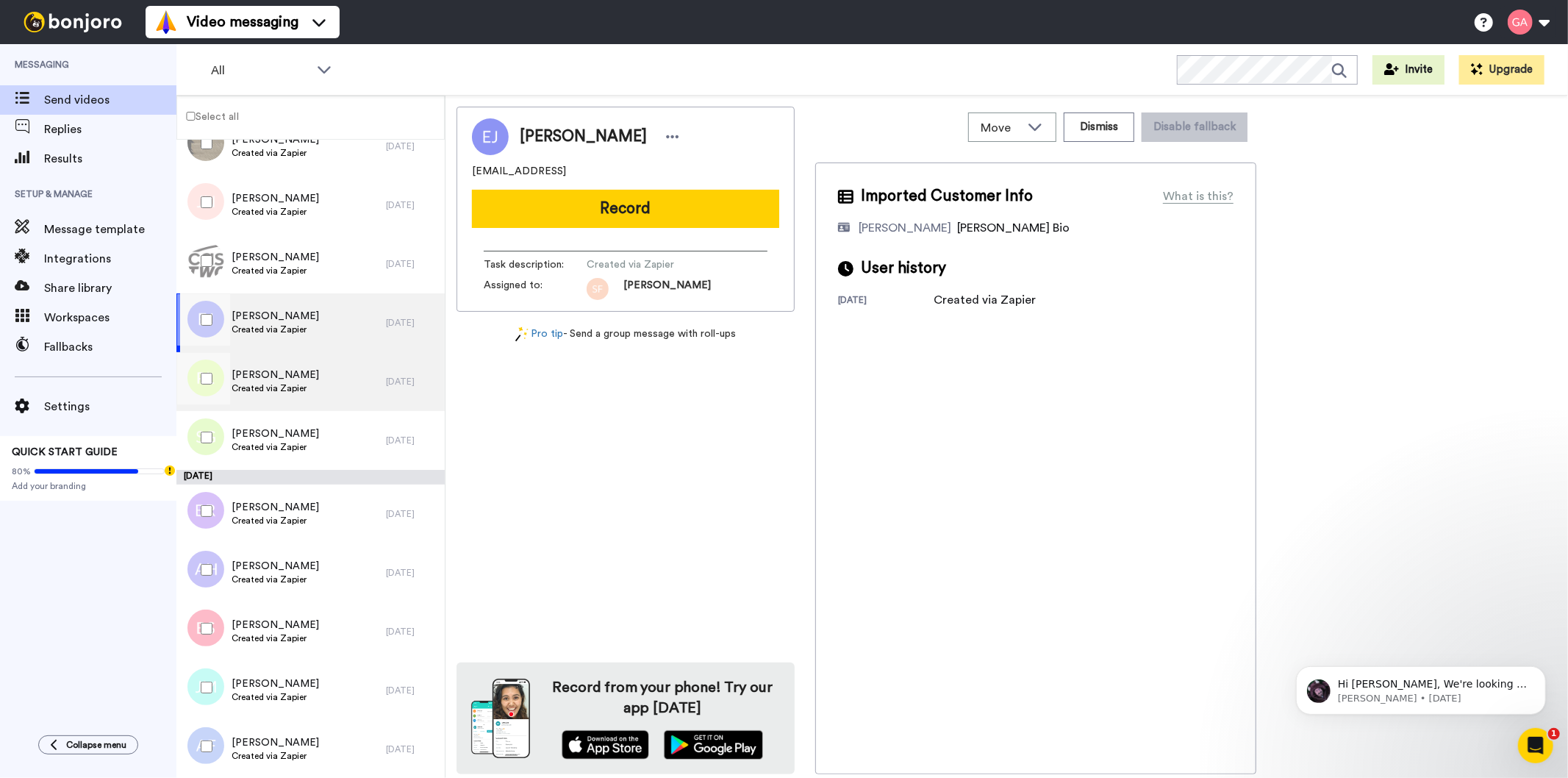
click at [287, 370] on span "Preston Lee" at bounding box center [275, 374] width 87 height 15
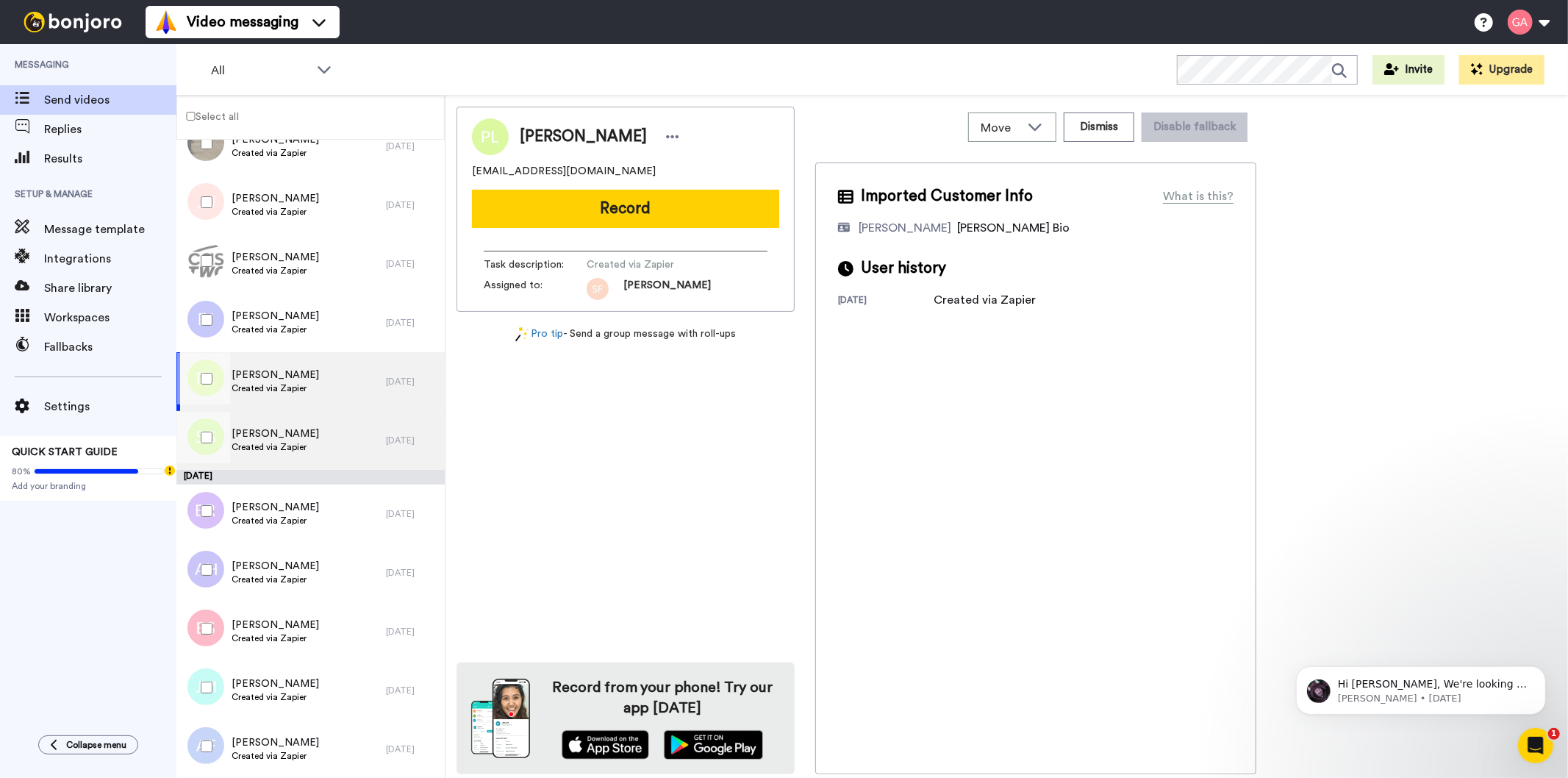
click at [292, 434] on span "Stephanie Gutierrez" at bounding box center [275, 433] width 87 height 15
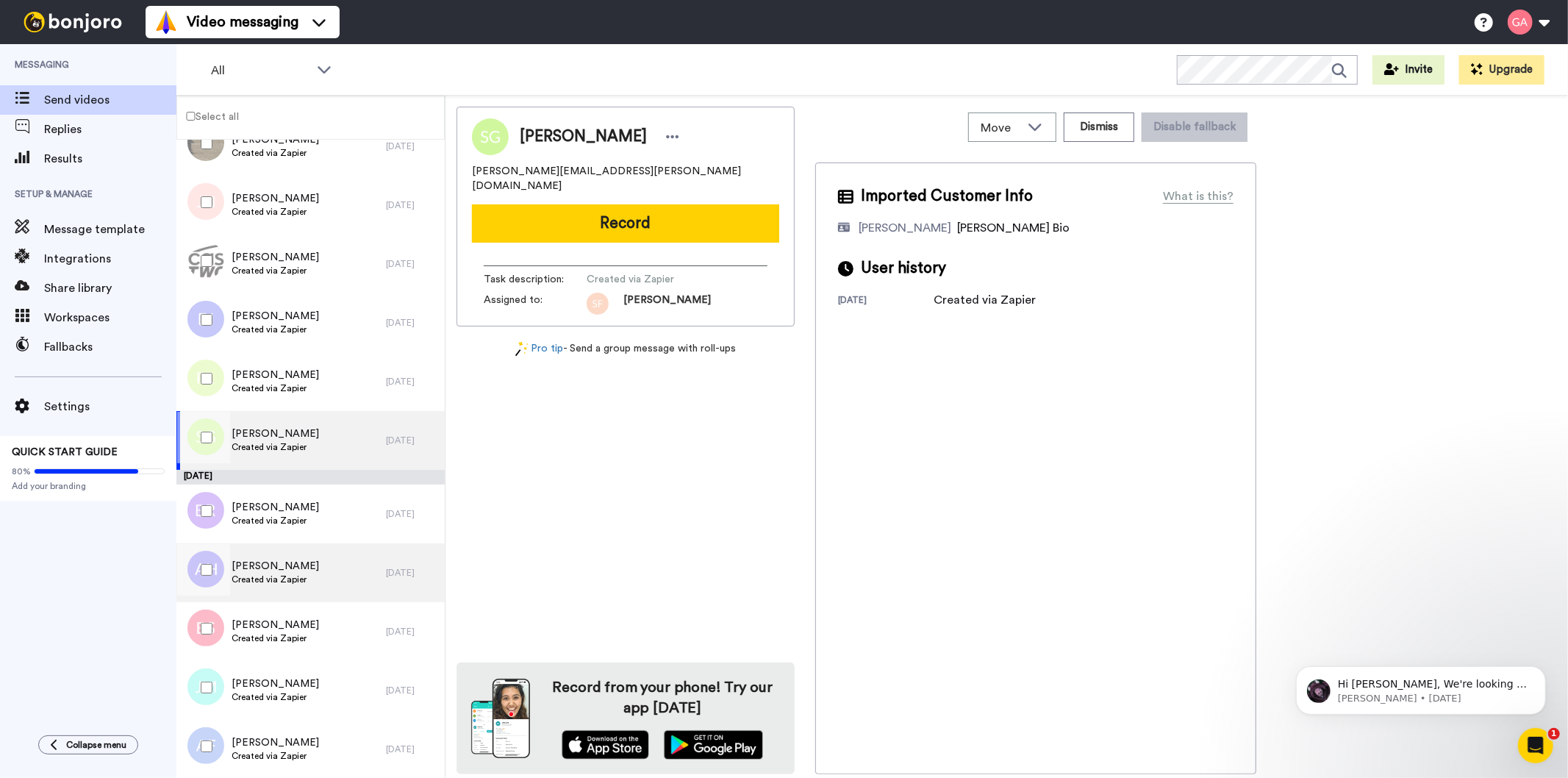
scroll to position [2369, 0]
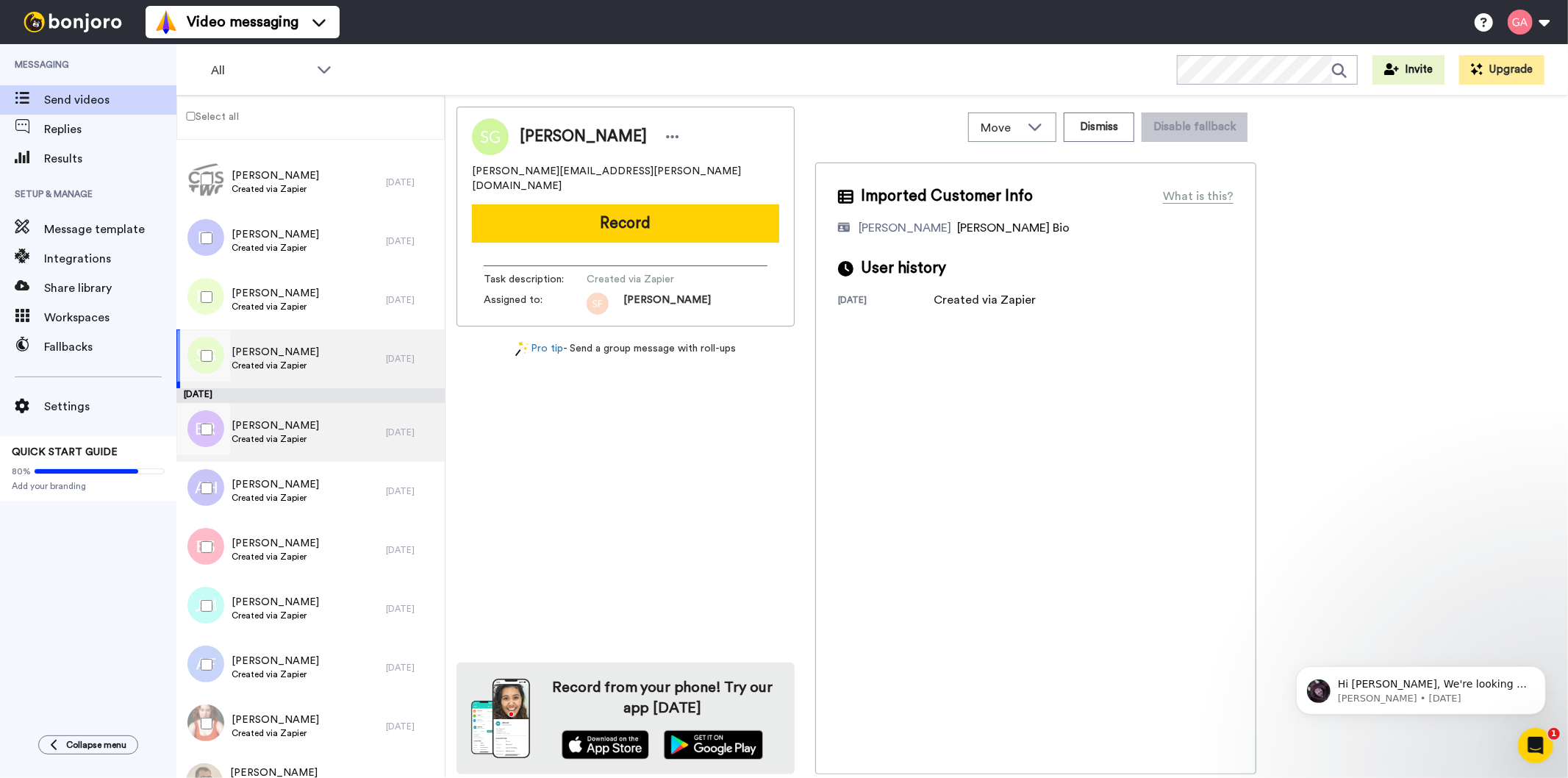
click at [281, 428] on span "Brianna Roquemore" at bounding box center [275, 425] width 87 height 15
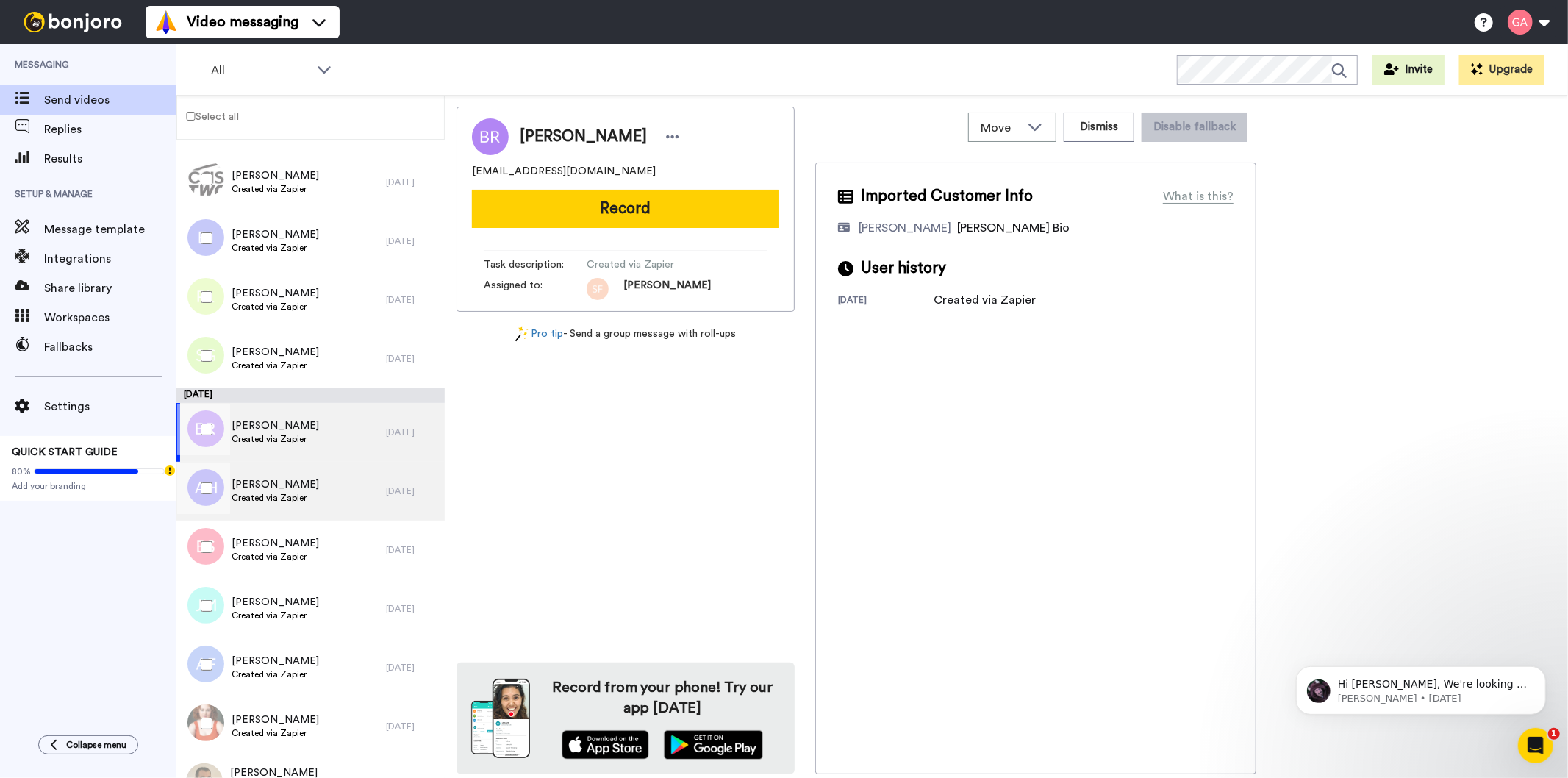
click at [281, 483] on span "Alicia Harvie" at bounding box center [275, 484] width 87 height 15
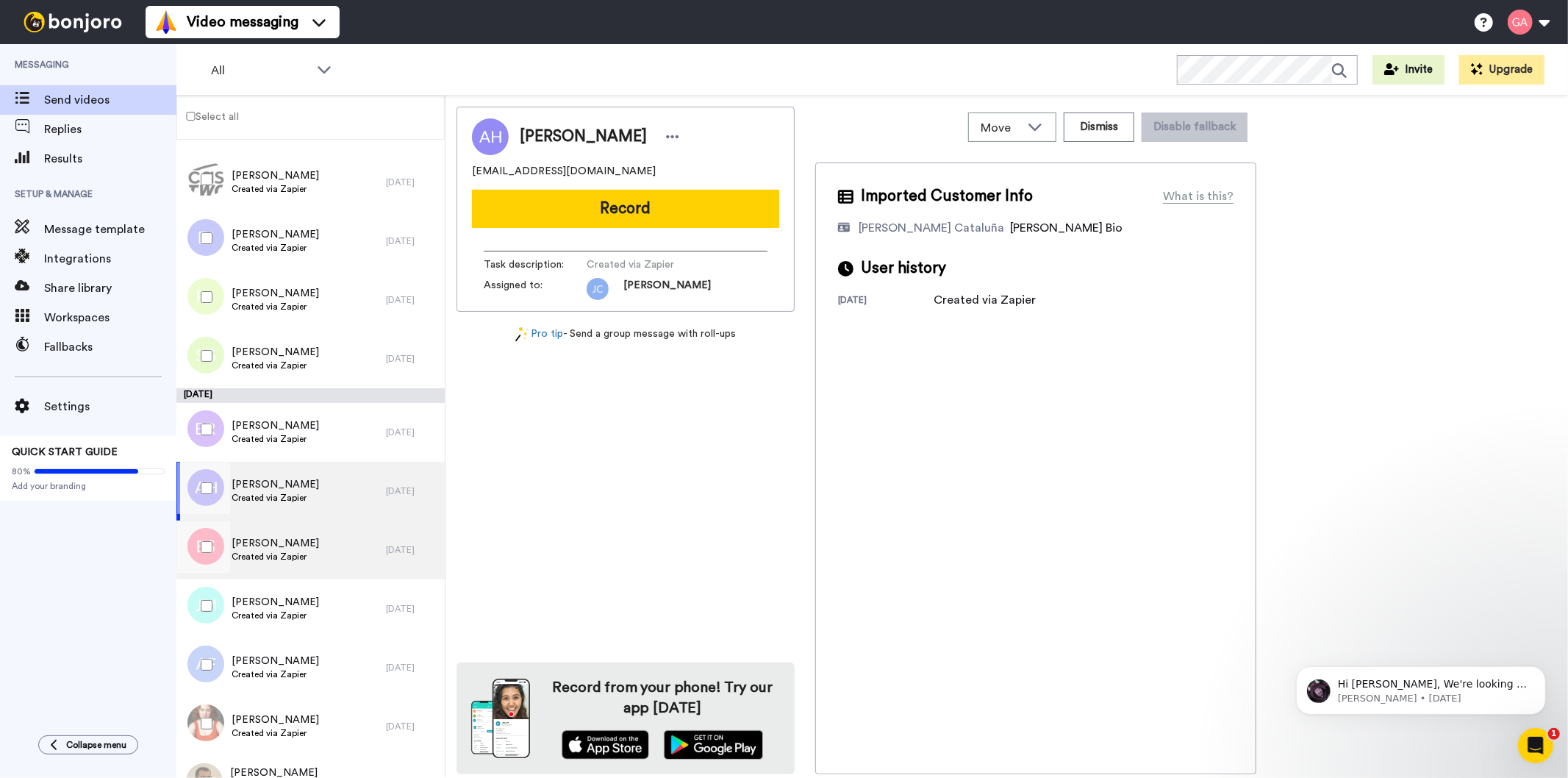
click at [281, 532] on div "Belinda Schultz Created via Zapier" at bounding box center [280, 550] width 209 height 59
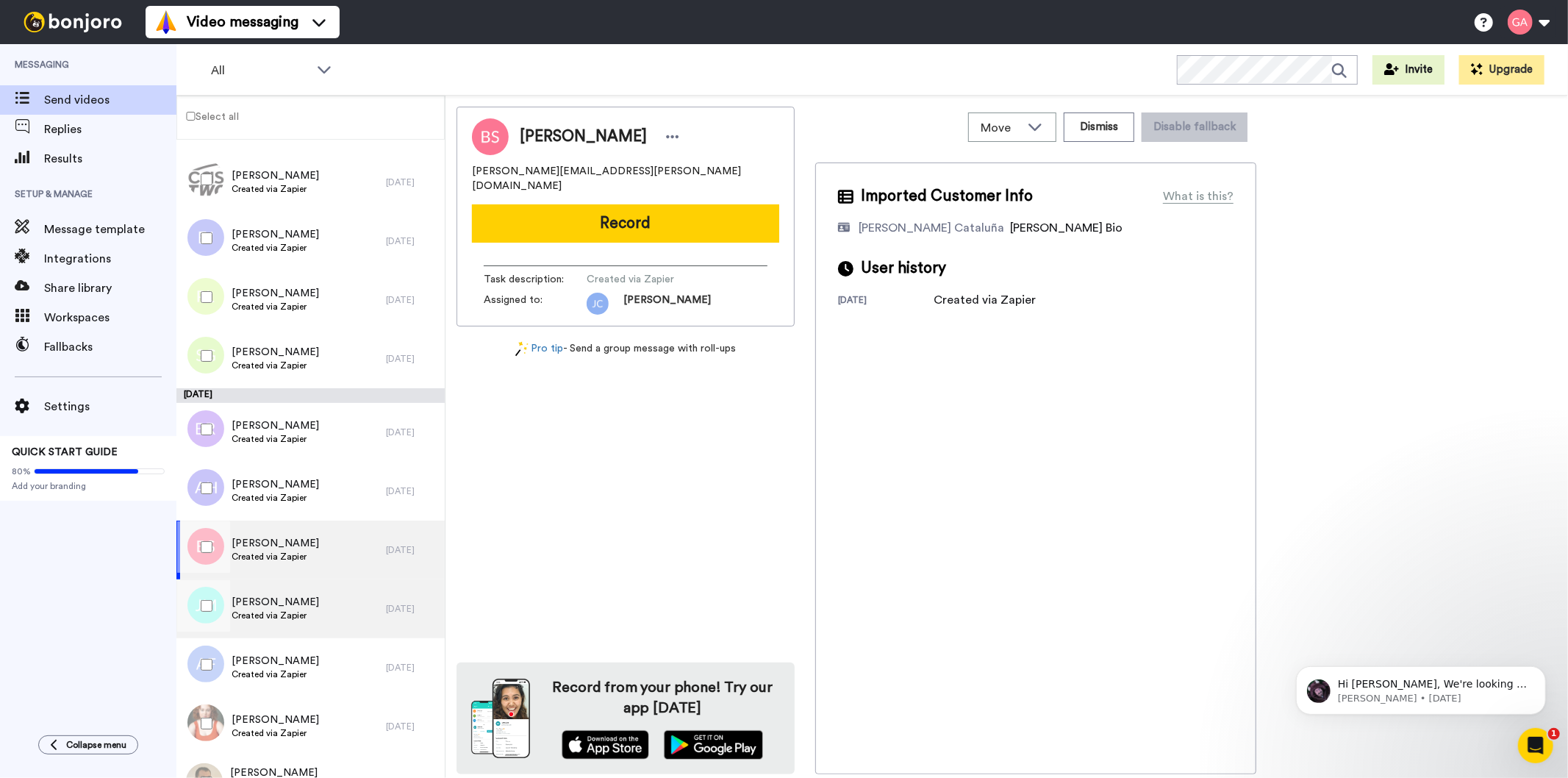
click at [287, 613] on span "Created via Zapier" at bounding box center [275, 616] width 87 height 12
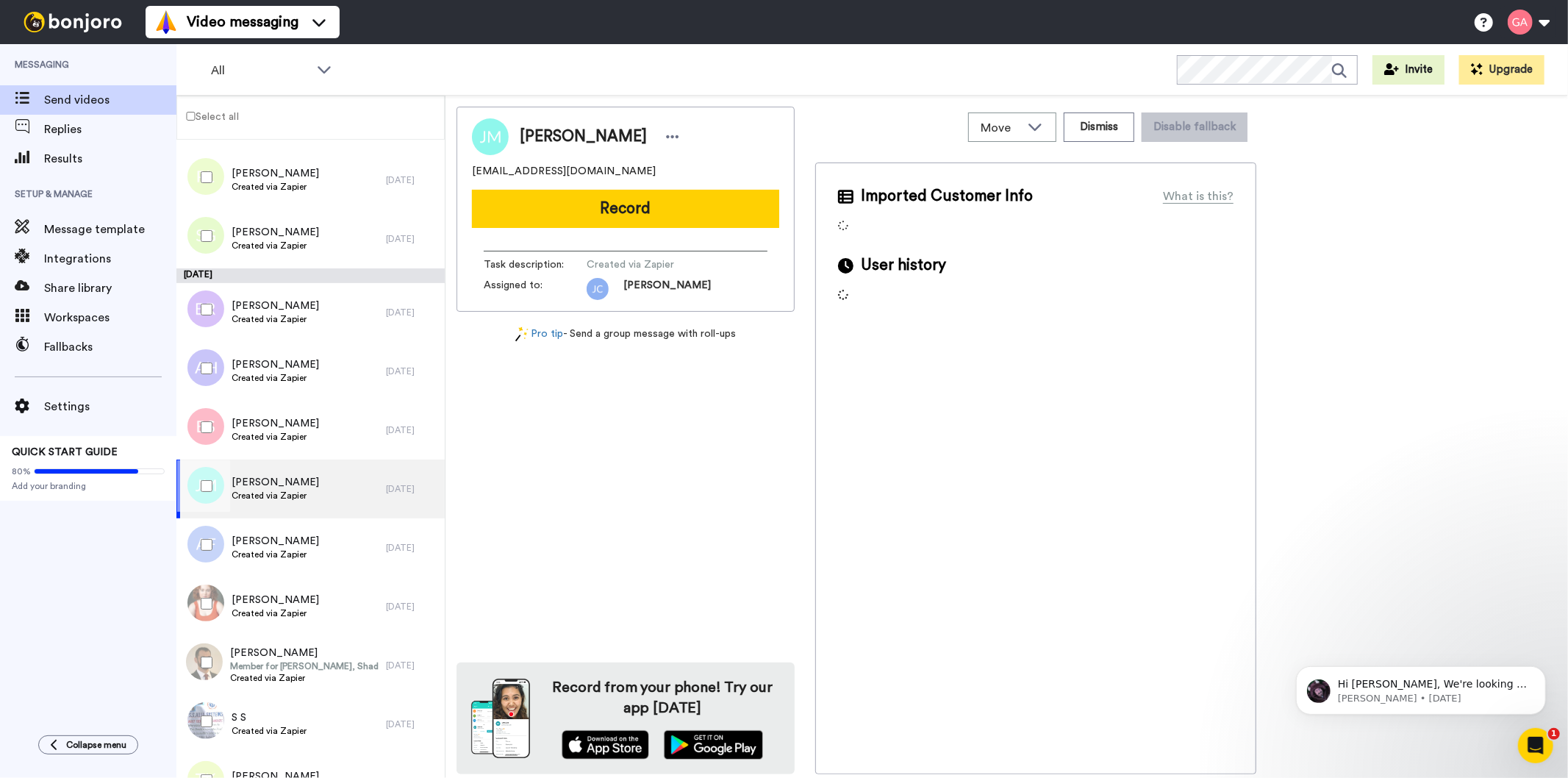
scroll to position [2614, 0]
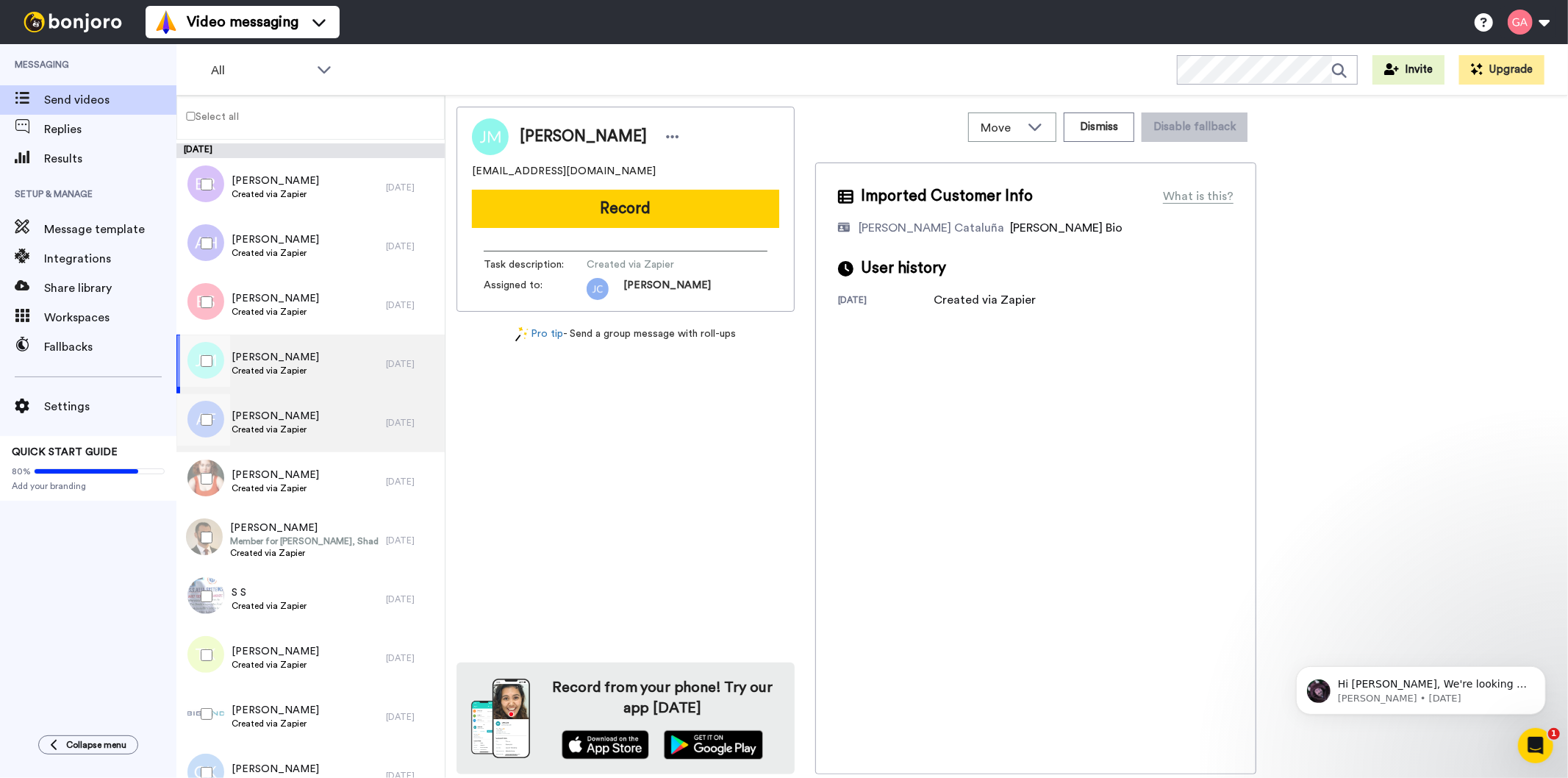
click at [297, 415] on span "Anthony Fugaro" at bounding box center [275, 416] width 87 height 15
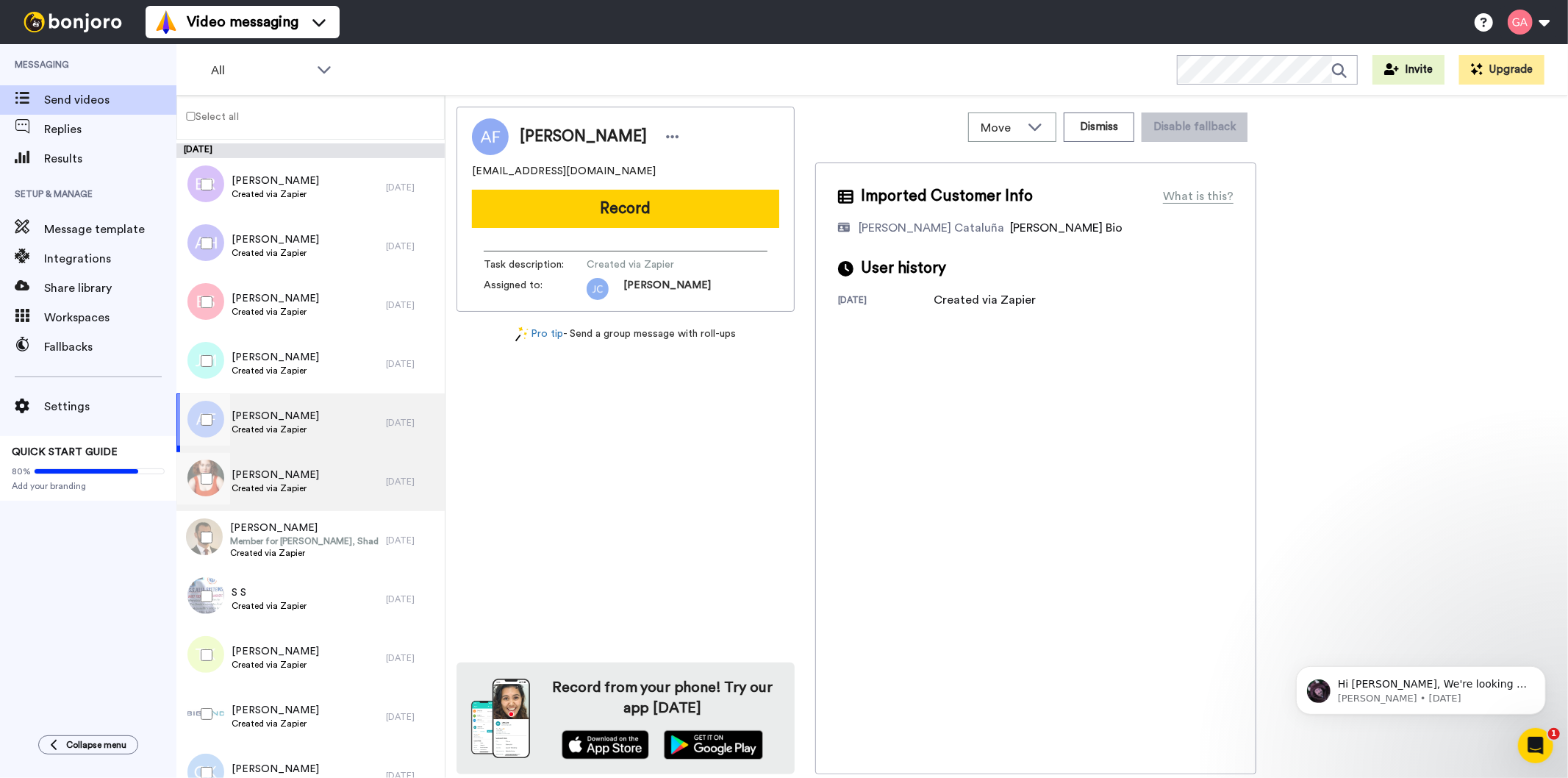
click at [302, 474] on span "Anna Dudley" at bounding box center [275, 474] width 87 height 15
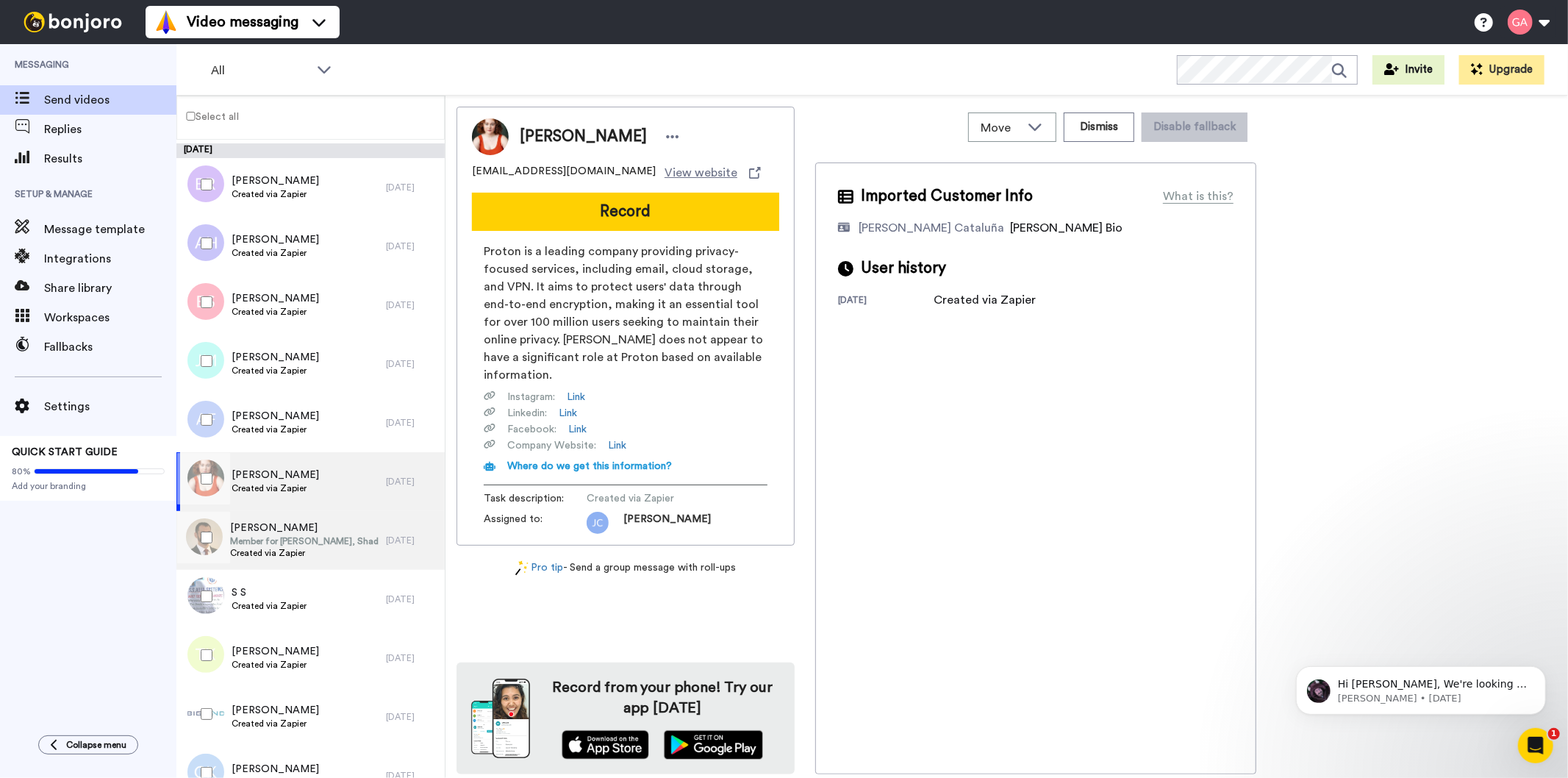
click at [291, 535] on span "Member for Toohey, Shadow Assistant Minister for Justice" at bounding box center [304, 541] width 149 height 12
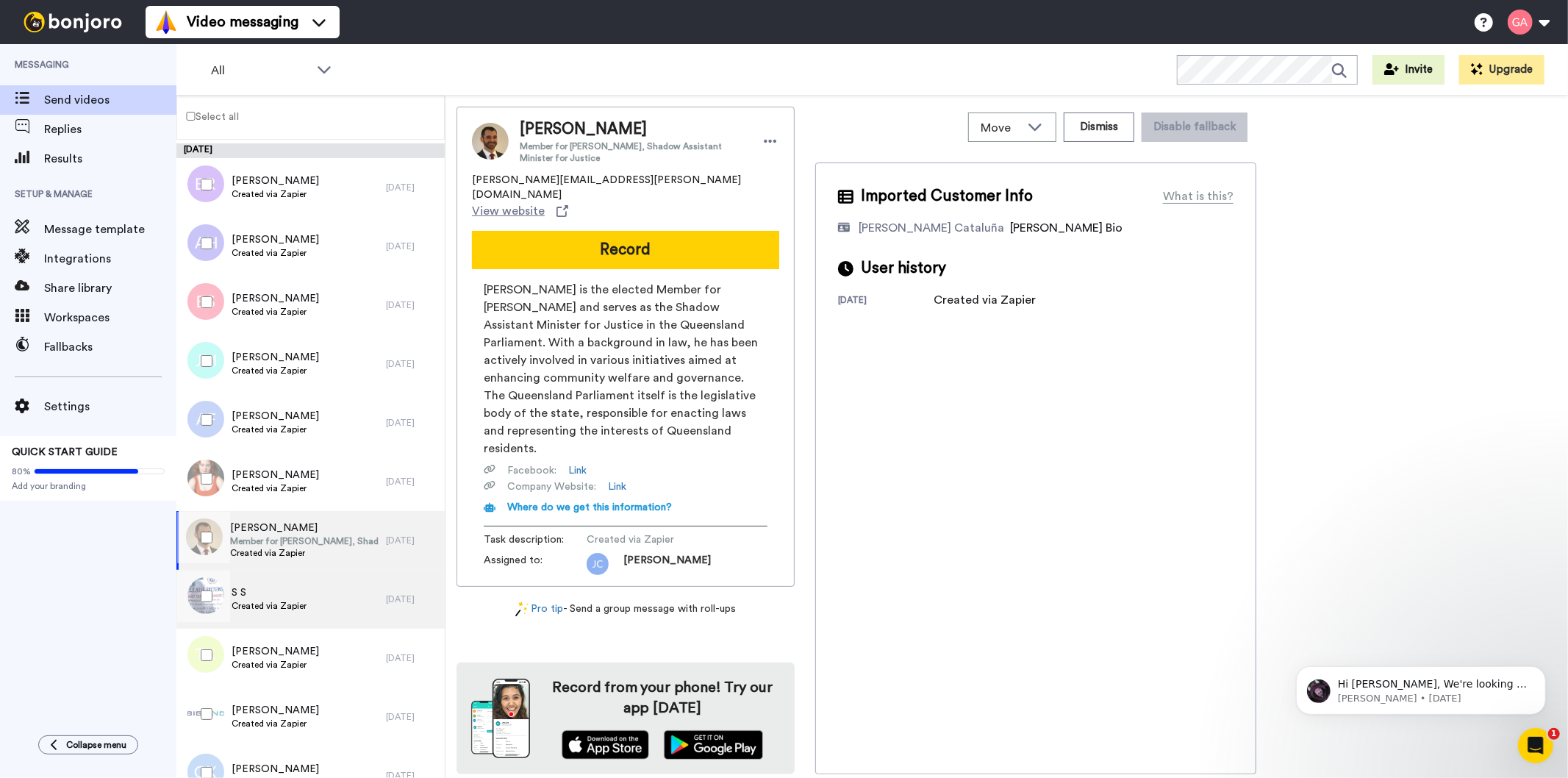
click at [291, 594] on span "S S" at bounding box center [269, 592] width 75 height 15
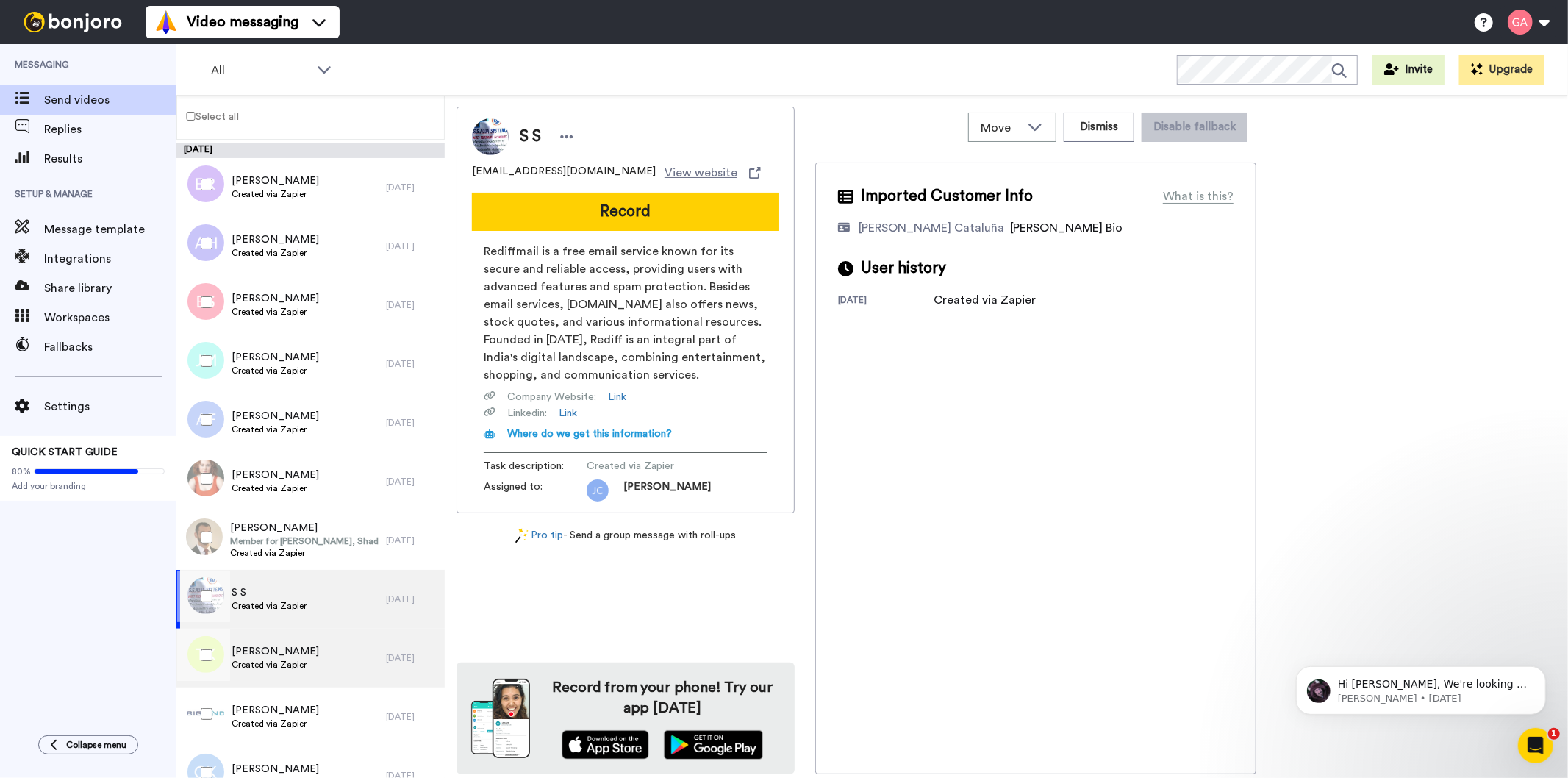
click at [280, 662] on span "Created via Zapier" at bounding box center [275, 665] width 87 height 12
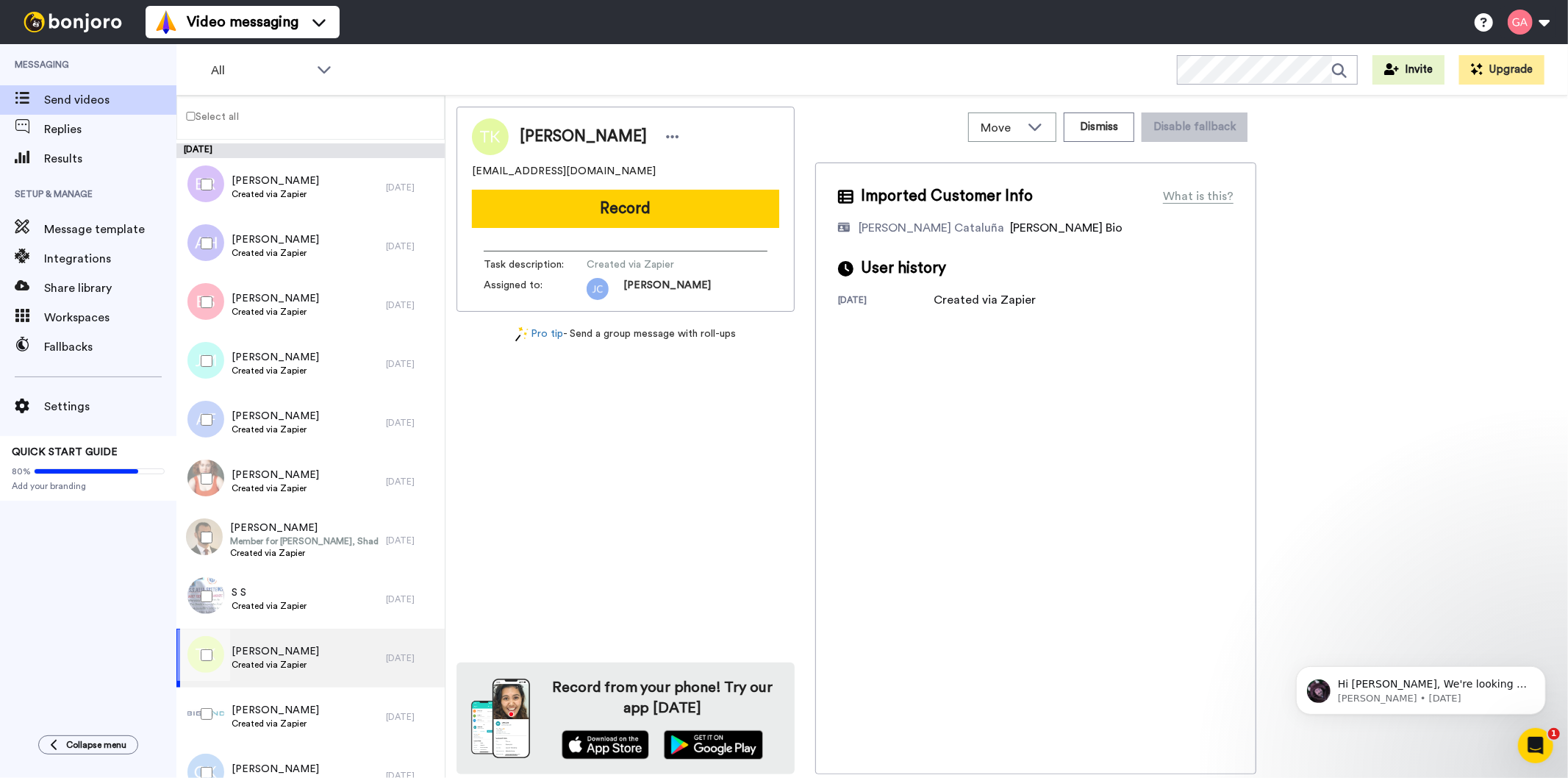
scroll to position [2859, 0]
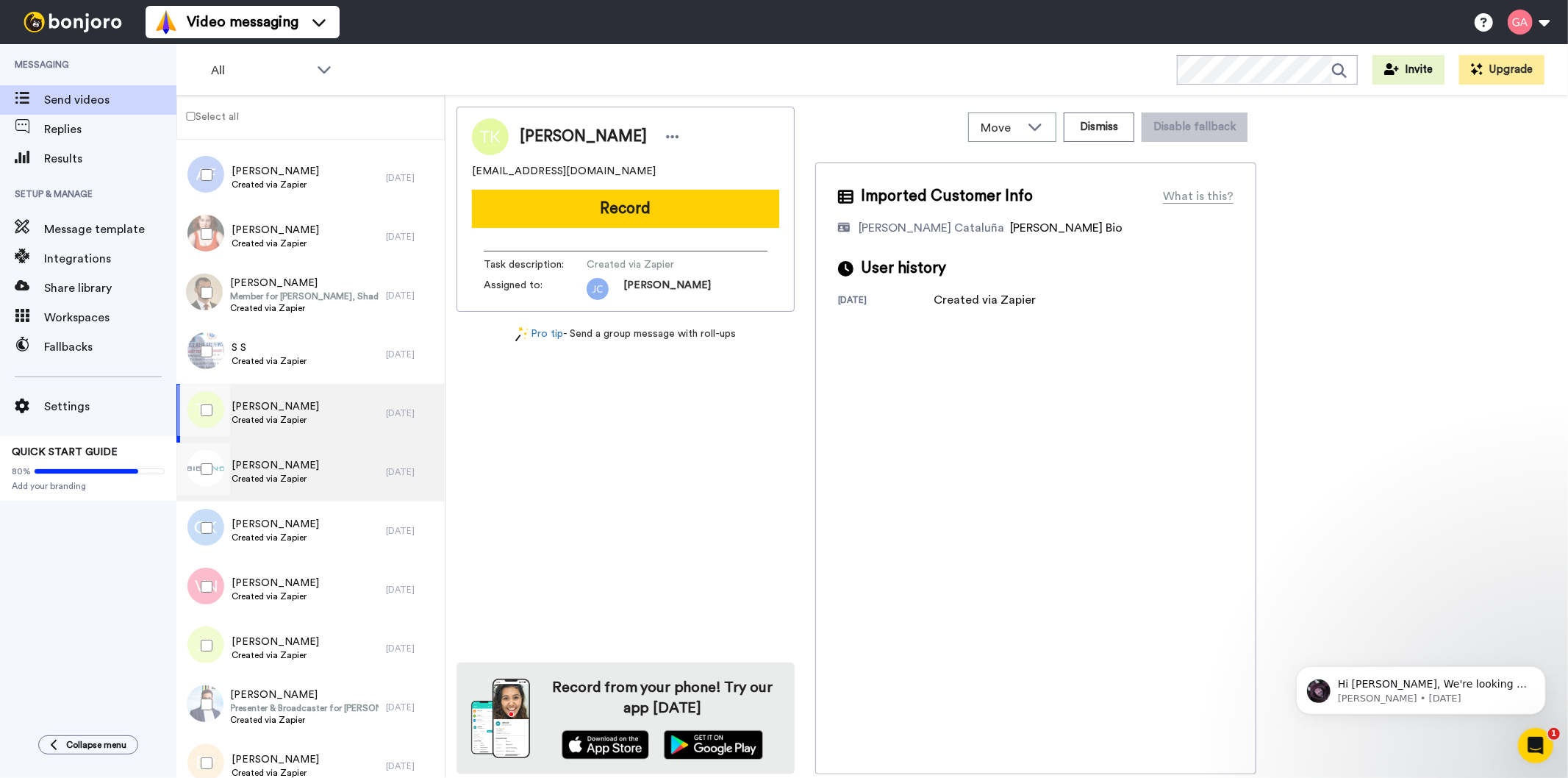
click at [289, 468] on span "Robyn Roberts" at bounding box center [275, 465] width 87 height 15
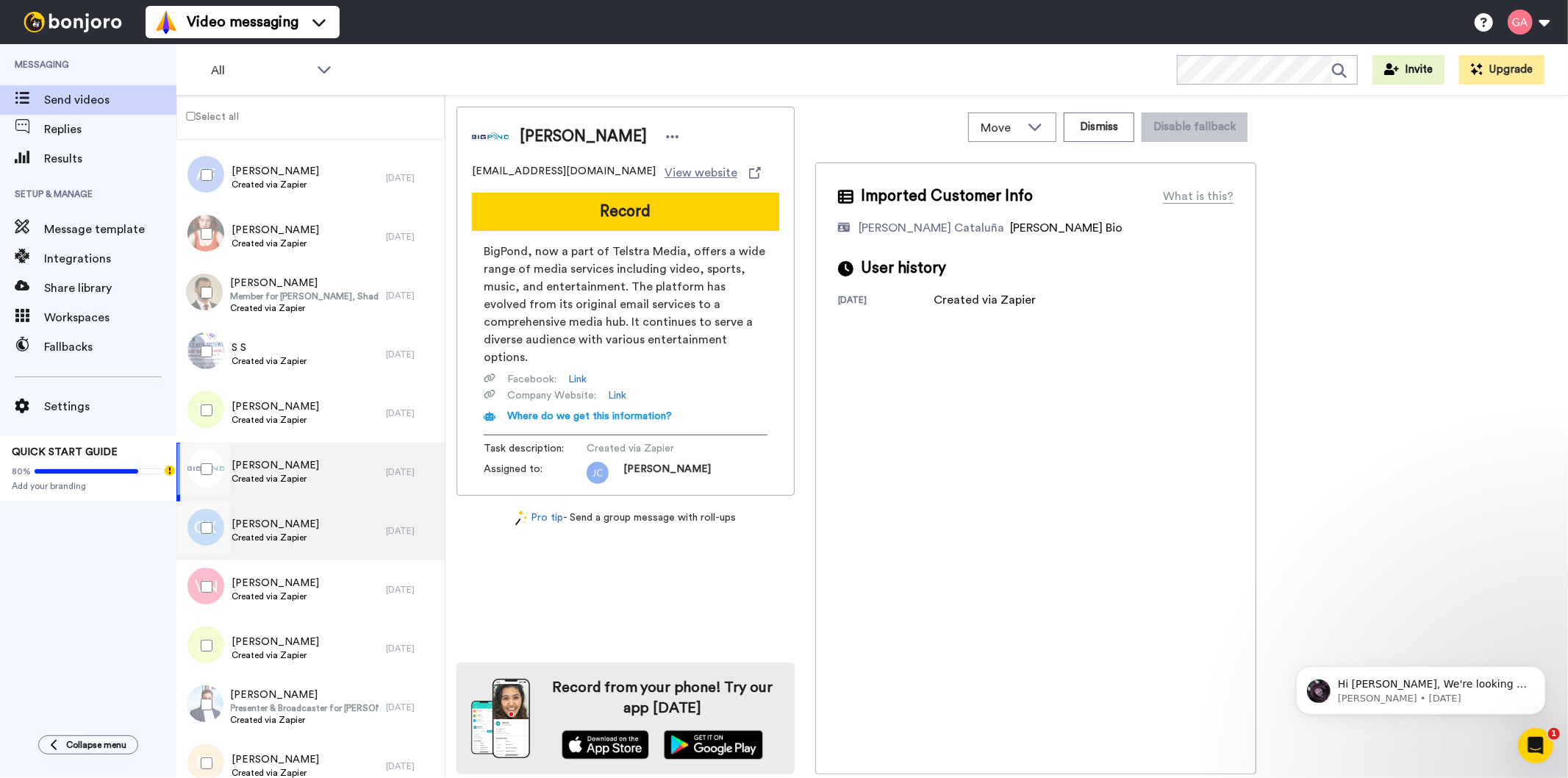
click at [289, 525] on span "GREGORY KEANEY" at bounding box center [275, 524] width 87 height 15
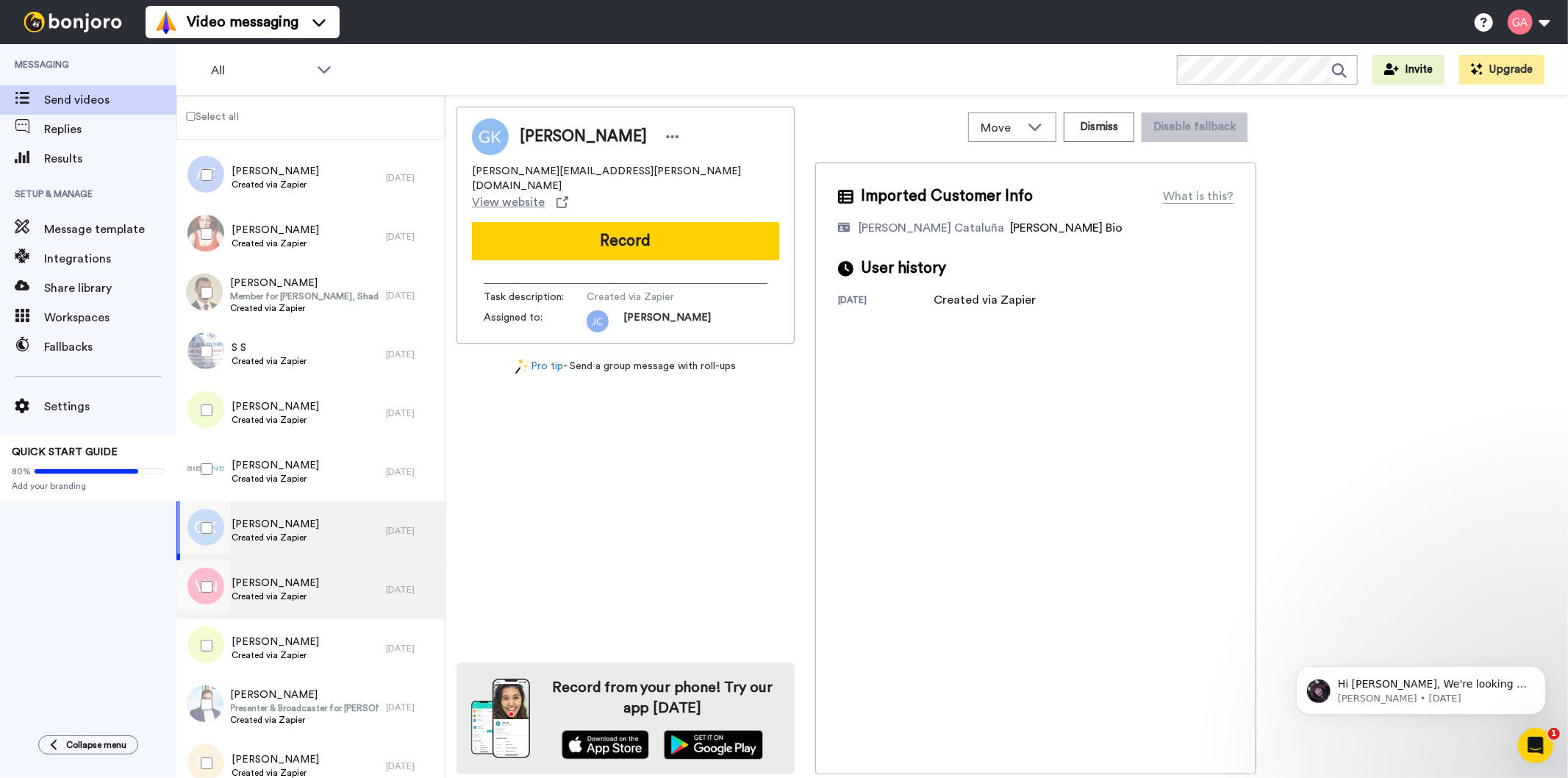
click at [280, 565] on div "Varun Nagrath Created via Zapier" at bounding box center [280, 589] width 209 height 59
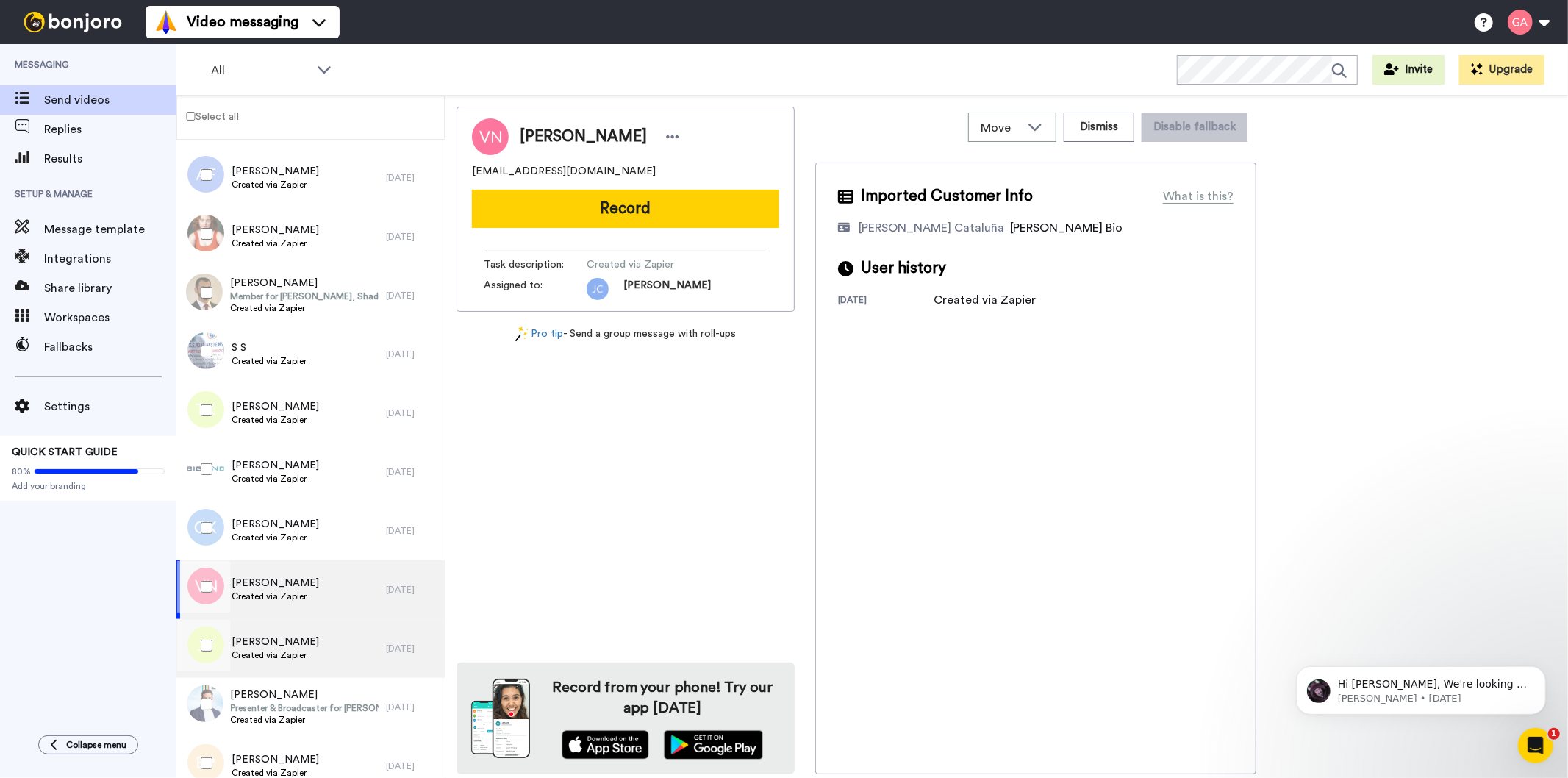
click at [277, 637] on span "Jacqueline Young" at bounding box center [275, 641] width 87 height 15
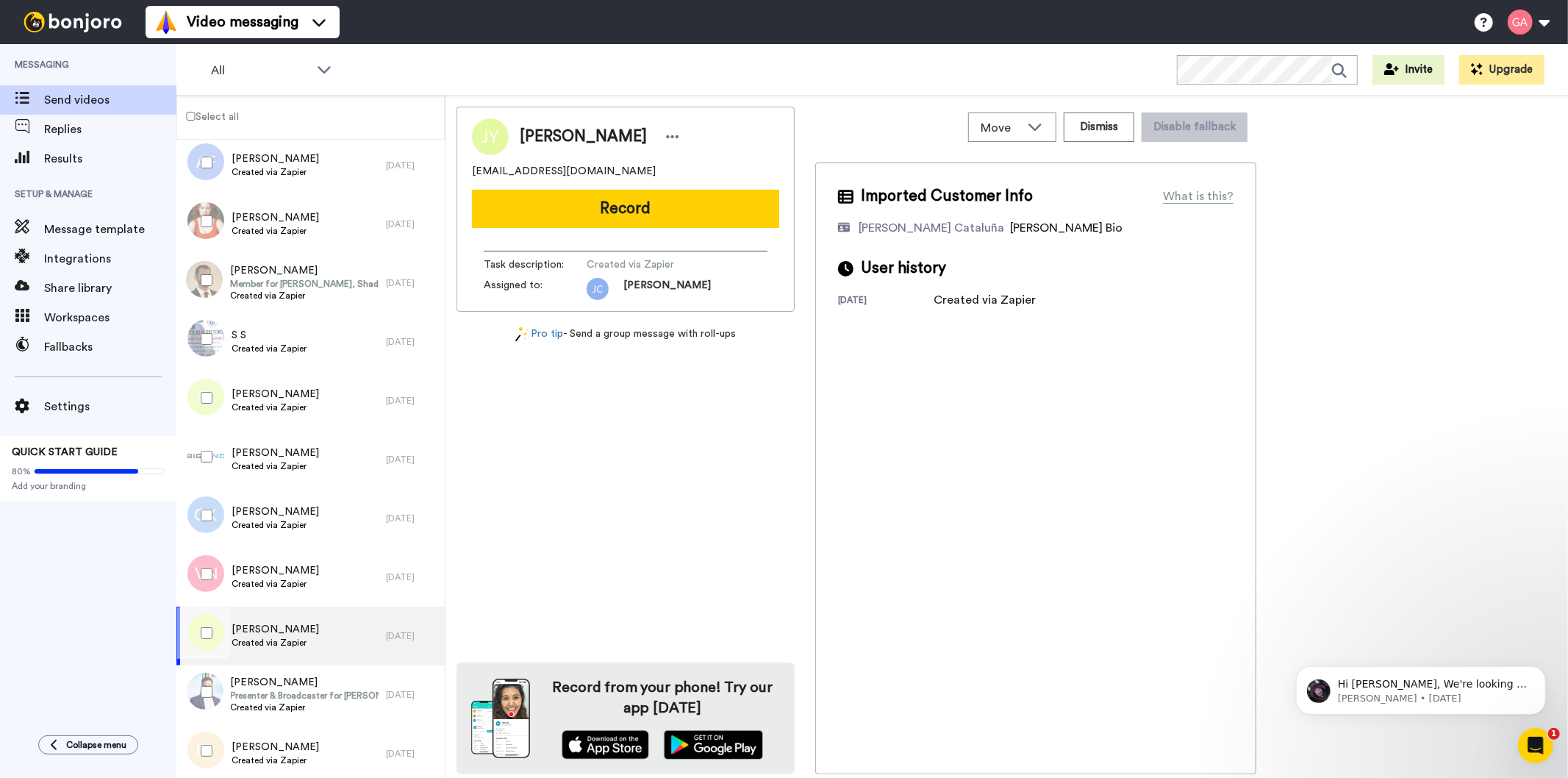
scroll to position [2876, 0]
click at [286, 665] on div "Michael Atkinson Presenter & Broadcaster for Stan Sport Created via Zapier" at bounding box center [280, 690] width 209 height 59
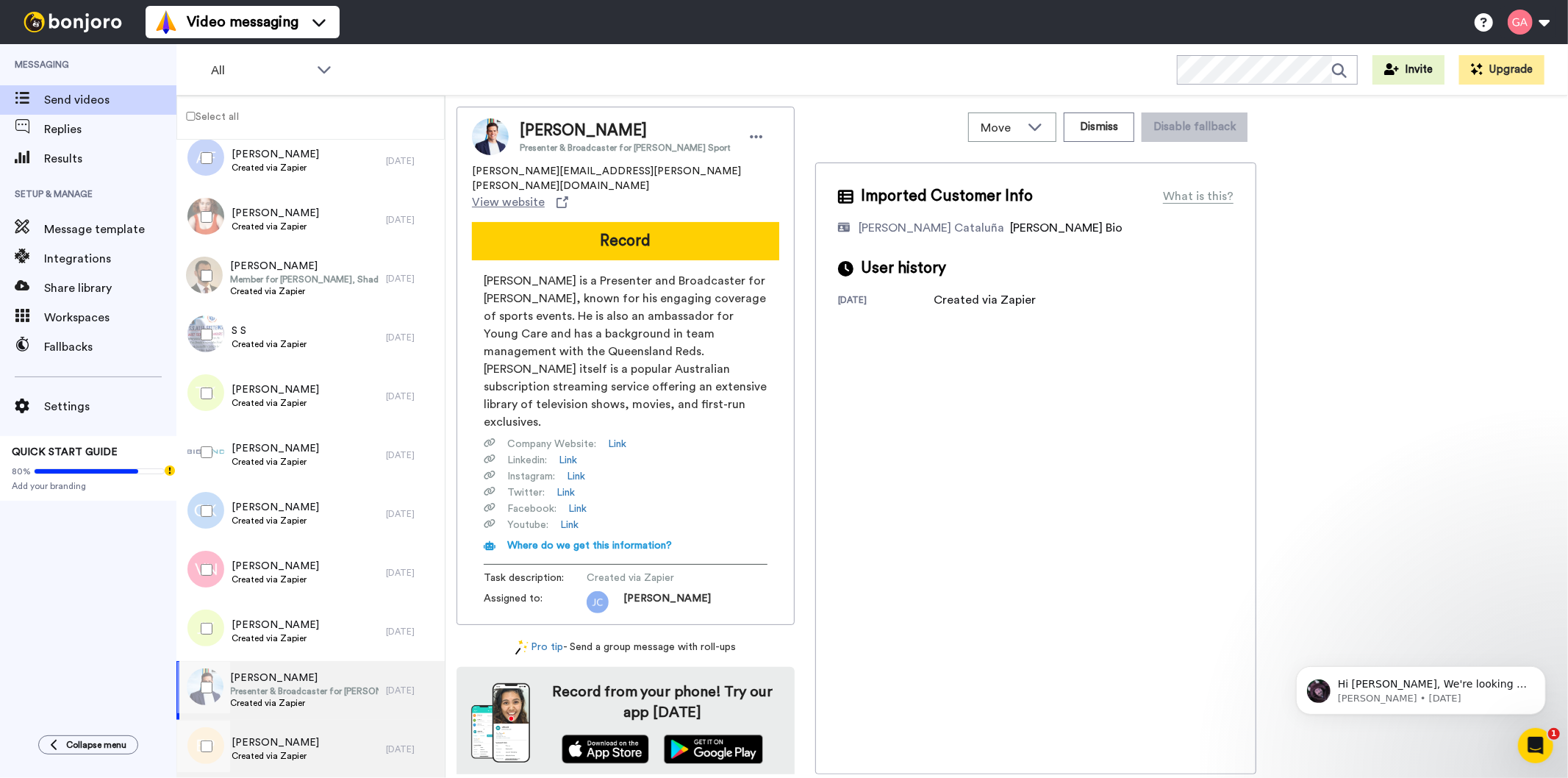
click at [277, 751] on span "Created via Zapier" at bounding box center [275, 756] width 87 height 12
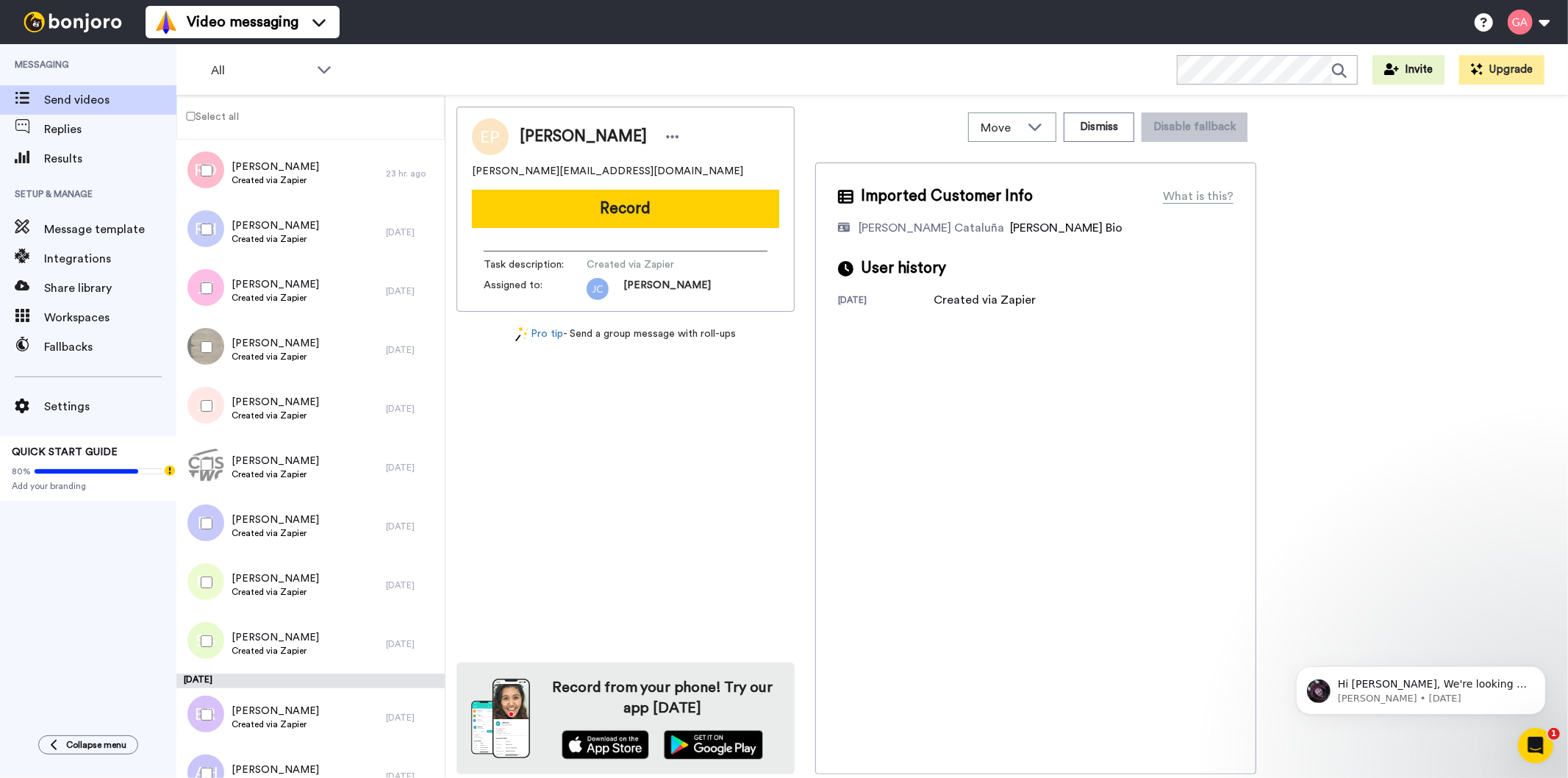
scroll to position [1977, 0]
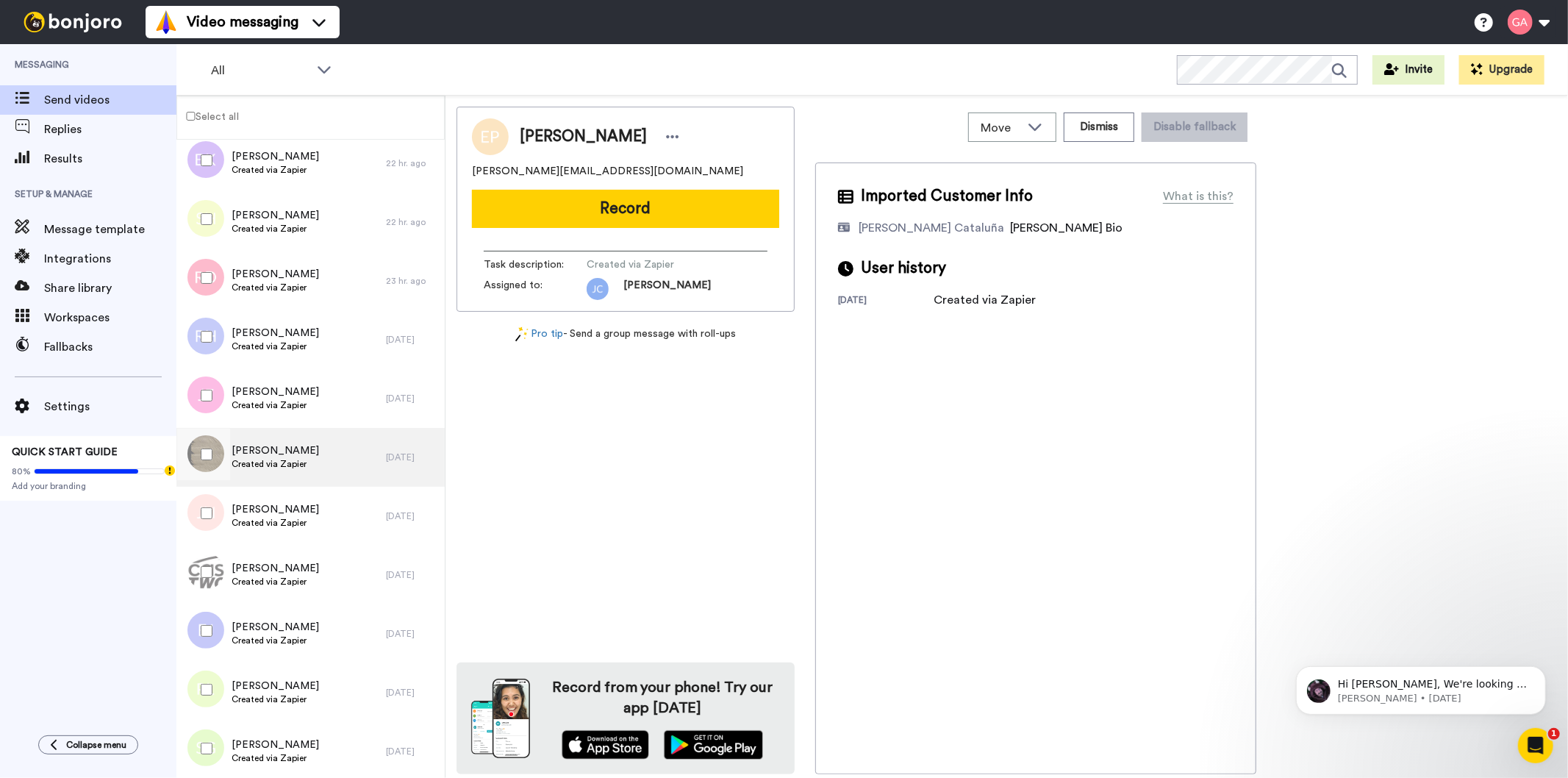
click at [270, 462] on span "Created via Zapier" at bounding box center [275, 464] width 87 height 12
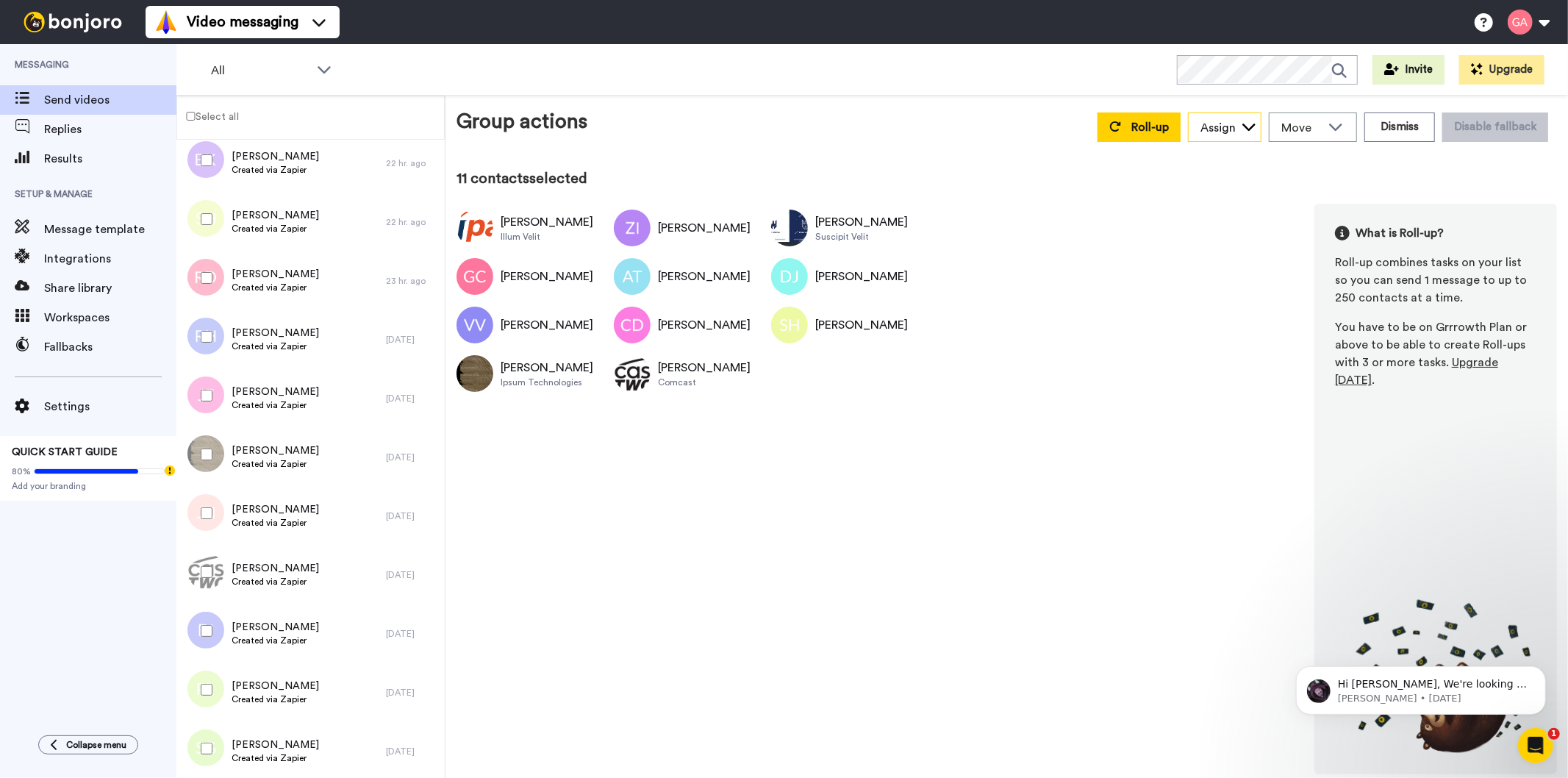
click at [1250, 133] on icon at bounding box center [1248, 126] width 15 height 15
click at [1236, 209] on span "[PERSON_NAME]" at bounding box center [1240, 206] width 105 height 15
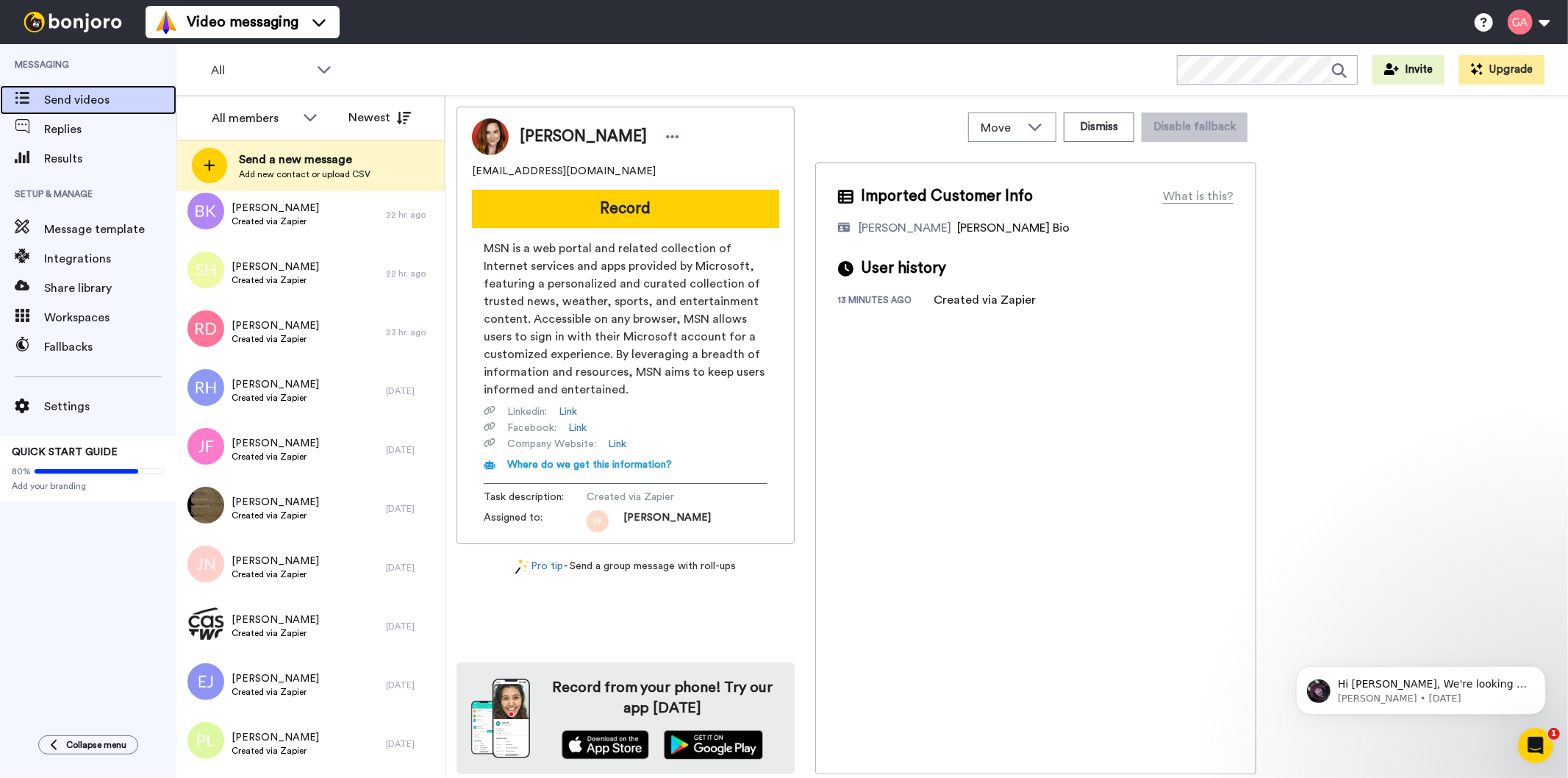
click at [68, 100] on span "Send videos" at bounding box center [110, 100] width 132 height 18
